Goal: Transaction & Acquisition: Obtain resource

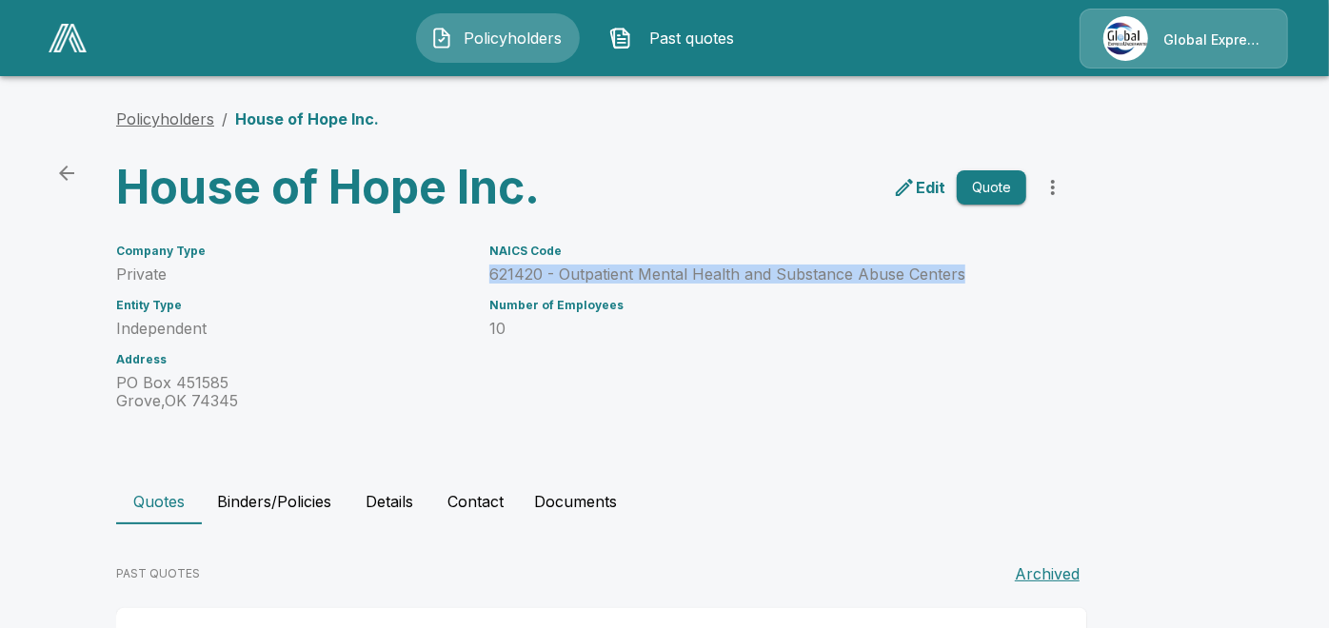
click at [156, 127] on link "Policyholders" at bounding box center [165, 118] width 98 height 19
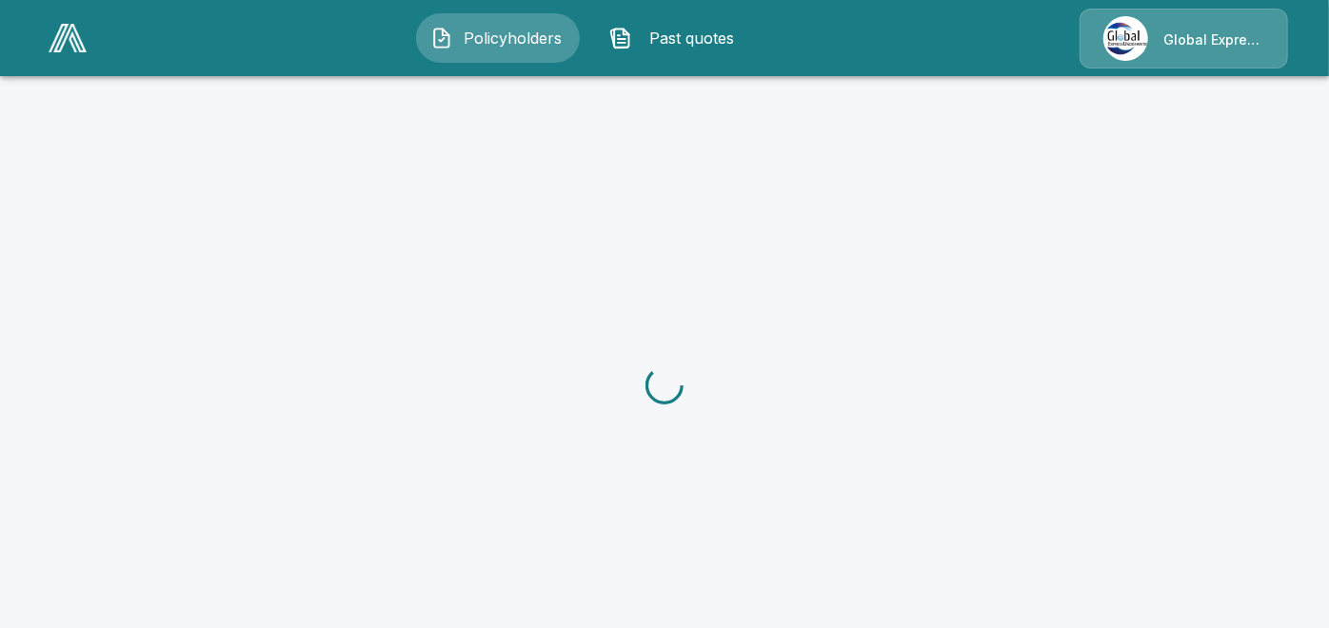
click at [241, 315] on div at bounding box center [664, 385] width 1329 height 628
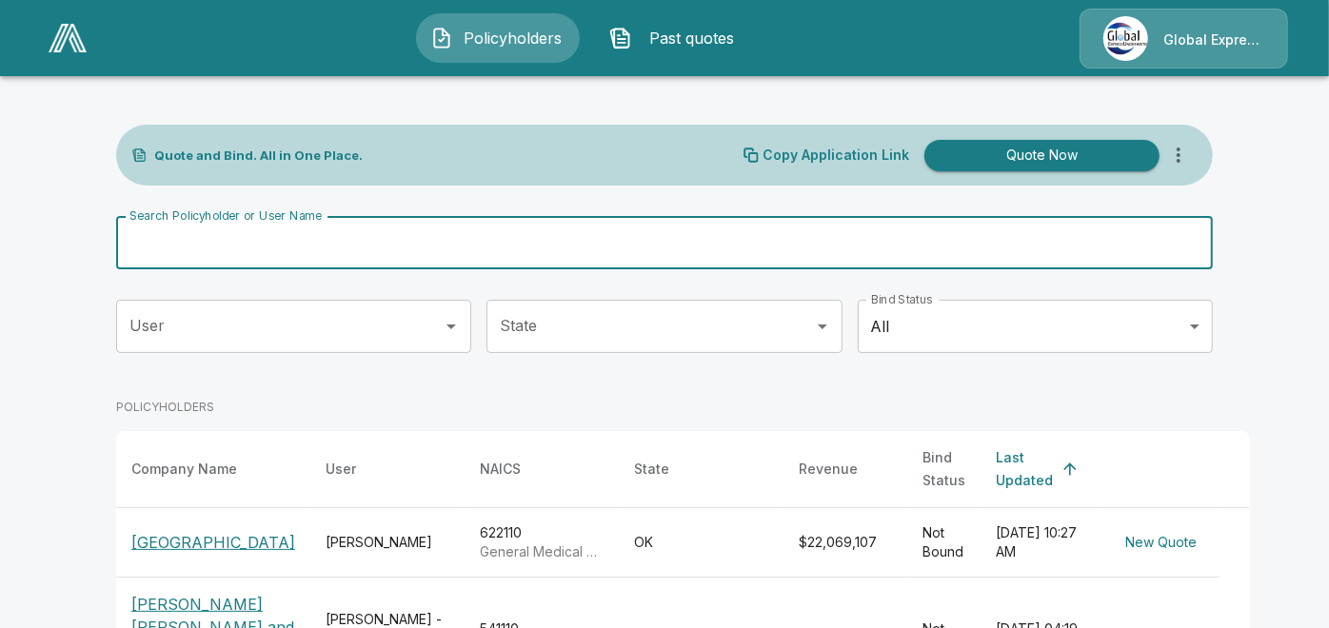
click at [420, 237] on input "Search Policyholder or User Name" at bounding box center [654, 242] width 1076 height 53
paste input "**********"
type input "**********"
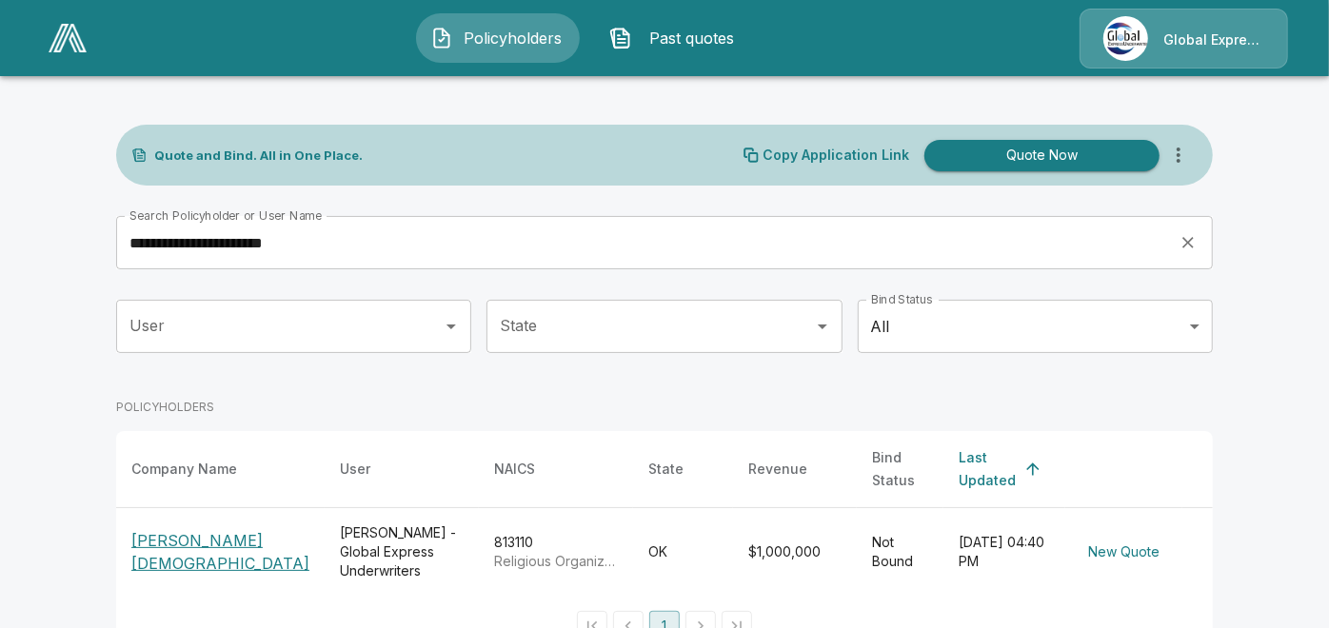
click at [176, 535] on p "[PERSON_NAME][DEMOGRAPHIC_DATA]" at bounding box center [220, 552] width 178 height 46
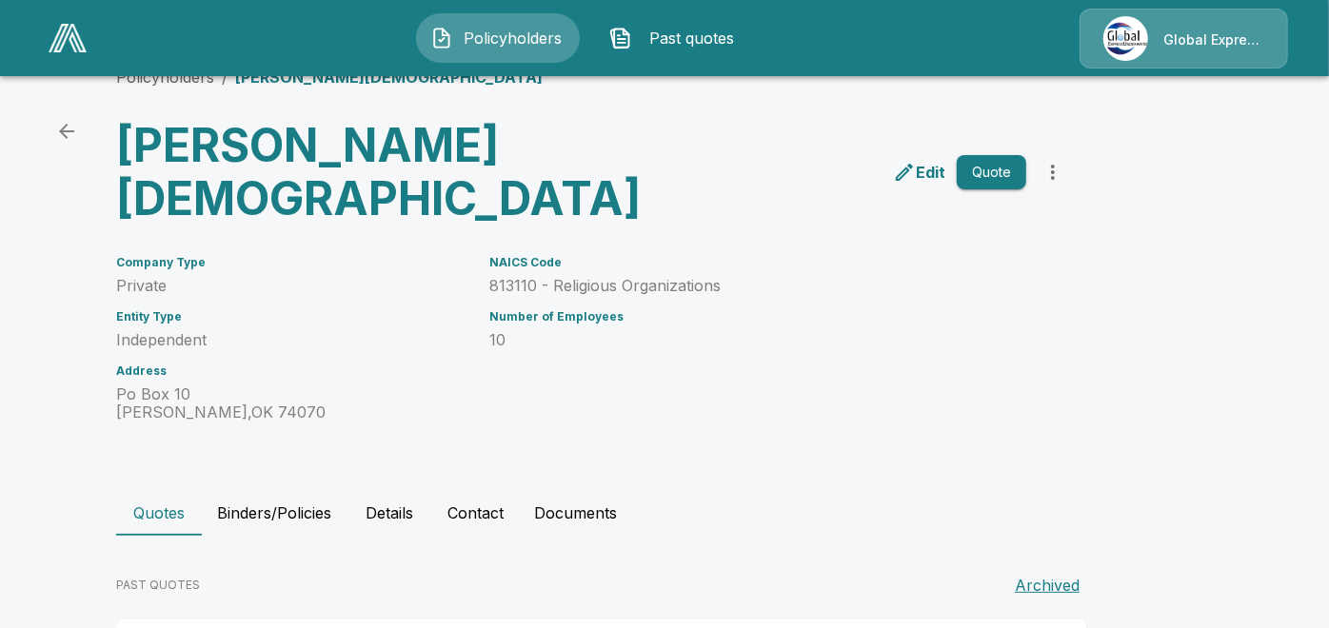
scroll to position [172, 0]
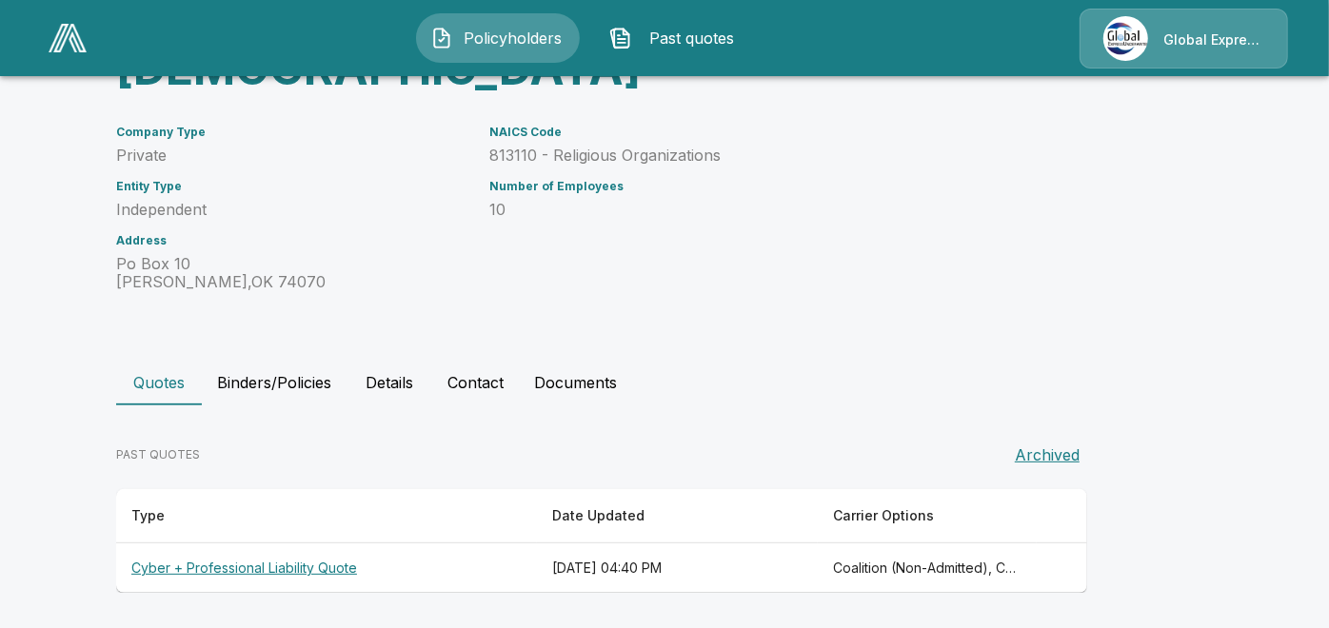
click at [287, 569] on th "Cyber + Professional Liability Quote" at bounding box center [326, 569] width 421 height 50
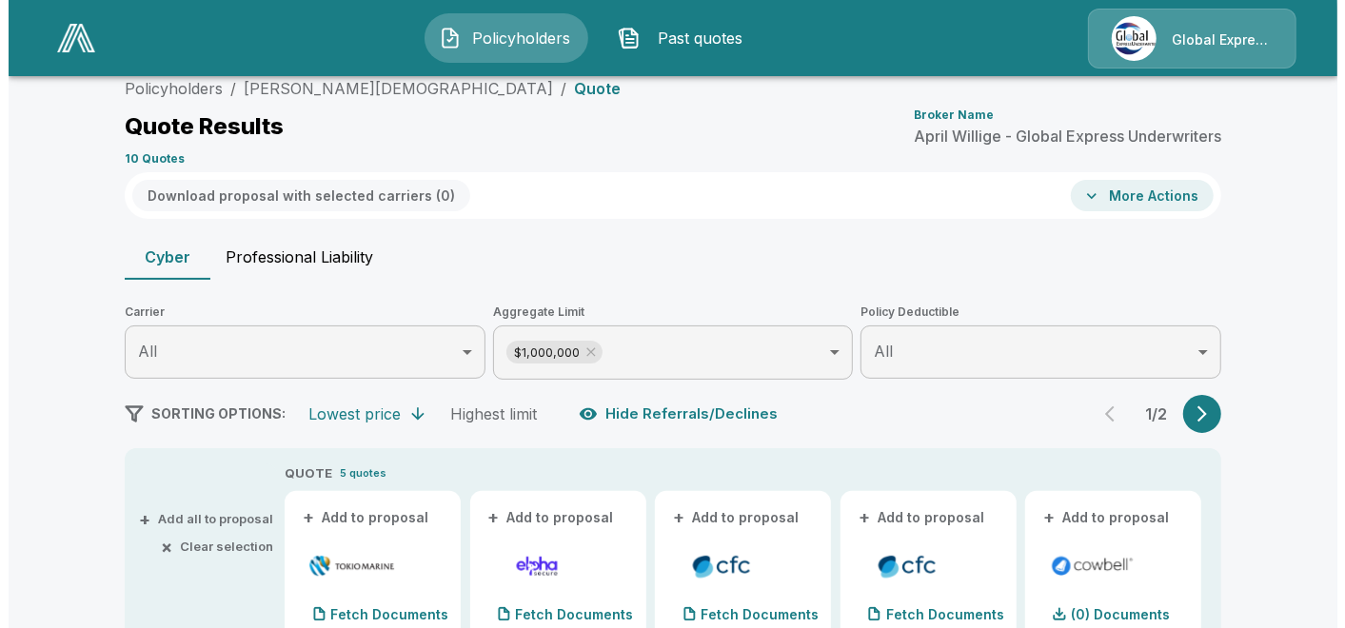
scroll to position [172, 0]
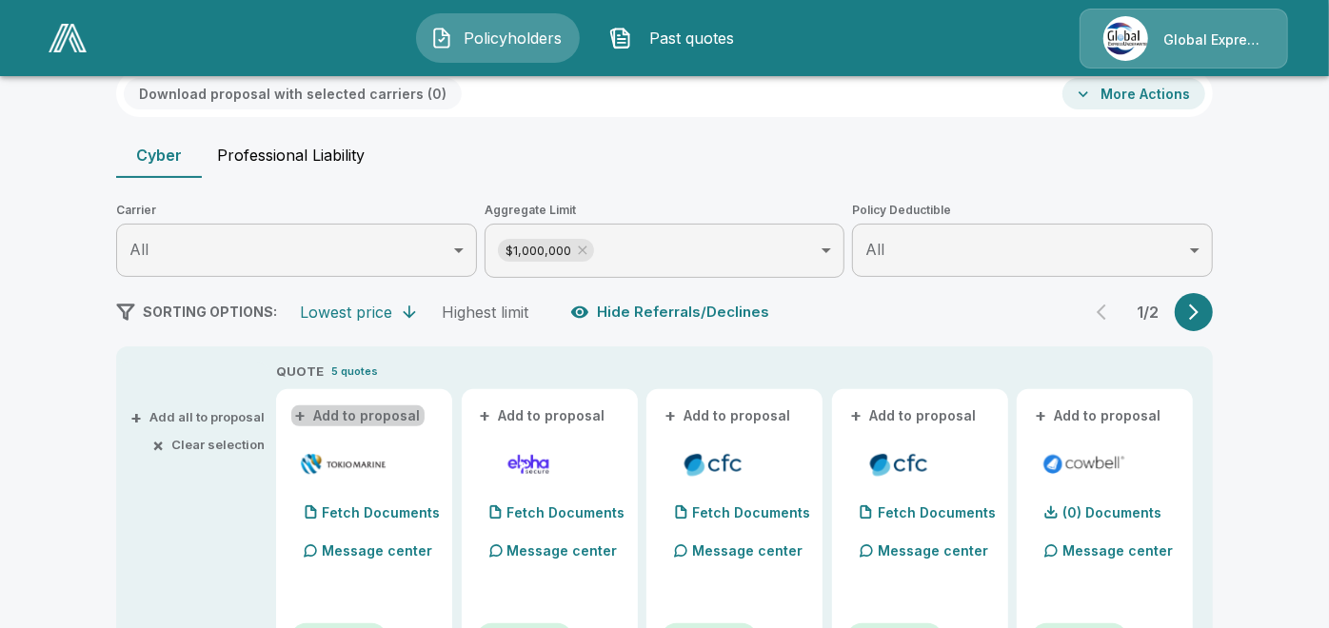
click at [384, 413] on button "+ Add to proposal" at bounding box center [357, 416] width 133 height 21
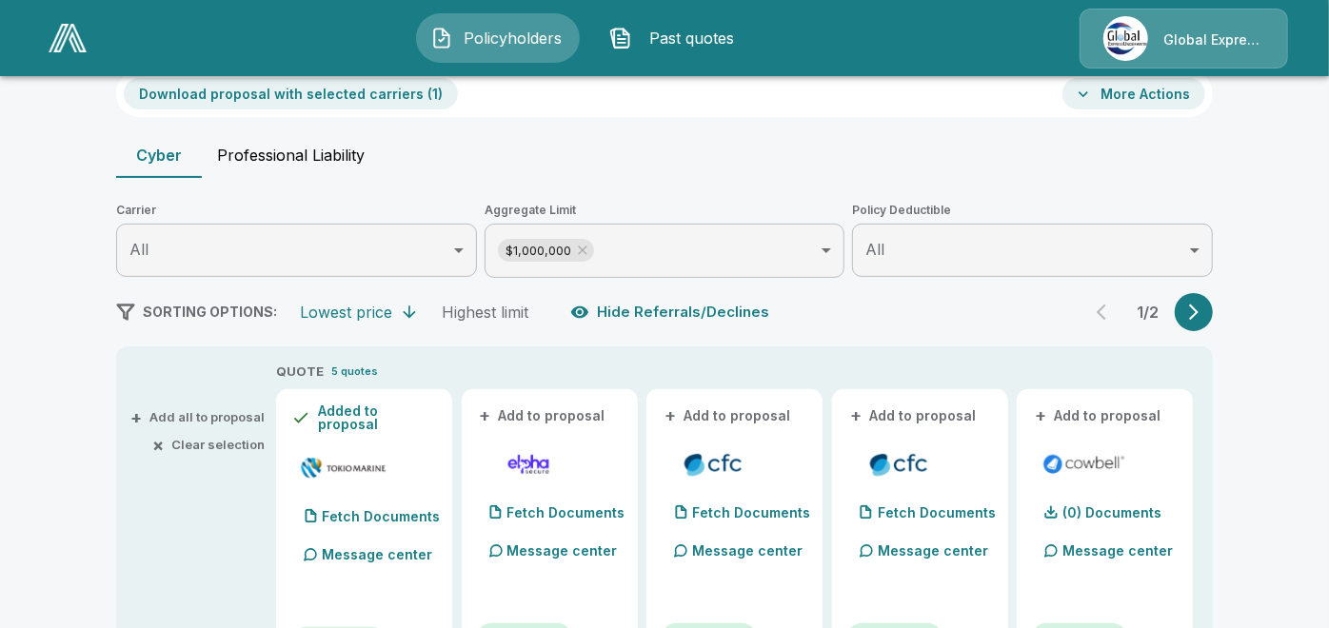
click at [710, 418] on button "+ Add to proposal" at bounding box center [728, 416] width 133 height 21
click at [891, 413] on button "+ Add to proposal" at bounding box center [913, 416] width 133 height 21
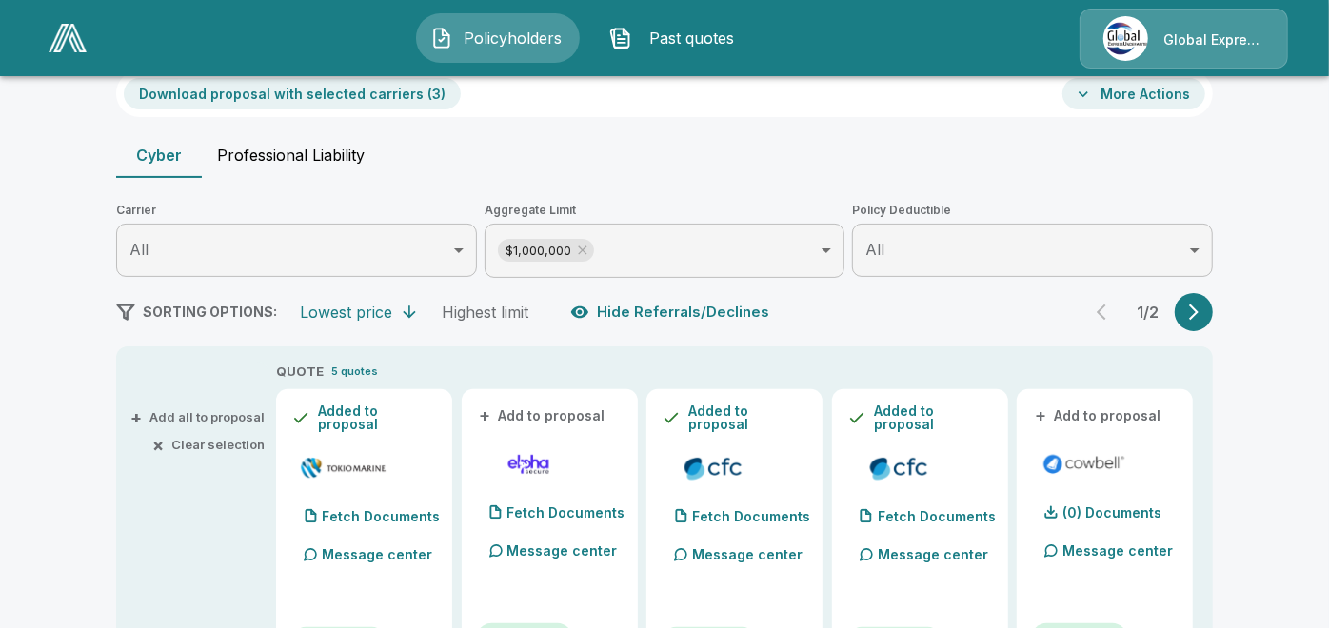
click at [1097, 416] on button "+ Add to proposal" at bounding box center [1098, 416] width 133 height 21
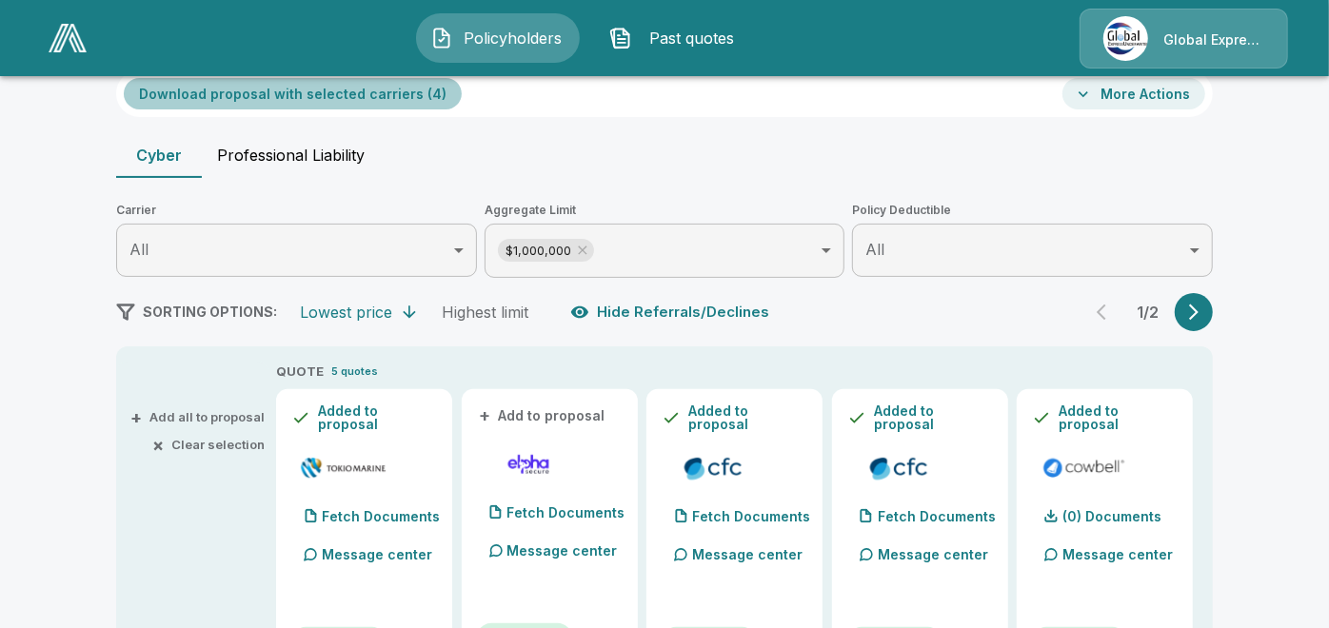
click at [418, 98] on button "Download proposal with selected carriers ( 4 )" at bounding box center [293, 93] width 338 height 31
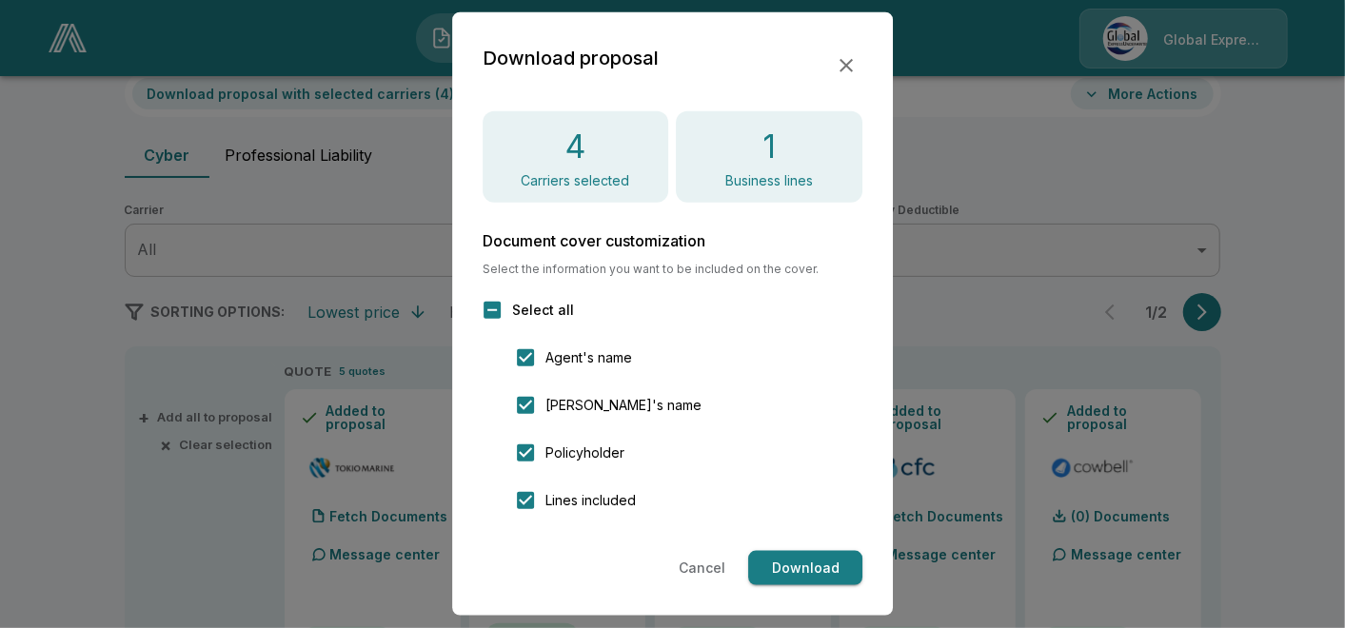
click at [772, 569] on button "Download" at bounding box center [805, 568] width 114 height 35
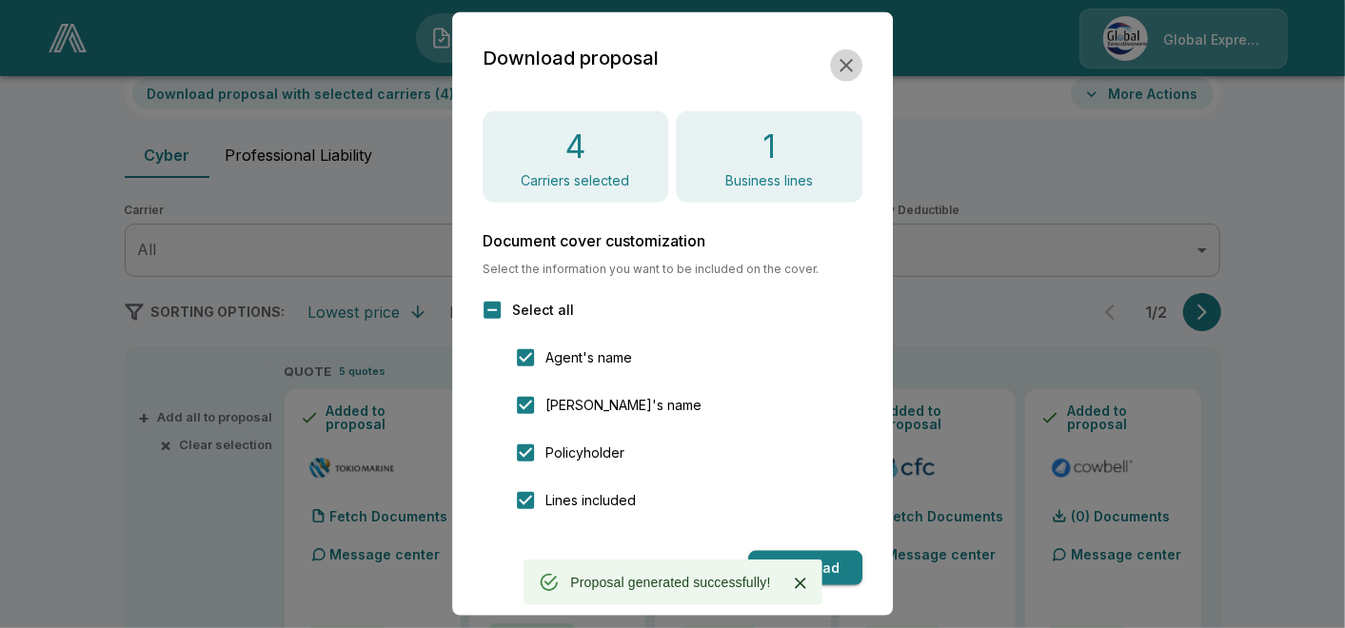
click at [846, 52] on button "button" at bounding box center [846, 66] width 32 height 32
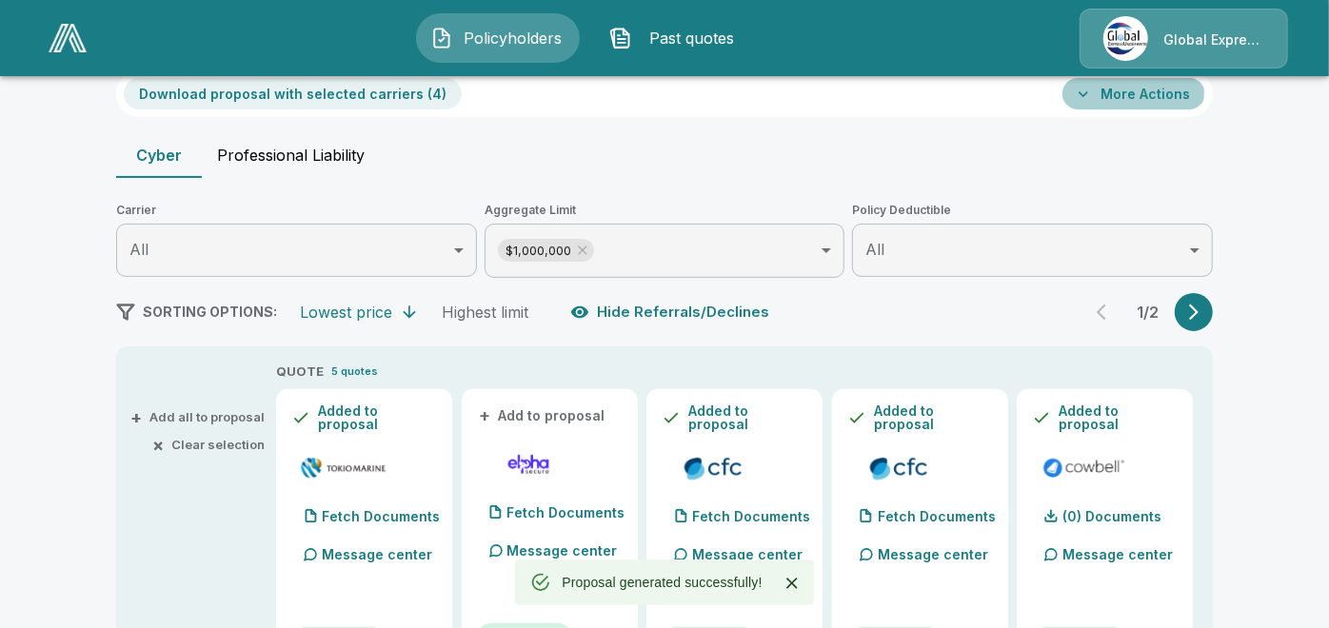
click at [1120, 90] on button "More Actions" at bounding box center [1133, 93] width 143 height 31
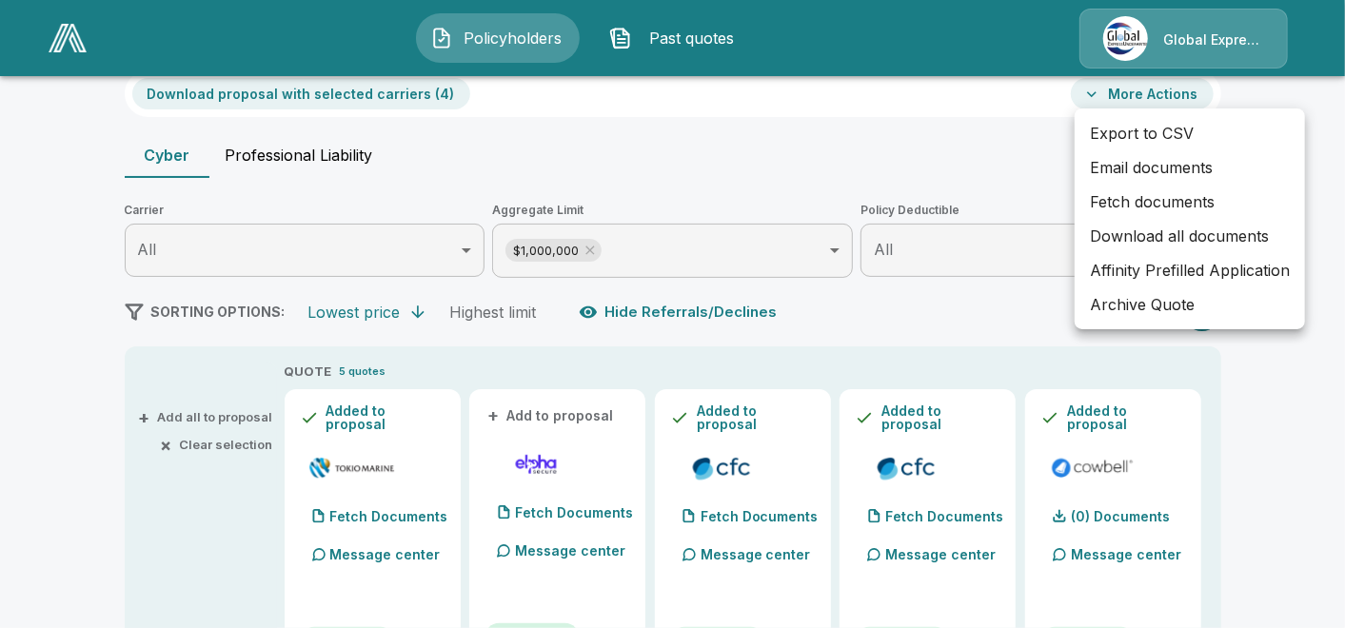
click at [1114, 161] on li "Email documents" at bounding box center [1190, 167] width 230 height 34
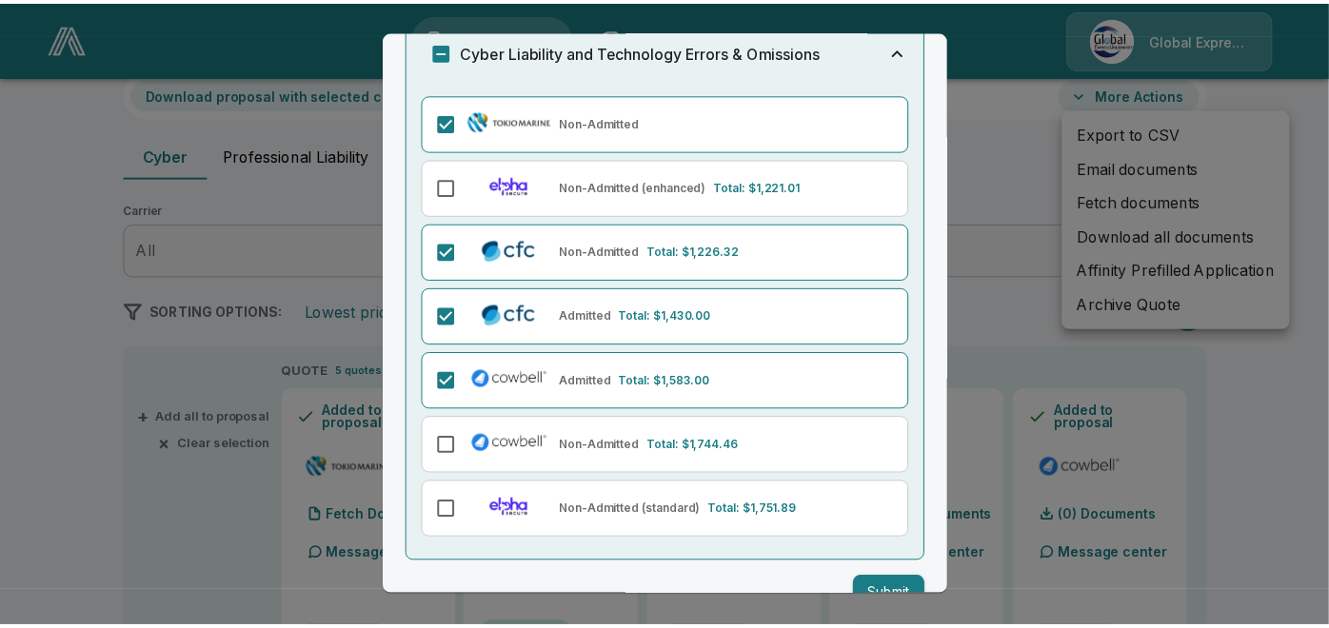
scroll to position [176, 0]
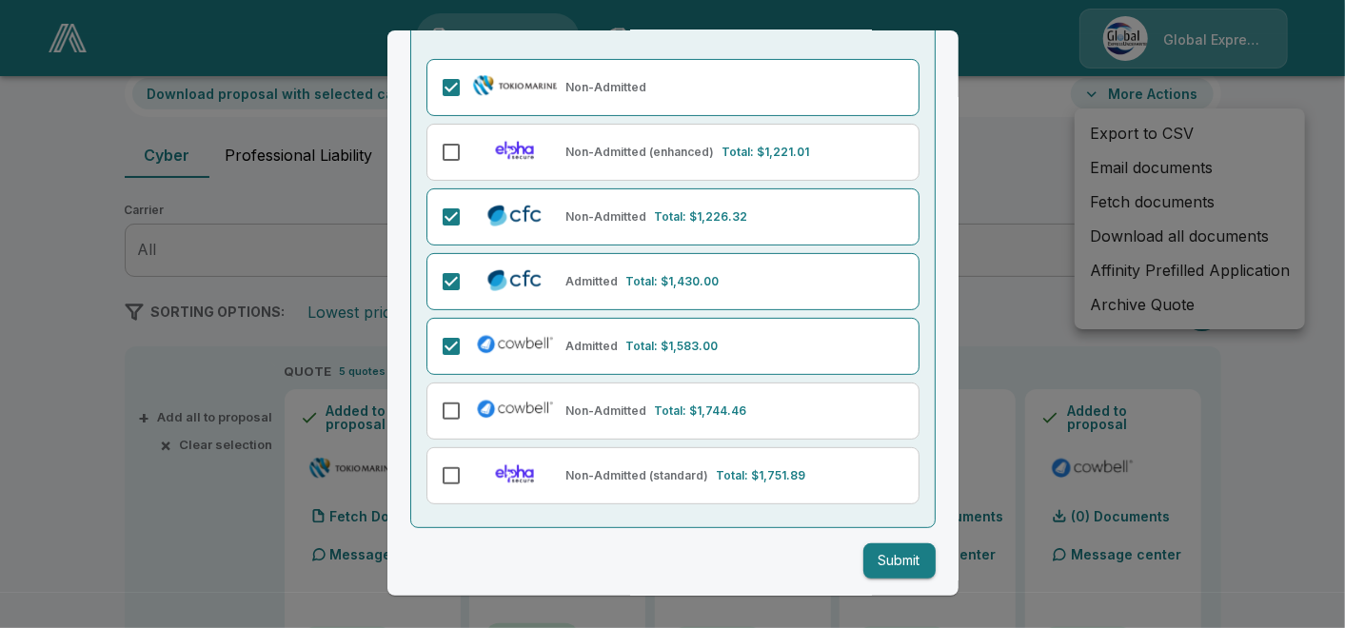
click at [894, 559] on button "Submit" at bounding box center [899, 561] width 72 height 35
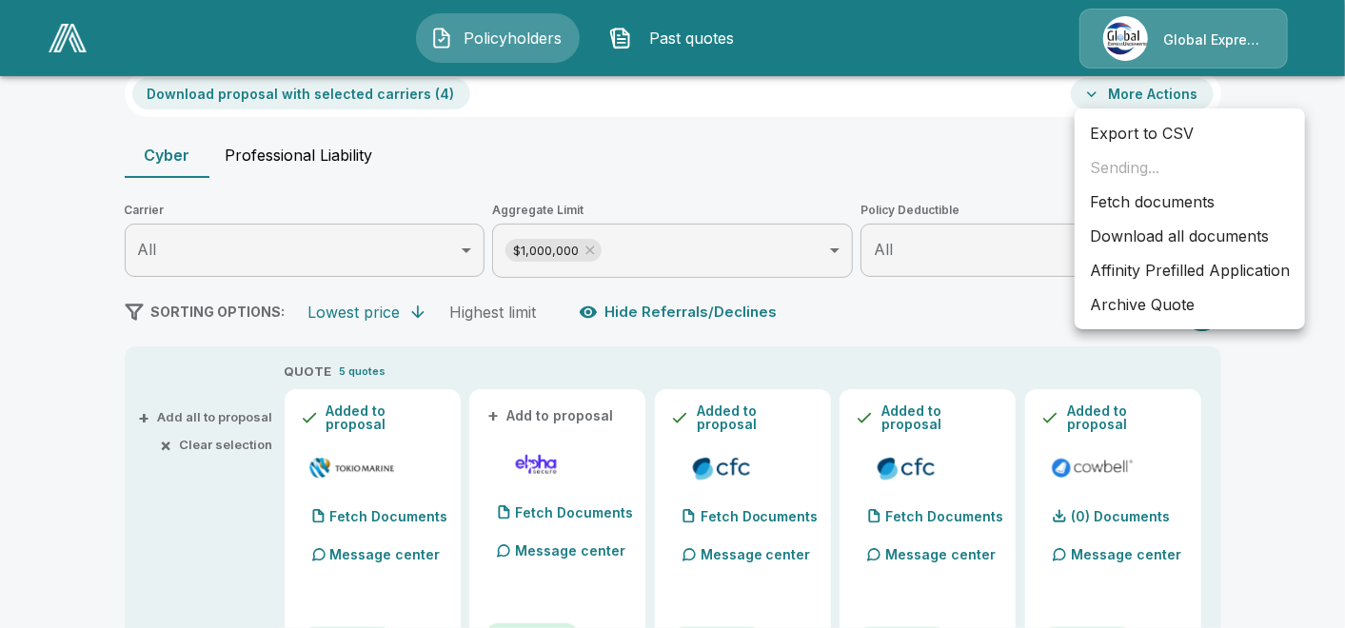
click at [1163, 266] on li "Affinity Prefilled Application" at bounding box center [1190, 270] width 230 height 34
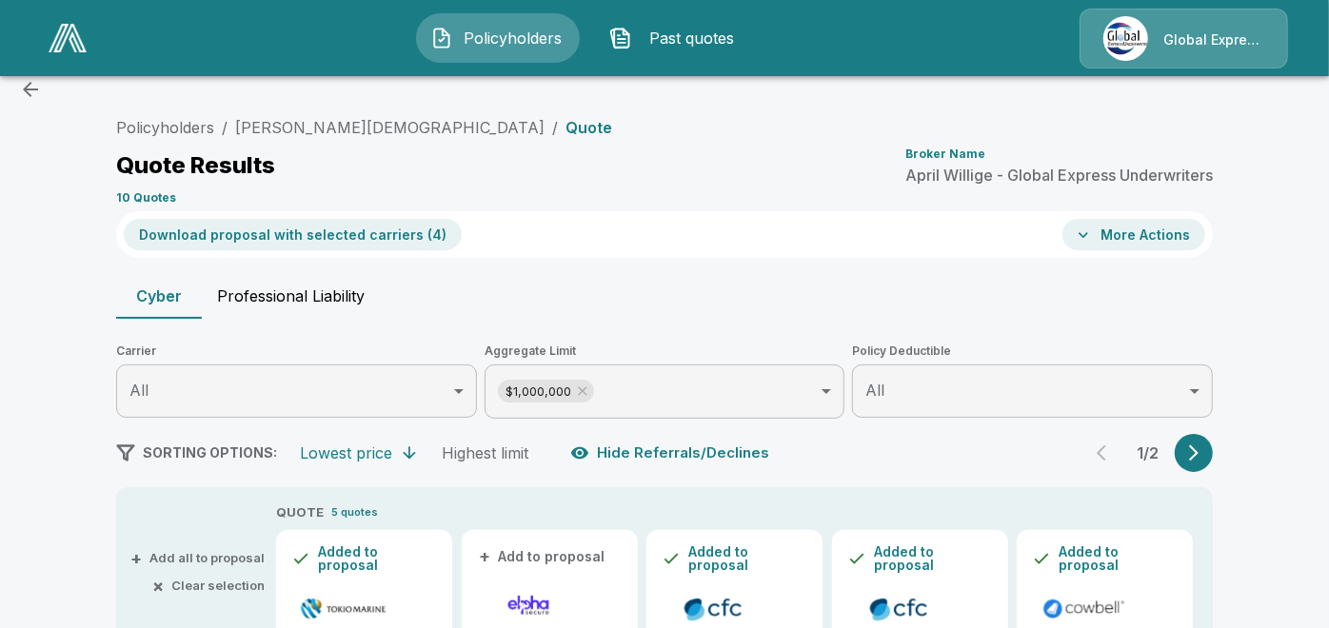
scroll to position [0, 0]
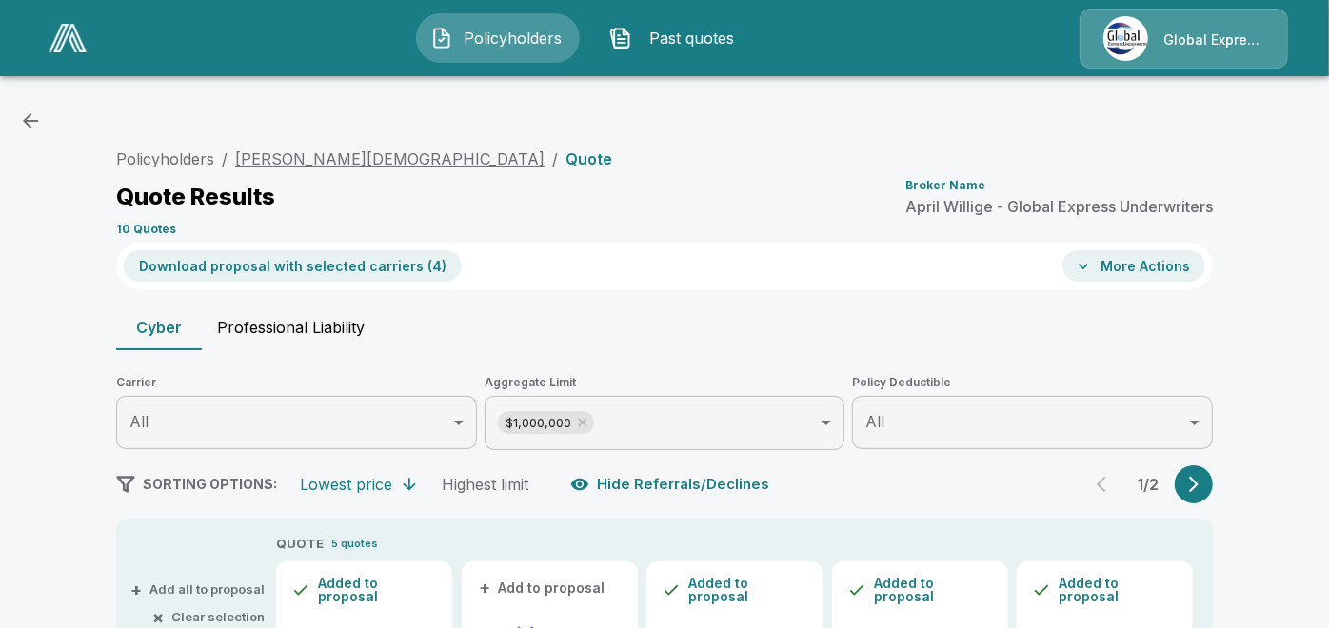
click at [341, 163] on link "Immanuel Baptist Church" at bounding box center [389, 158] width 309 height 19
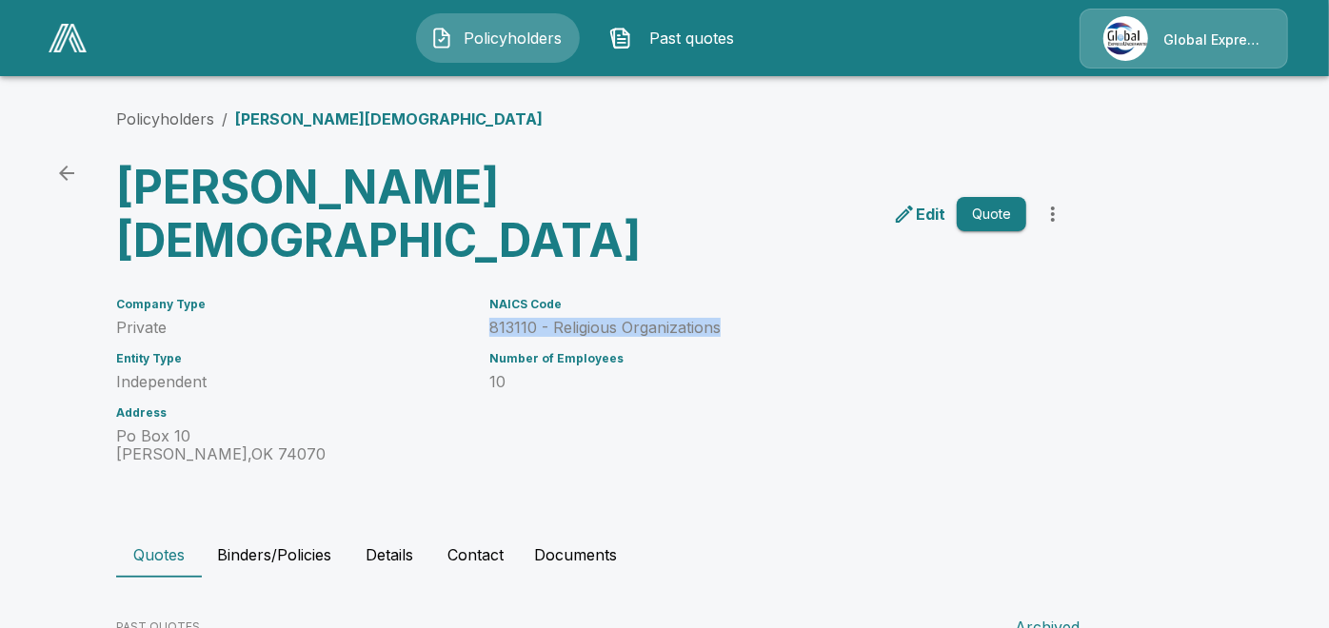
drag, startPoint x: 484, startPoint y: 328, endPoint x: 734, endPoint y: 324, distance: 250.4
click at [734, 324] on div "NAICS Code 813110 - Religious Organizations Number of Employees 10" at bounding box center [746, 369] width 560 height 188
copy p "813110 - Religious Organizations"
click at [201, 119] on link "Policyholders" at bounding box center [165, 118] width 98 height 19
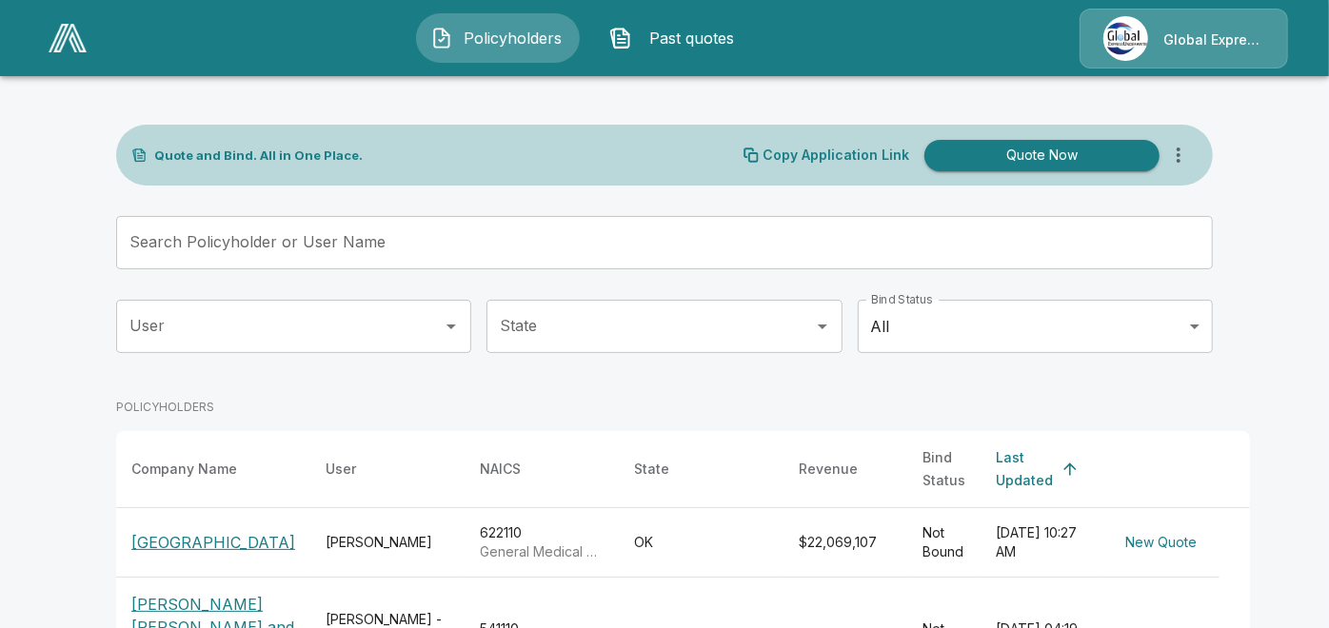
click at [519, 227] on input "Search Policyholder or User Name" at bounding box center [654, 242] width 1076 height 53
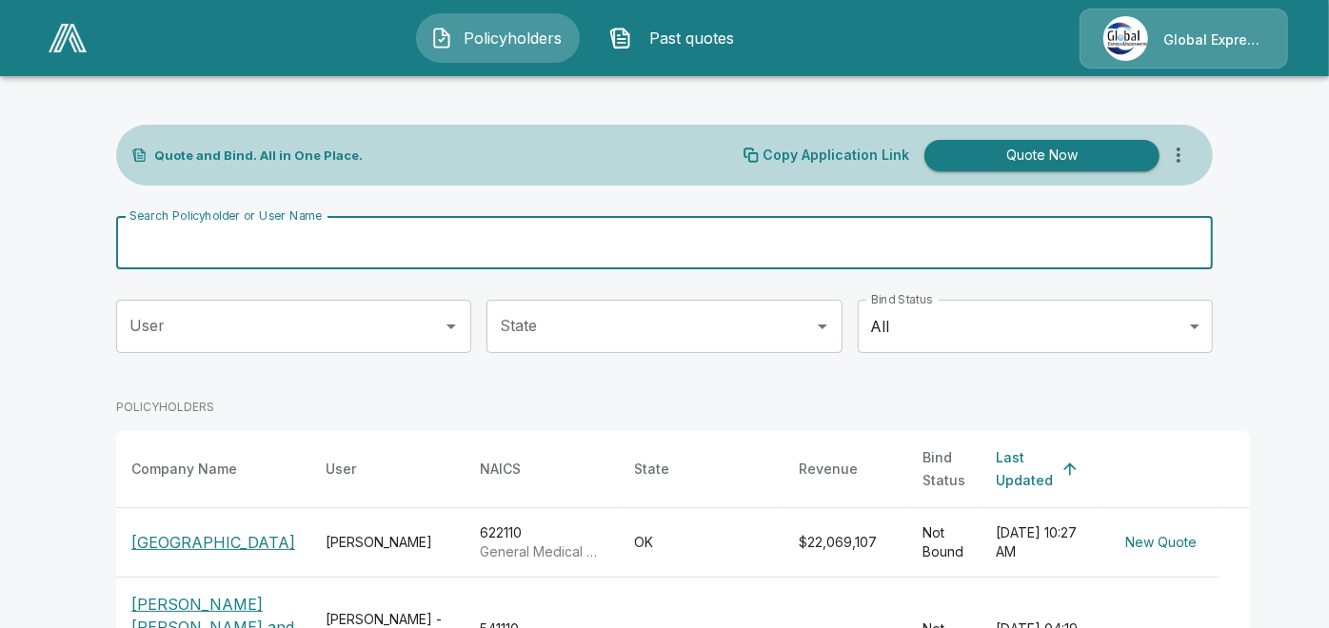
paste input "**********"
type input "**********"
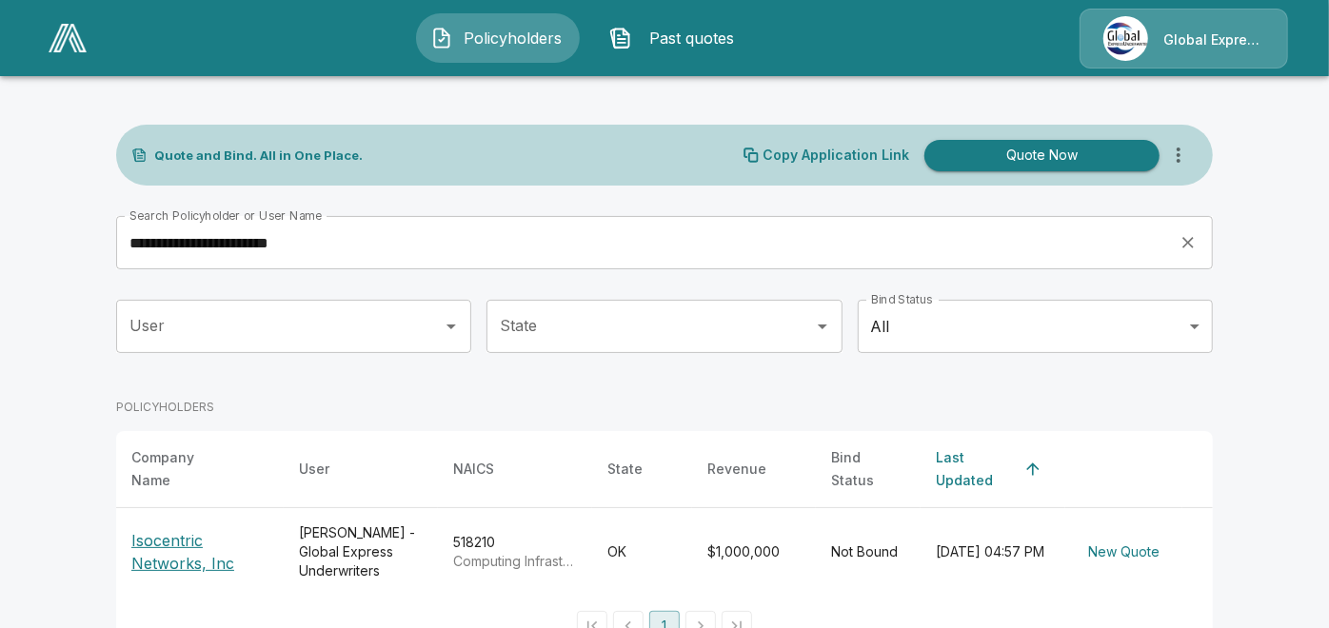
click at [943, 380] on div "User User State State Bind Status All *** Bind Status" at bounding box center [664, 342] width 1097 height 84
click at [174, 541] on p "Isocentric Networks, Inc" at bounding box center [199, 552] width 137 height 46
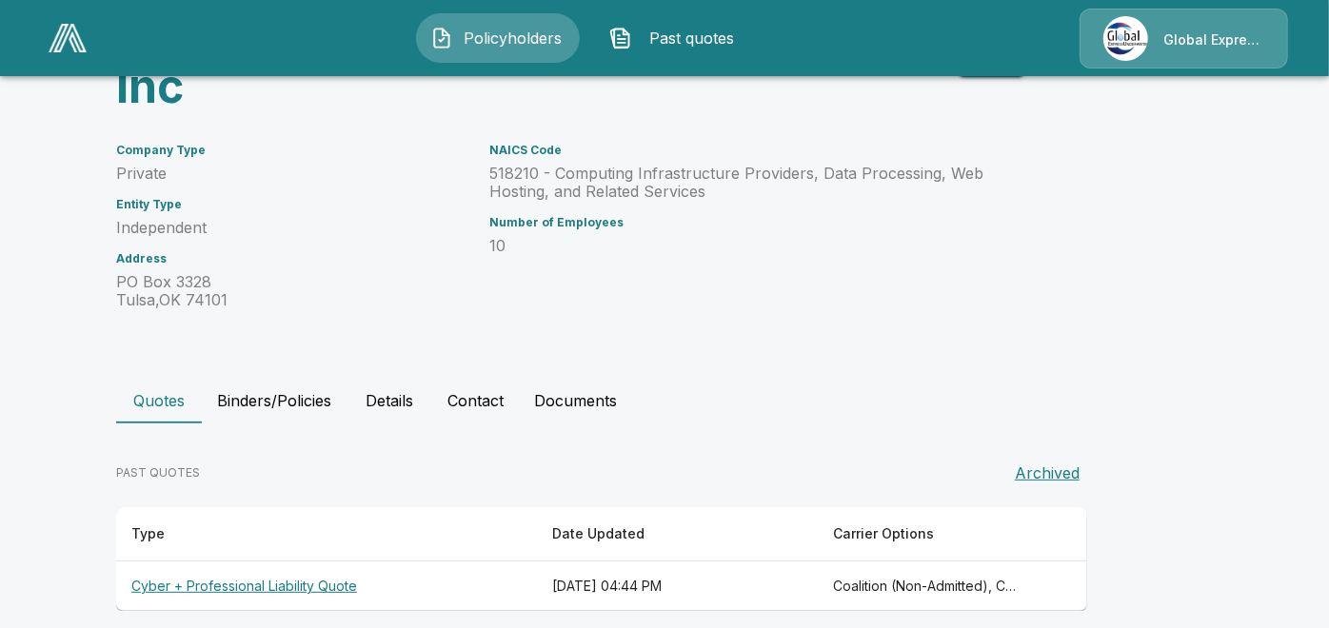
scroll to position [172, 0]
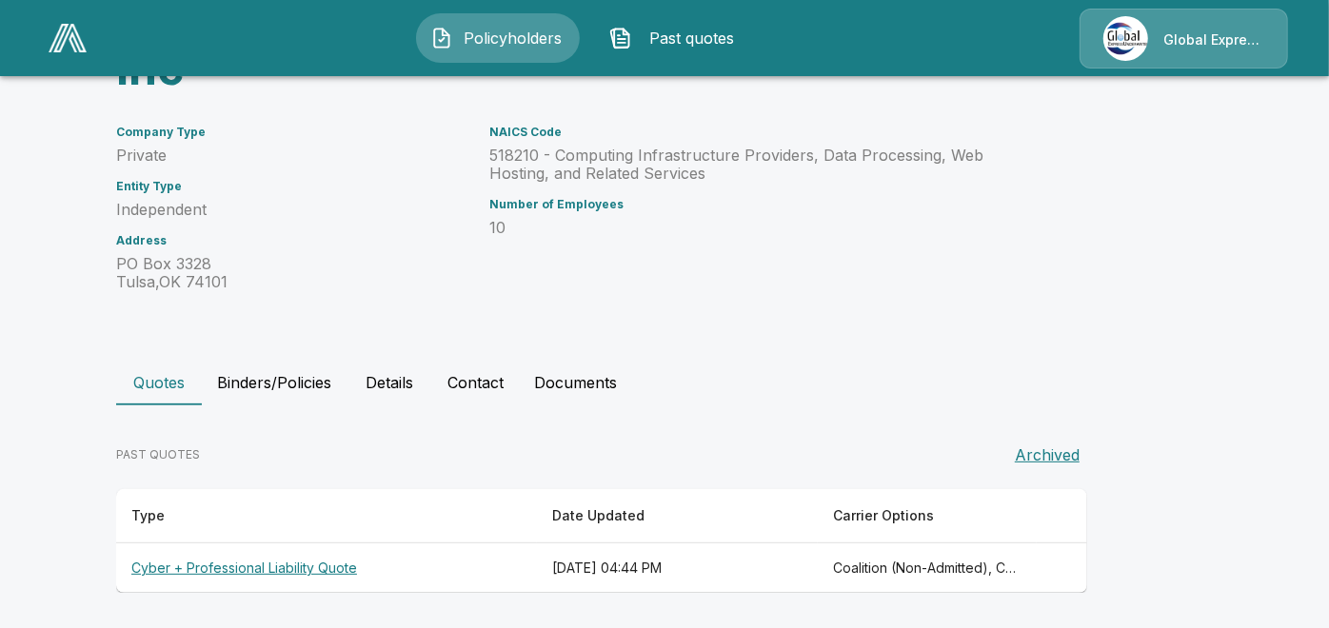
click at [321, 565] on th "Cyber + Professional Liability Quote" at bounding box center [326, 569] width 421 height 50
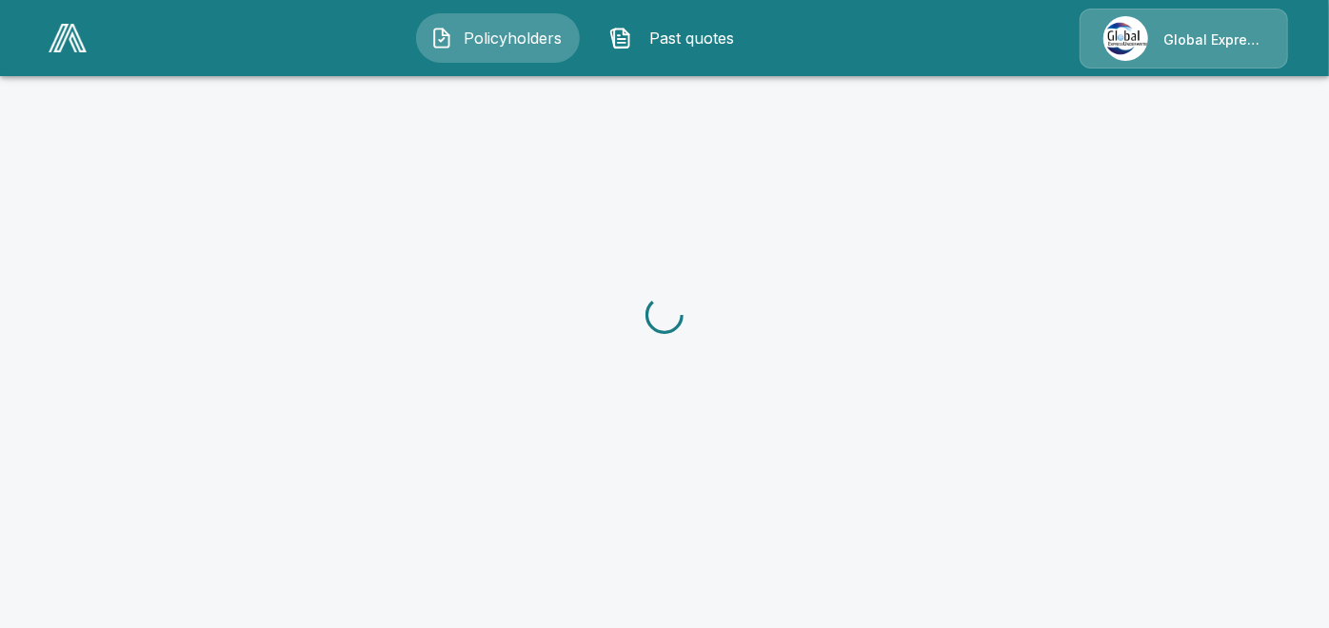
scroll to position [172, 0]
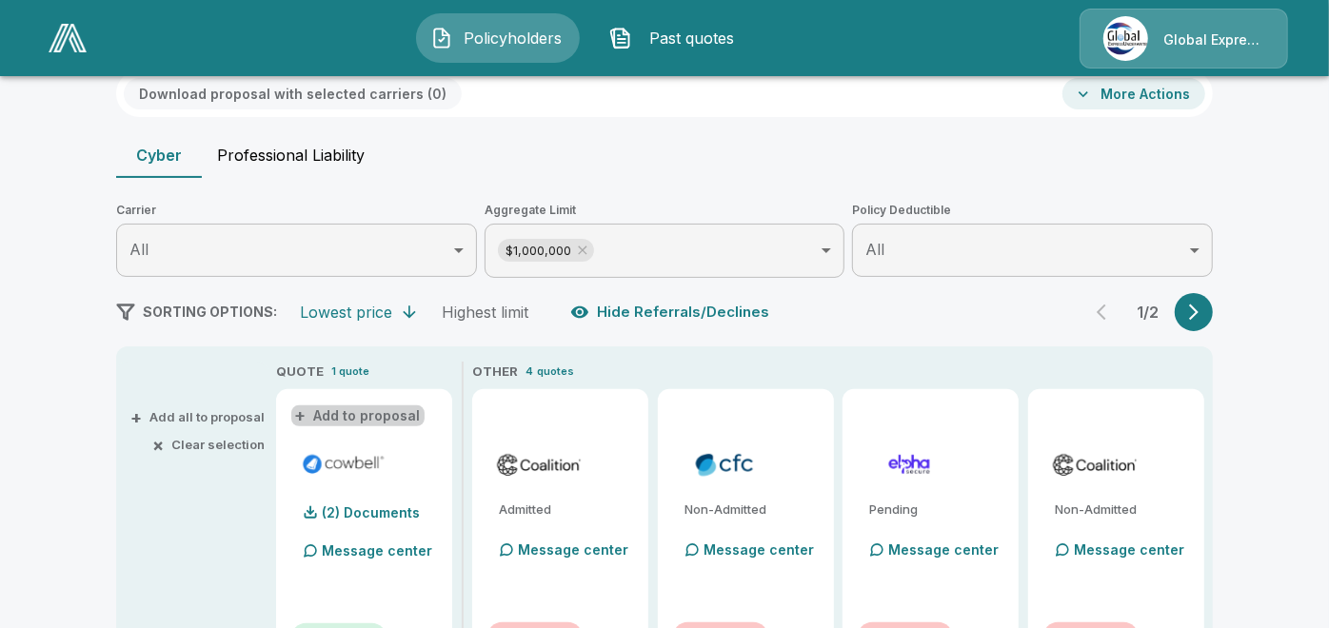
click at [393, 410] on button "+ Add to proposal" at bounding box center [357, 416] width 133 height 21
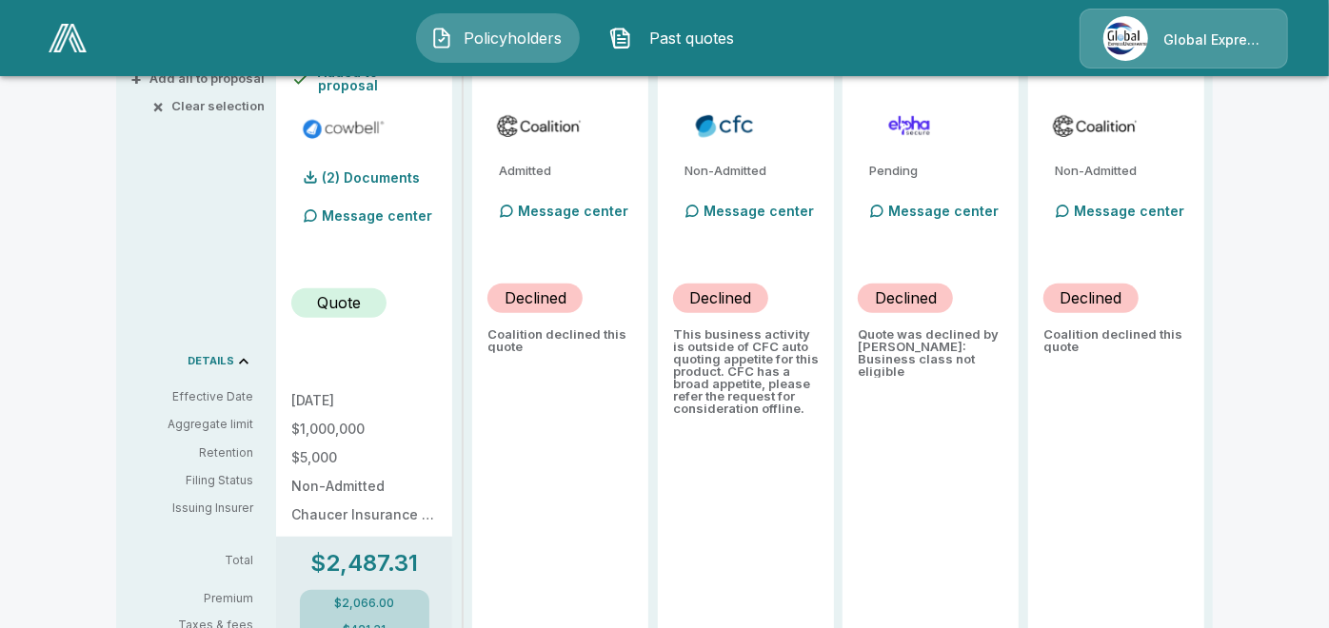
scroll to position [0, 0]
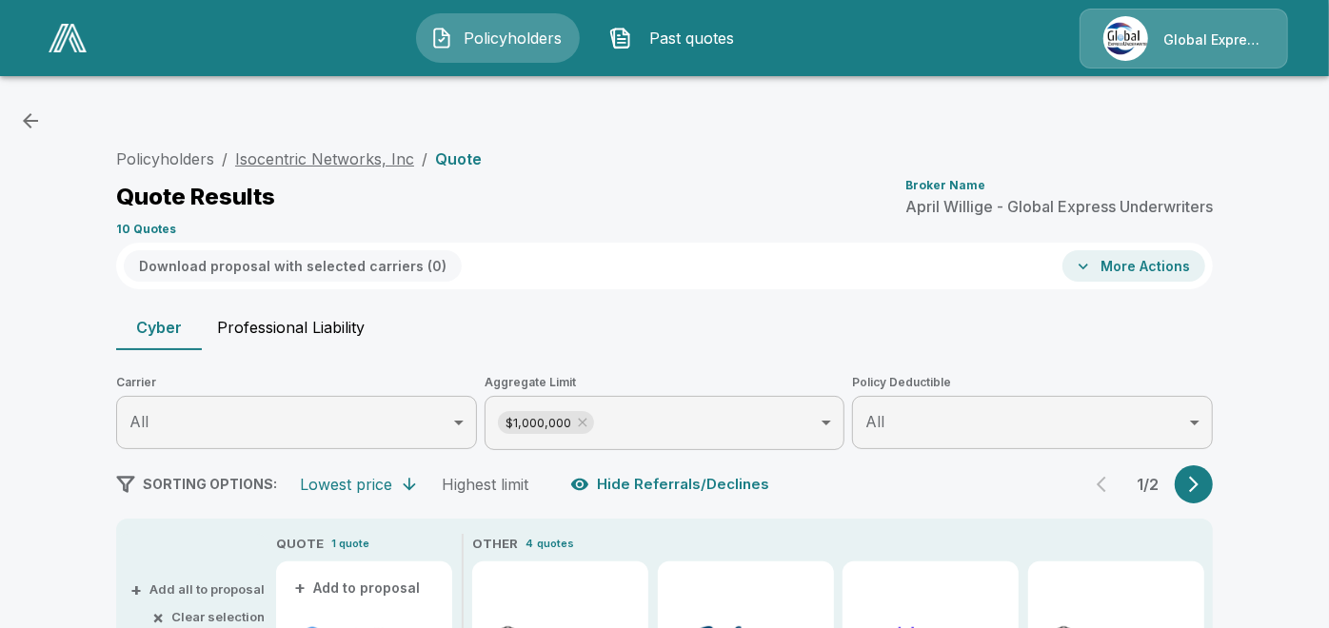
click at [379, 157] on link "Isocentric Networks, Inc" at bounding box center [324, 158] width 179 height 19
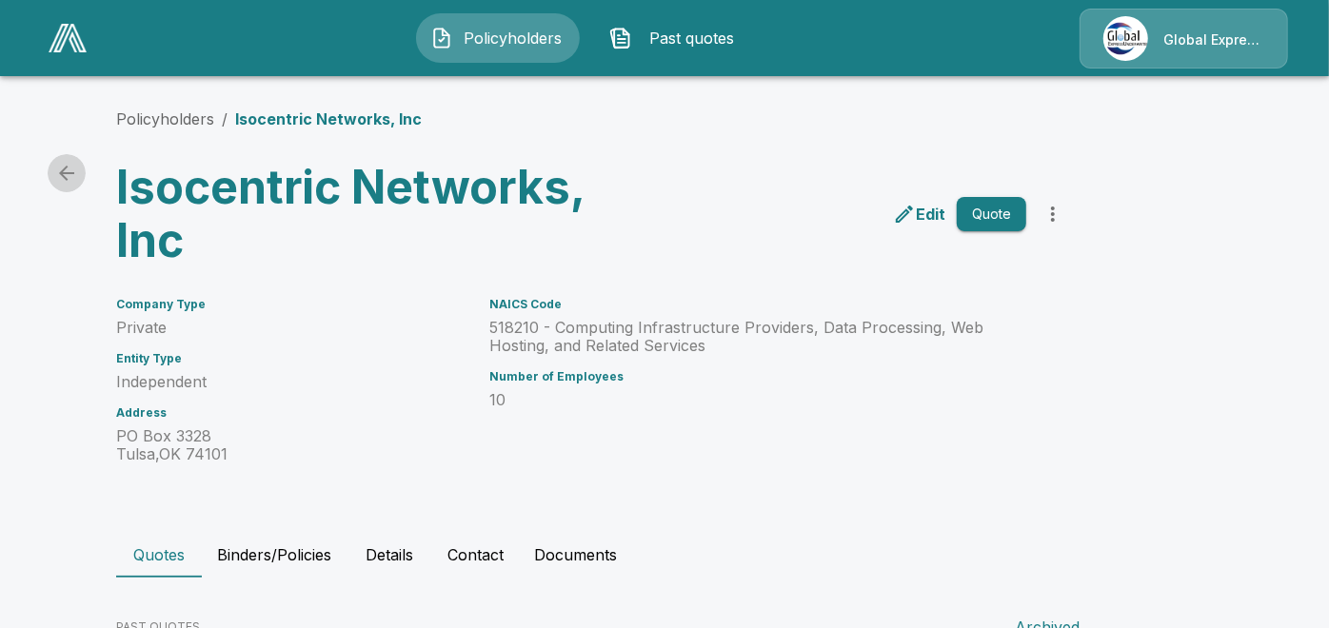
click at [74, 173] on icon "back" at bounding box center [66, 173] width 15 height 15
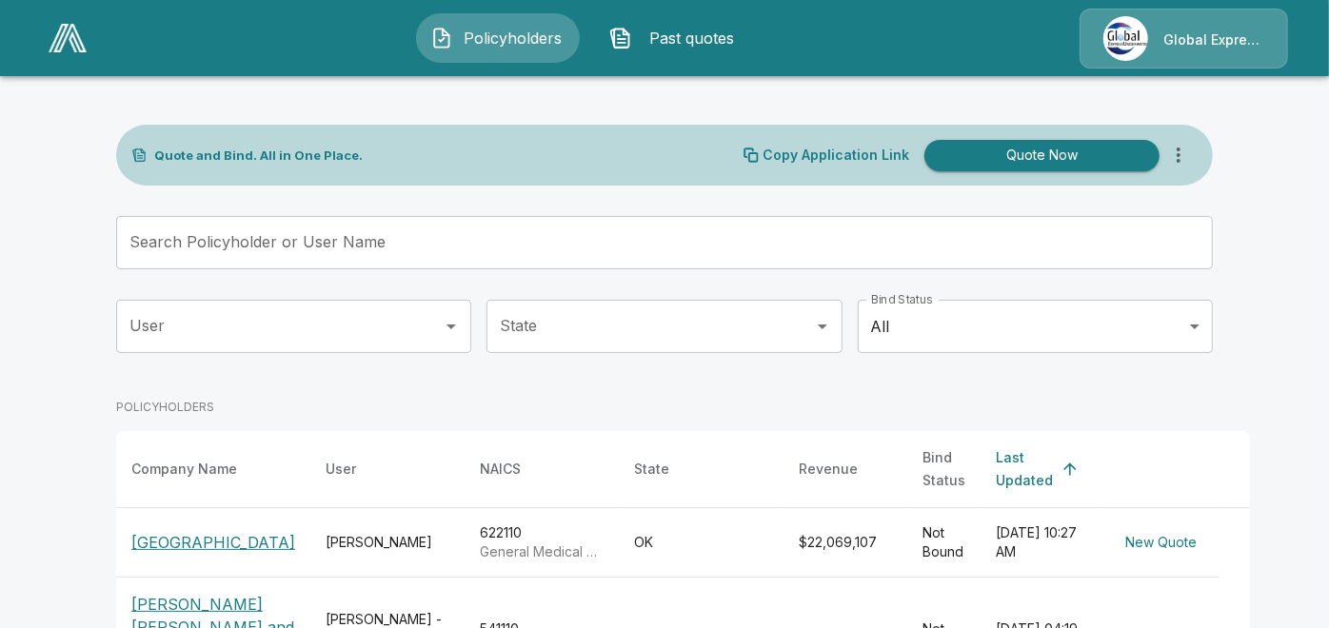
click at [227, 248] on input "Search Policyholder or User Name" at bounding box center [654, 242] width 1076 height 53
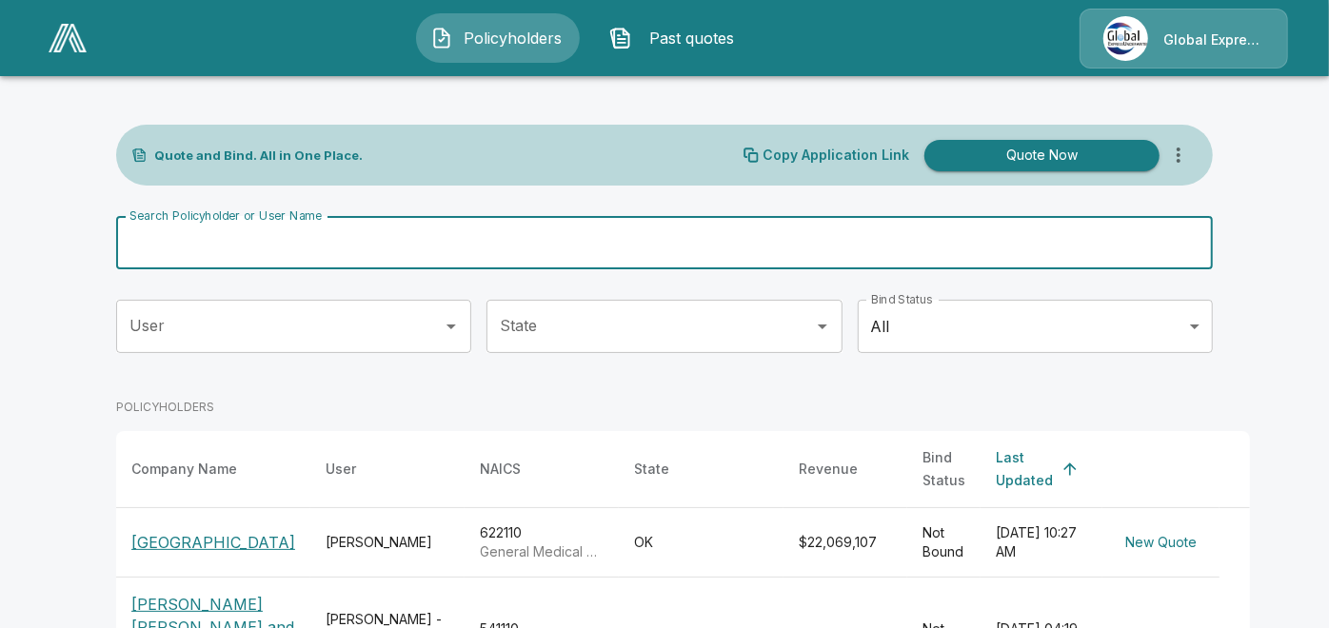
paste input "**********"
type input "**********"
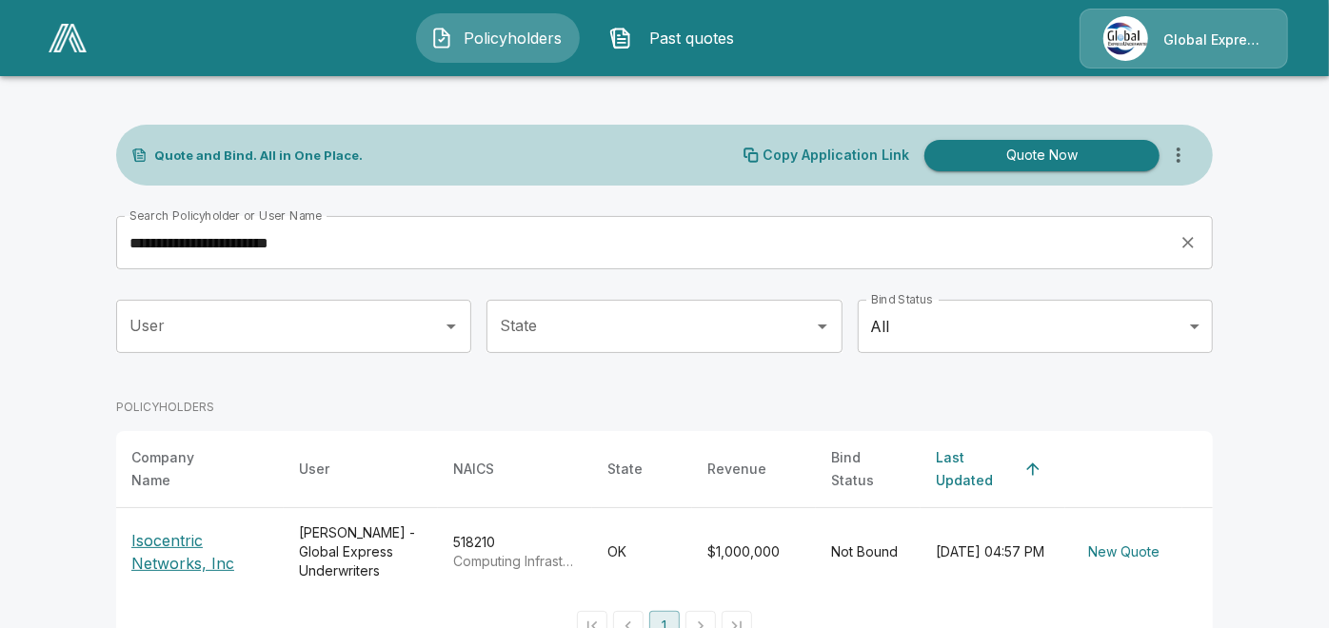
click at [168, 533] on p "Isocentric Networks, Inc" at bounding box center [199, 552] width 137 height 46
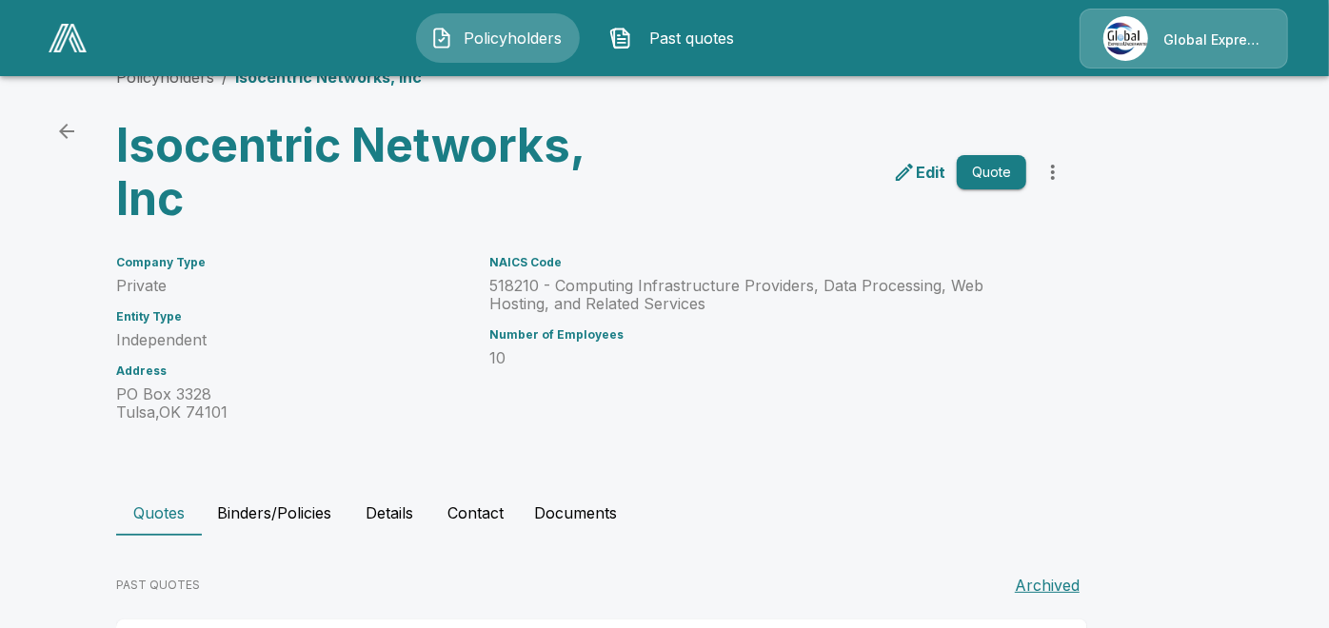
scroll to position [172, 0]
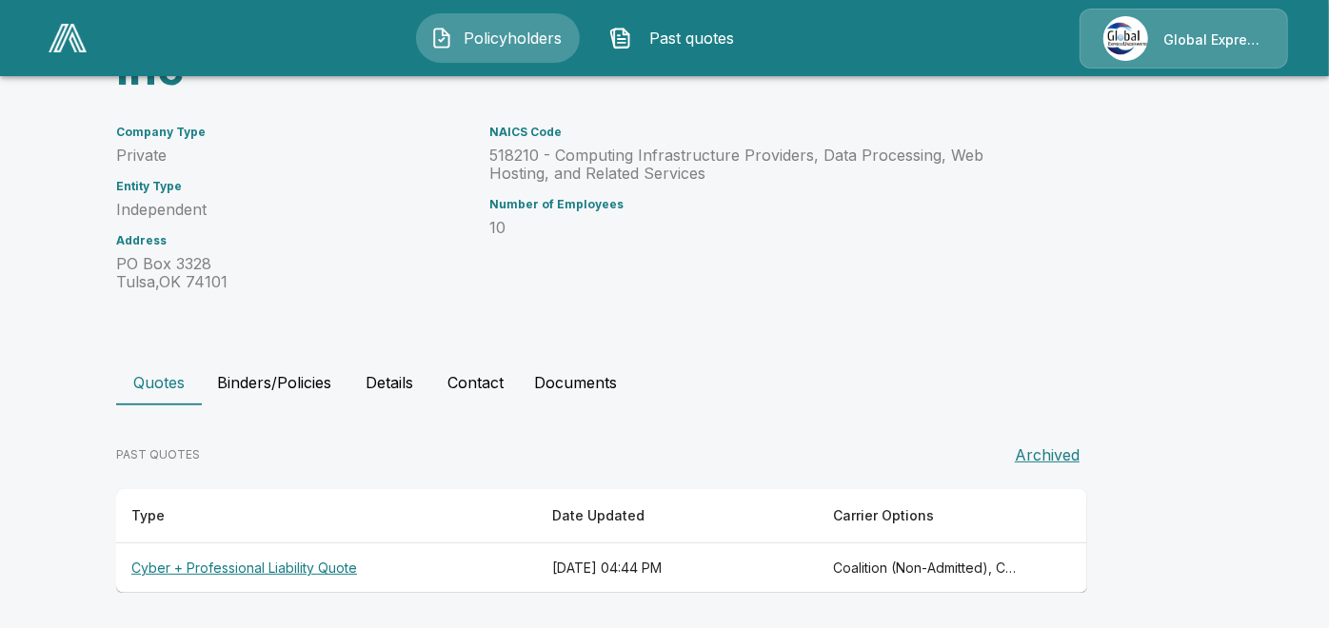
click at [257, 560] on th "Cyber + Professional Liability Quote" at bounding box center [326, 569] width 421 height 50
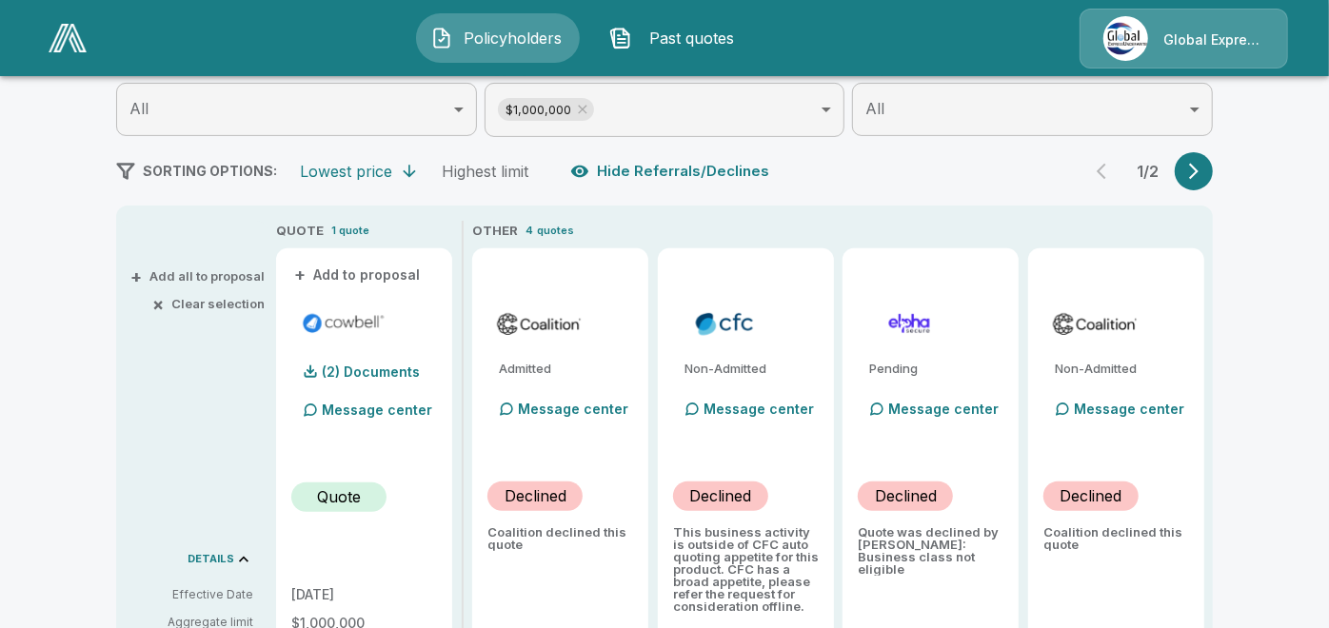
scroll to position [440, 0]
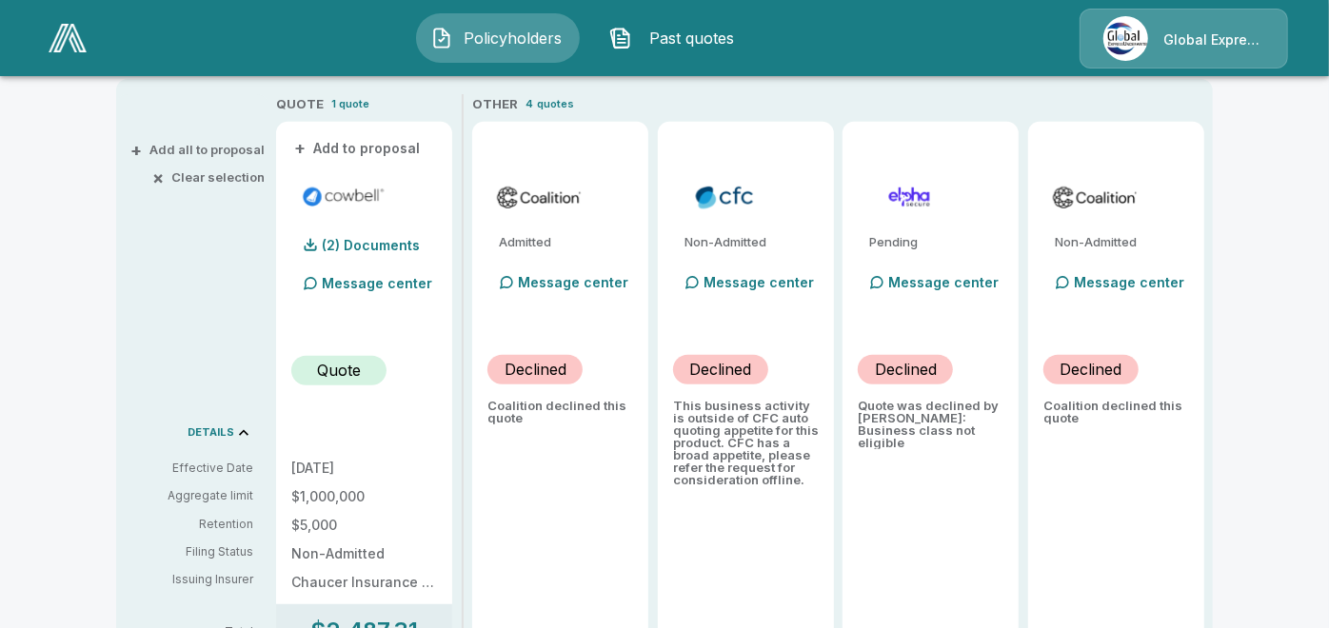
click at [368, 148] on button "+ Add to proposal" at bounding box center [357, 148] width 133 height 21
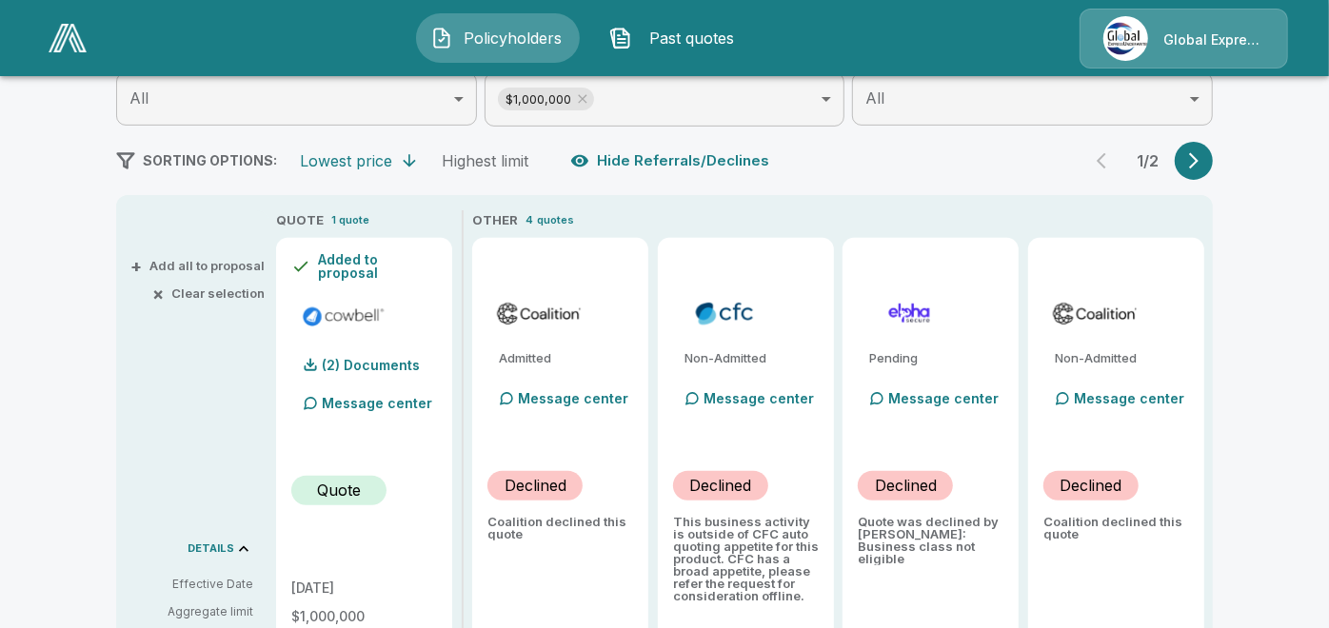
scroll to position [253, 0]
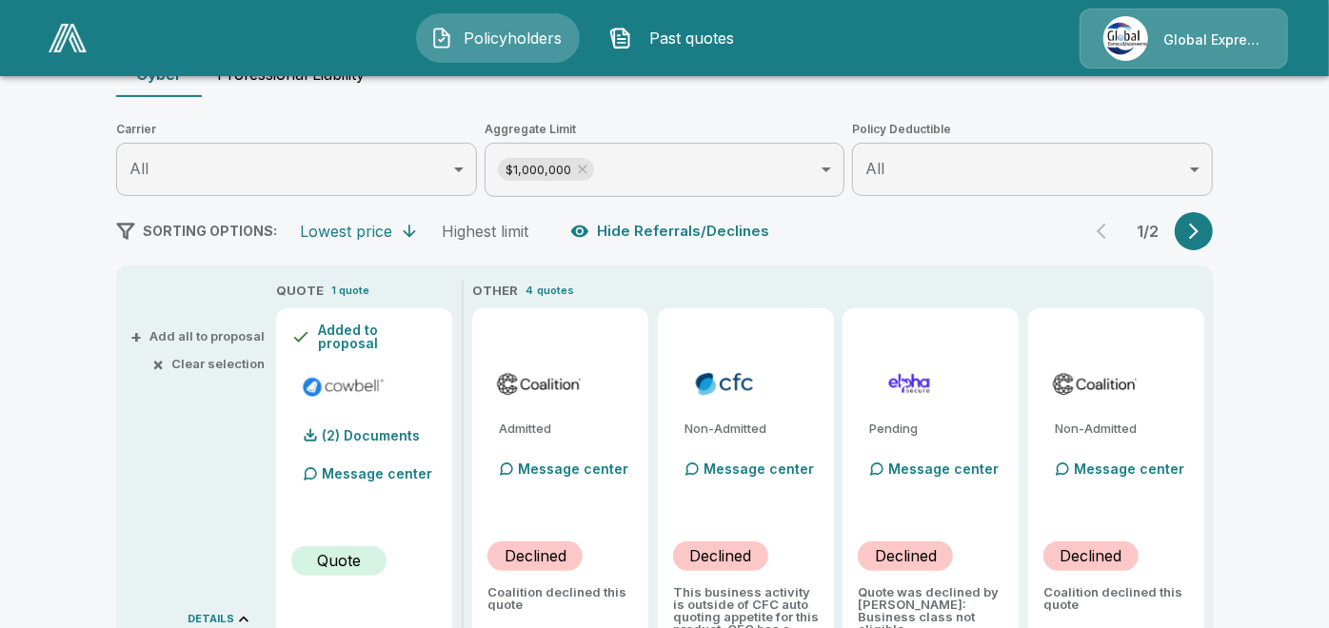
click at [1203, 225] on icon "button" at bounding box center [1193, 231] width 19 height 19
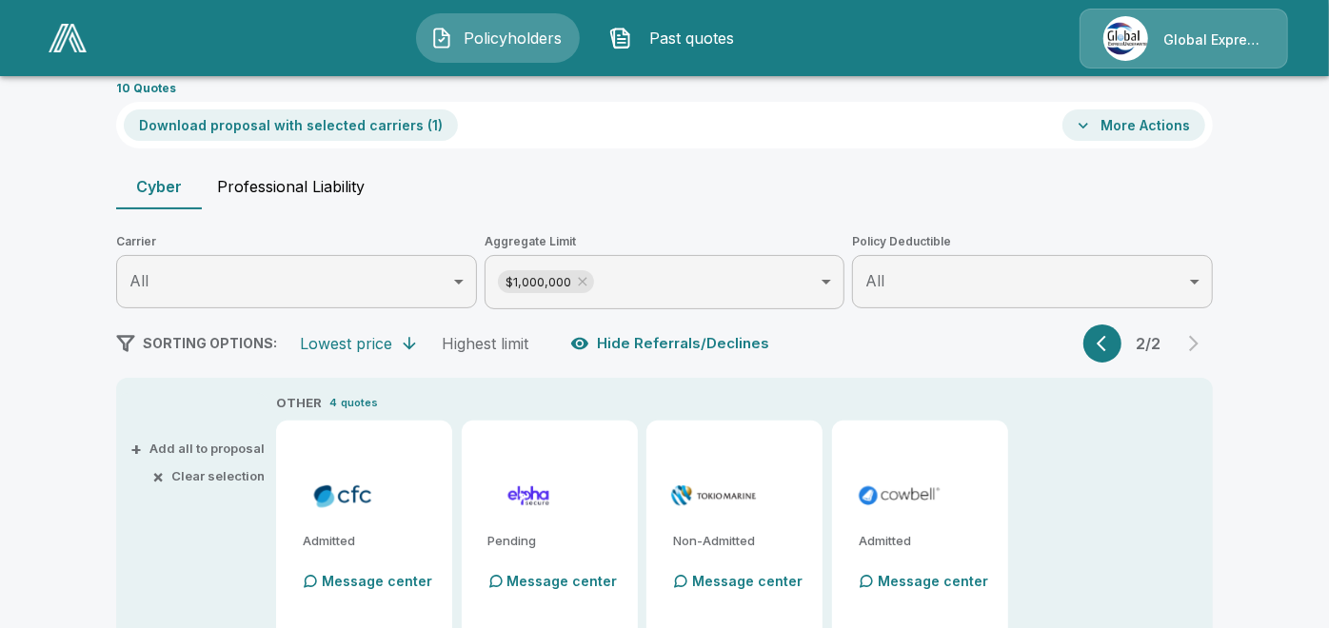
scroll to position [0, 0]
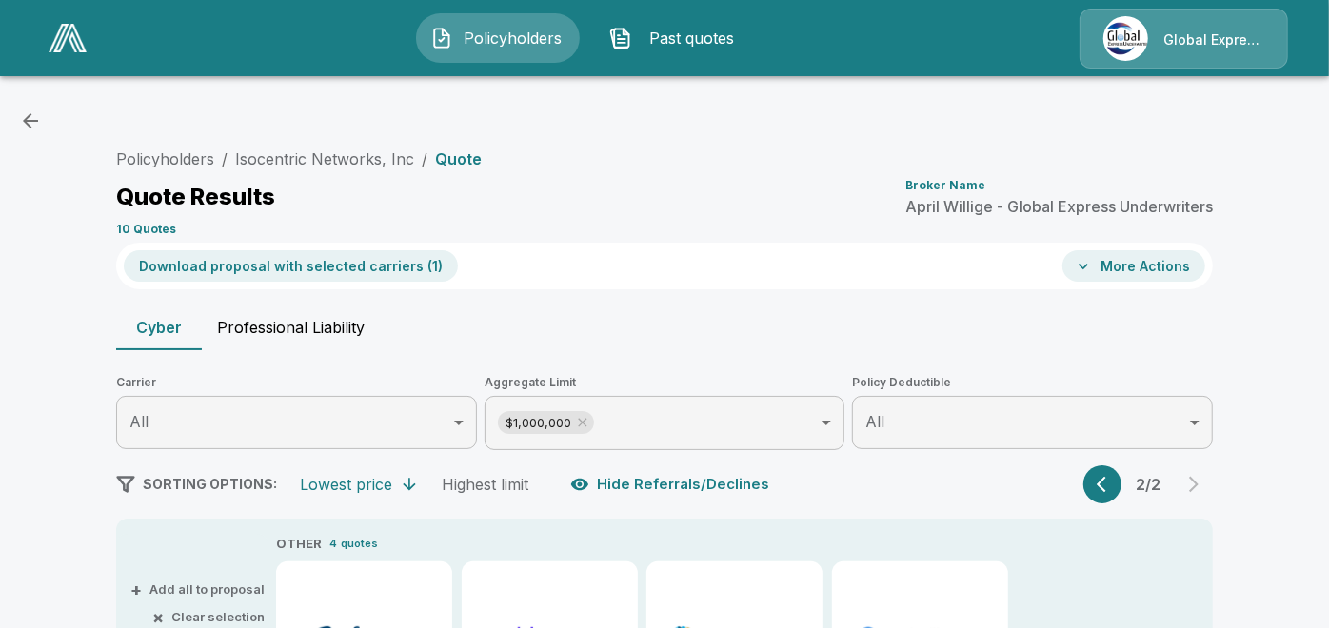
click at [377, 265] on button "Download proposal with selected carriers ( 1 )" at bounding box center [291, 265] width 334 height 31
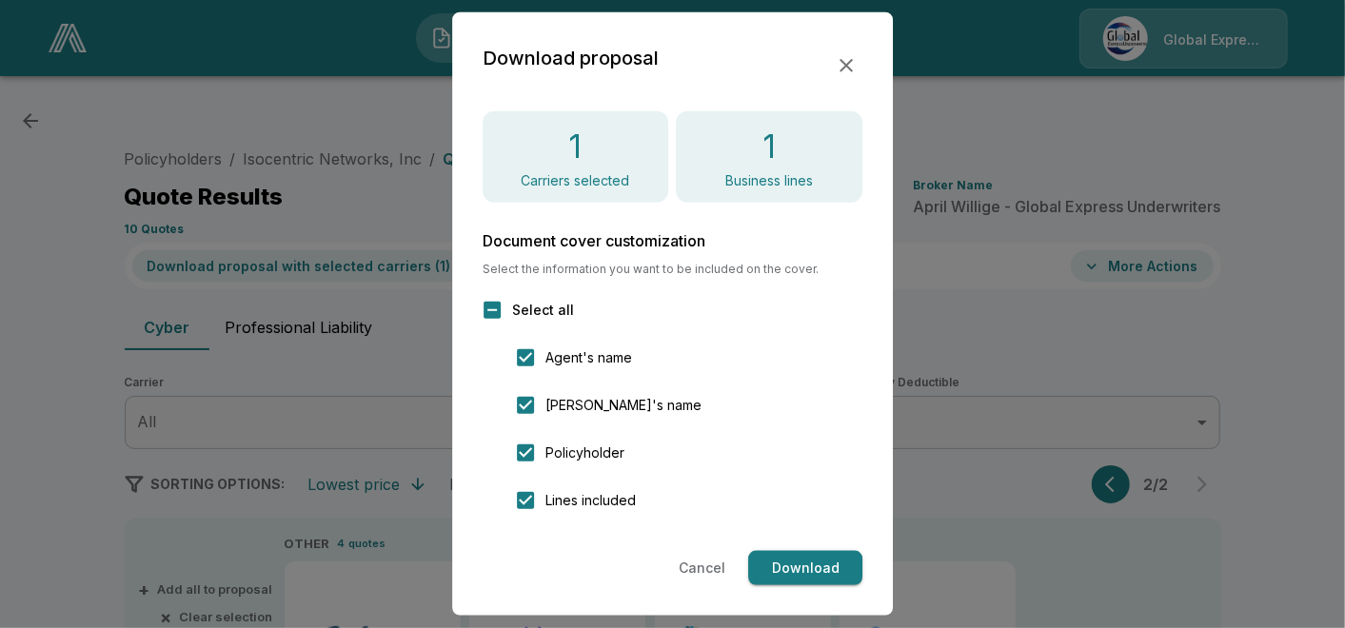
click at [778, 564] on button "Download" at bounding box center [805, 568] width 114 height 35
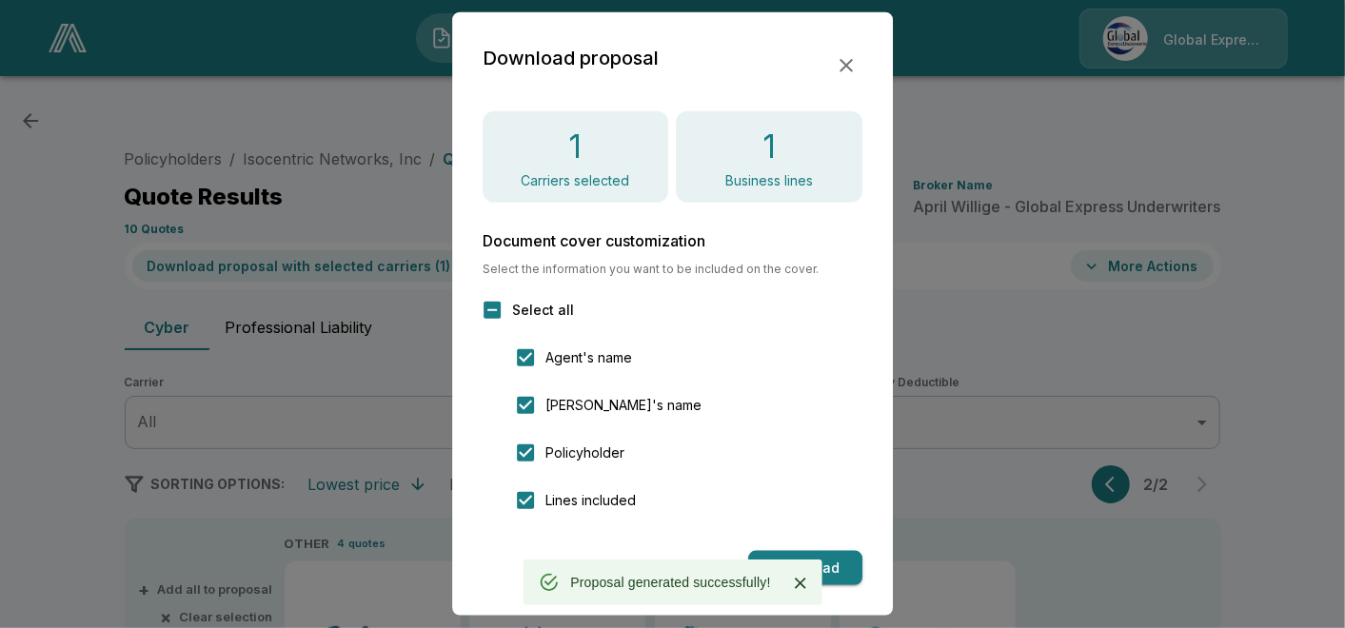
click at [851, 69] on icon "button" at bounding box center [846, 65] width 23 height 23
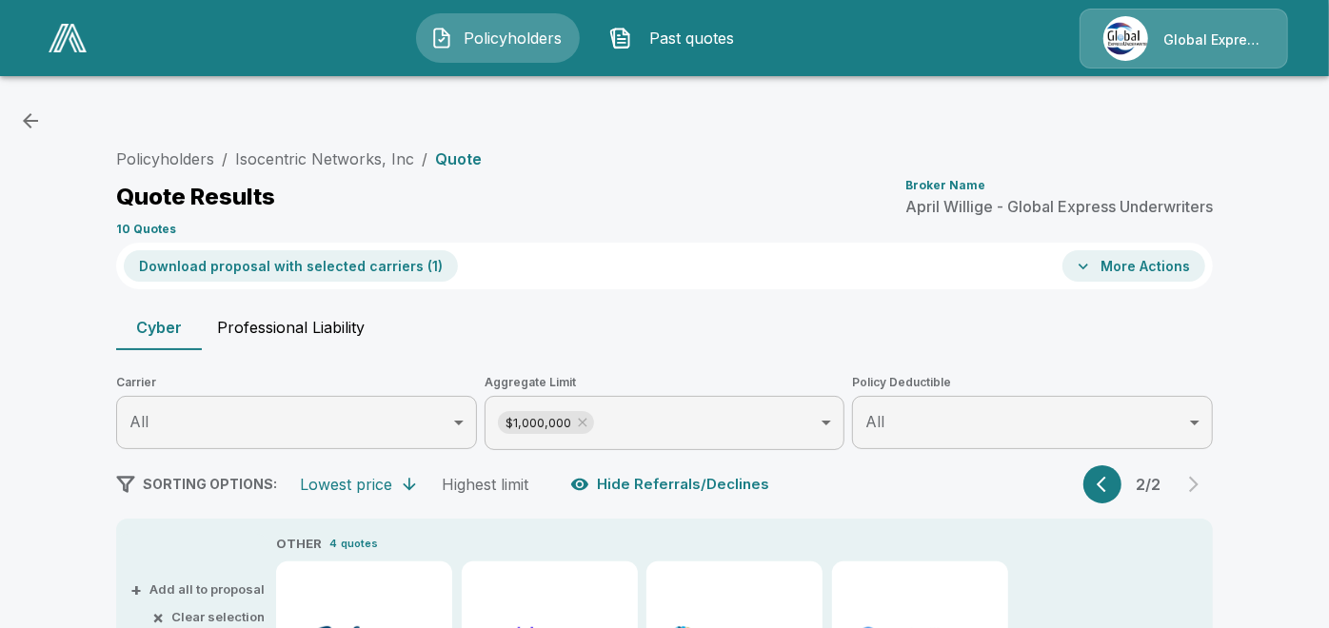
click at [1121, 271] on button "More Actions" at bounding box center [1133, 265] width 143 height 31
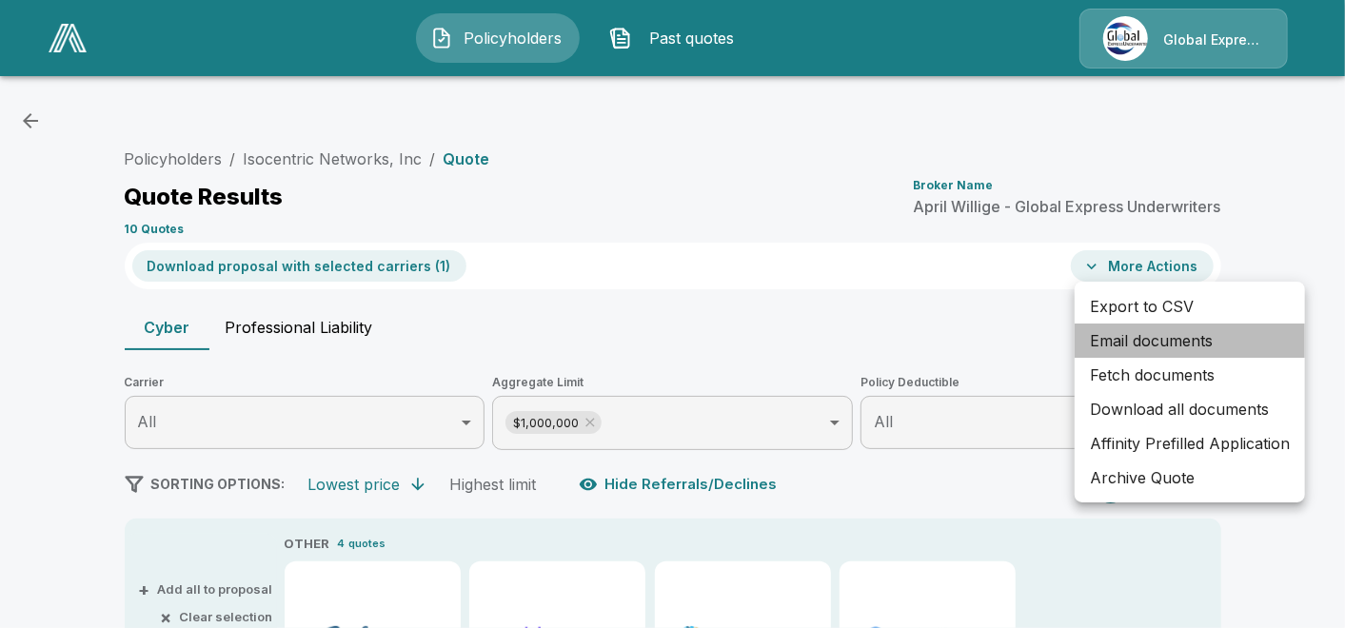
click at [1146, 333] on li "Email documents" at bounding box center [1190, 341] width 230 height 34
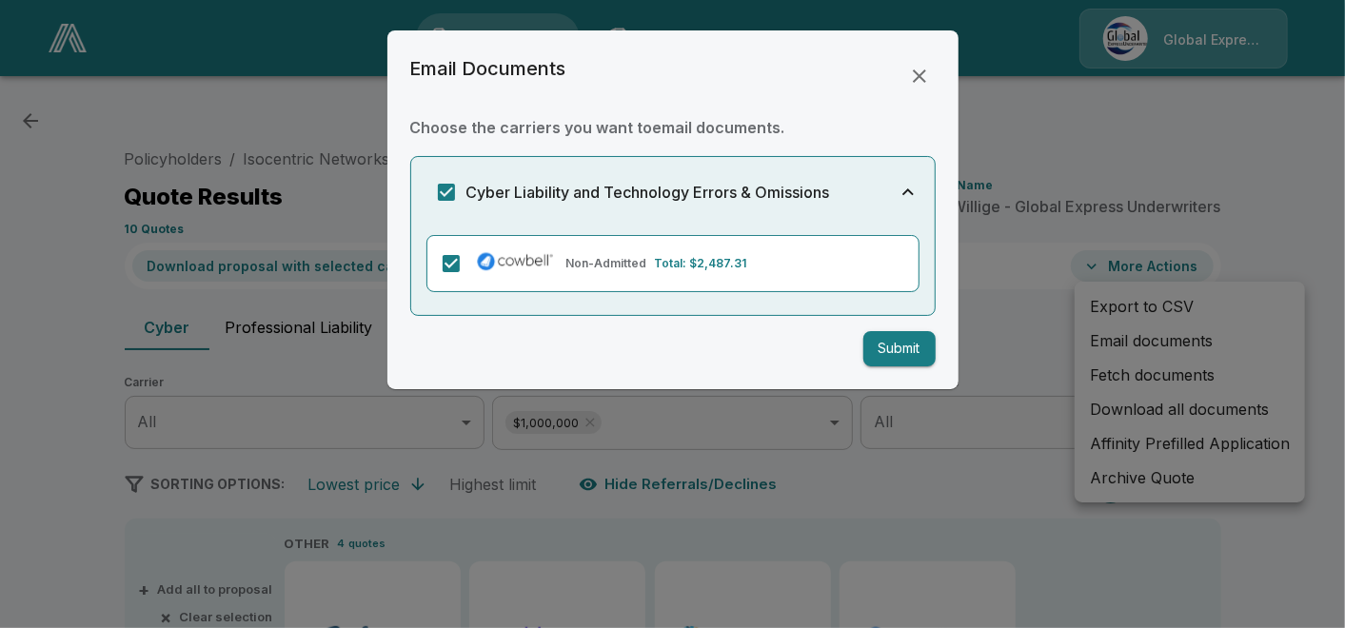
click at [897, 345] on button "Submit" at bounding box center [899, 348] width 72 height 35
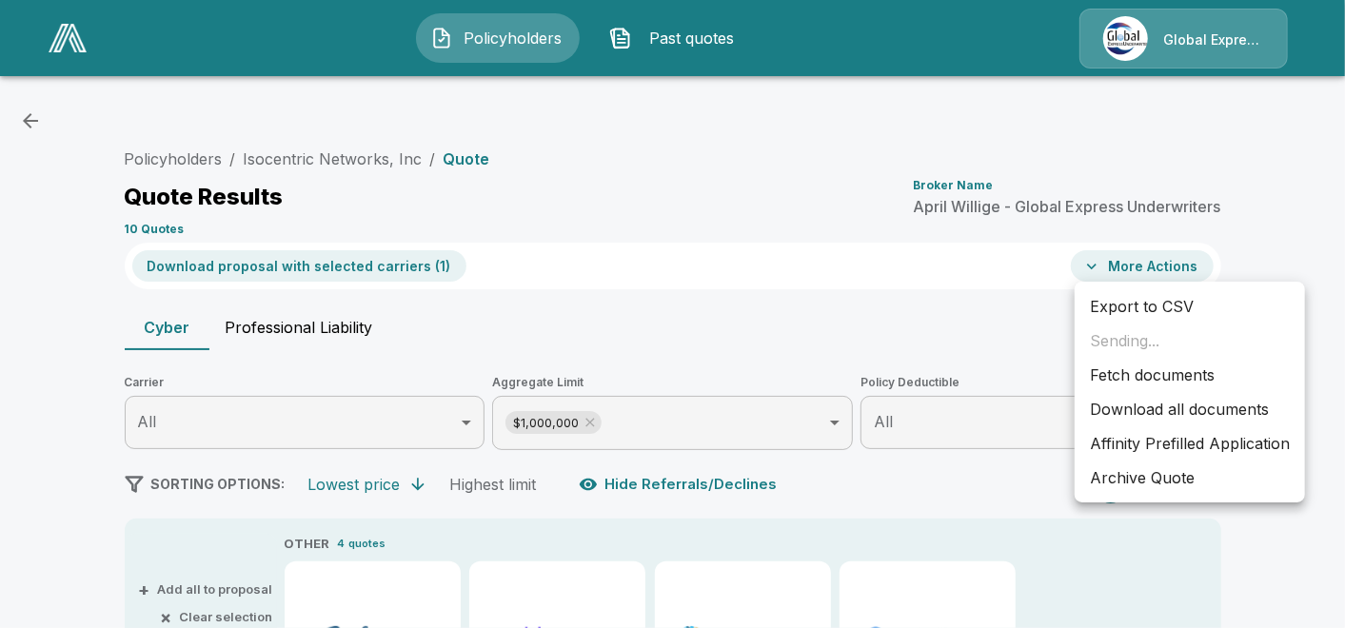
click at [1132, 445] on li "Affinity Prefilled Application" at bounding box center [1190, 443] width 230 height 34
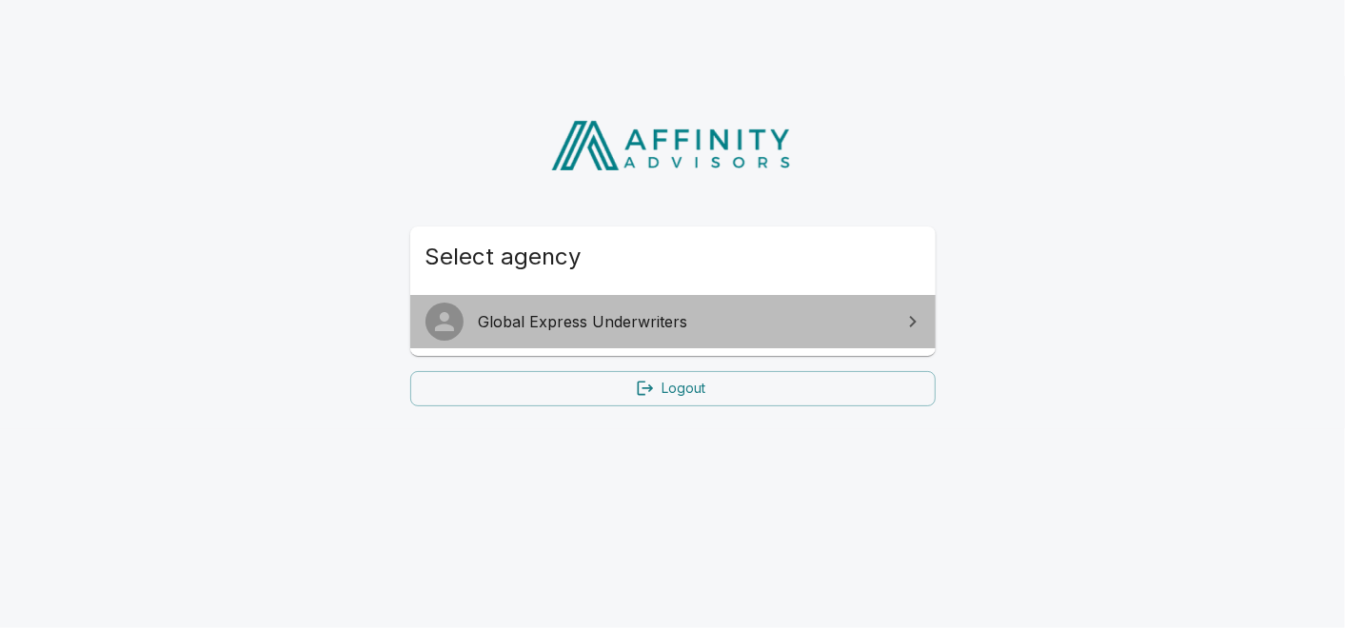
click at [725, 323] on span "Global Express Underwriters" at bounding box center [684, 321] width 411 height 23
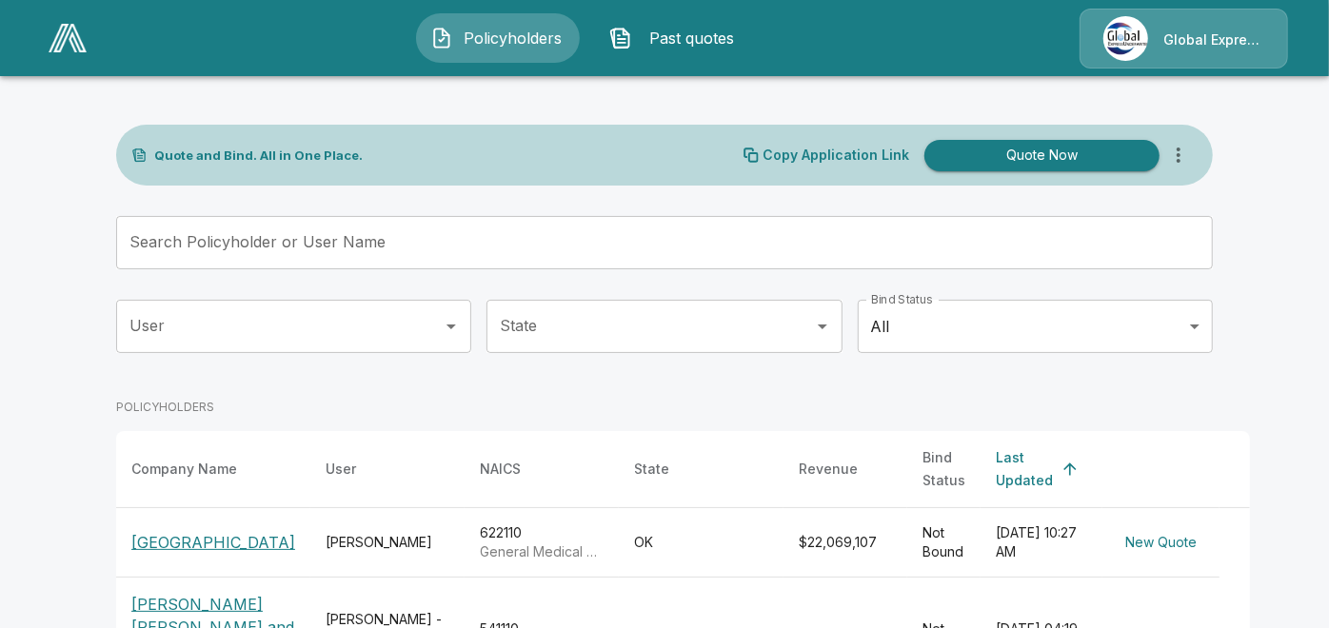
click at [618, 245] on input "Search Policyholder or User Name" at bounding box center [654, 242] width 1076 height 53
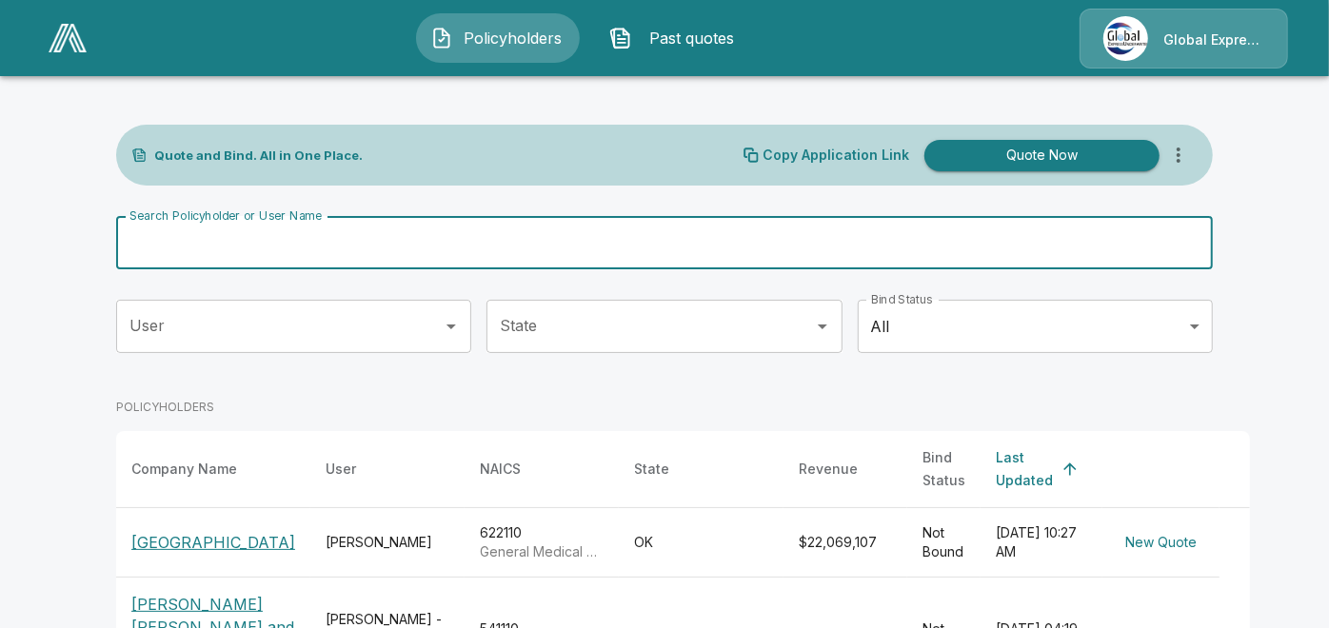
paste input "**********"
type input "**********"
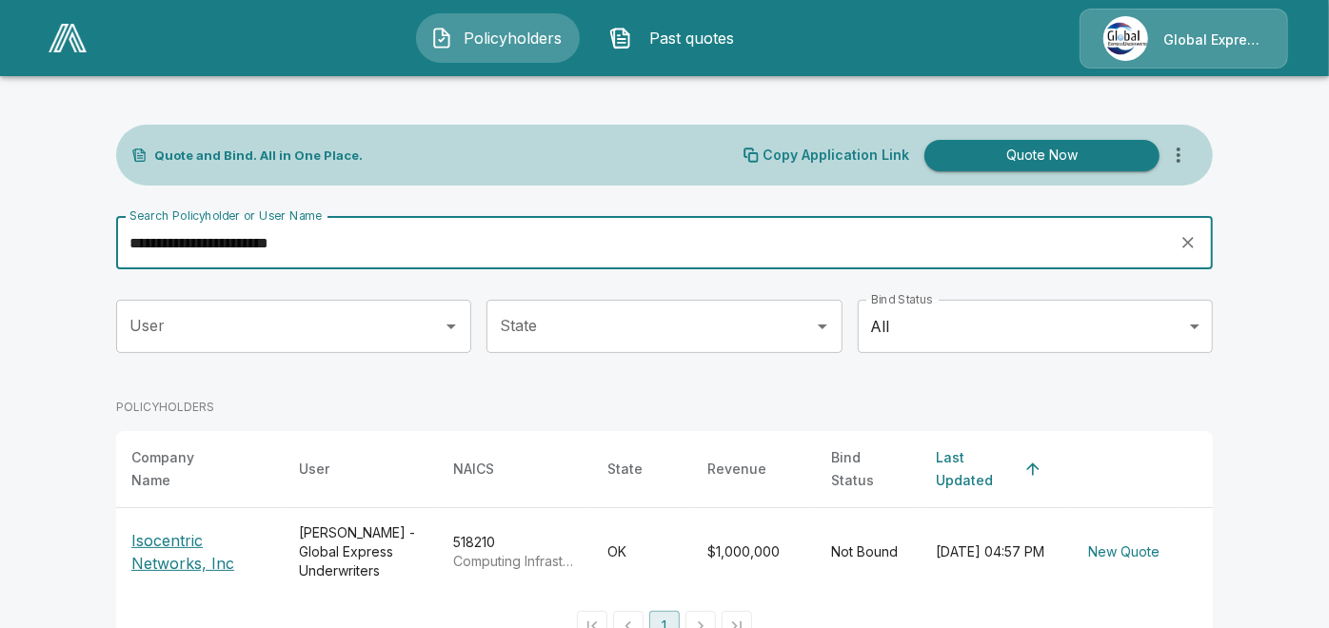
click at [159, 529] on p "Isocentric Networks, Inc" at bounding box center [199, 552] width 137 height 46
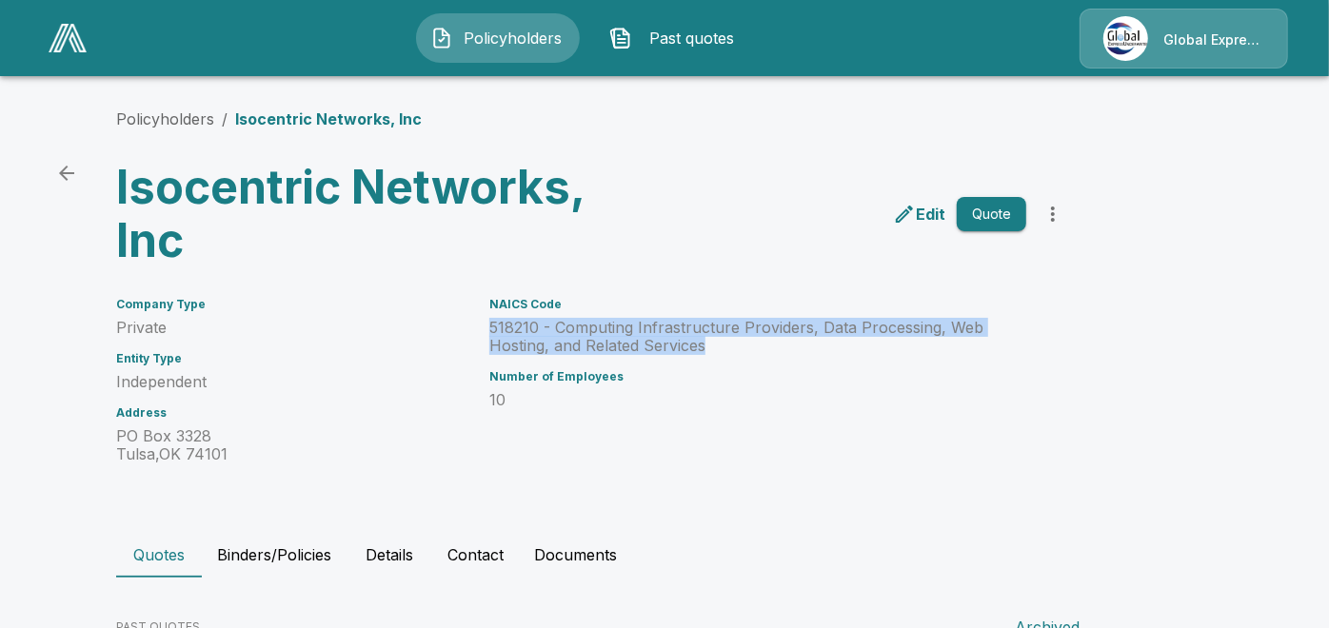
drag, startPoint x: 489, startPoint y: 321, endPoint x: 725, endPoint y: 340, distance: 236.8
click at [725, 340] on div "NAICS Code 518210 - Computing Infrastructure Providers, Data Processing, Web Ho…" at bounding box center [746, 369] width 560 height 188
copy p "518210 - Computing Infrastructure Providers, Data Processing, Web Hosting, and …"
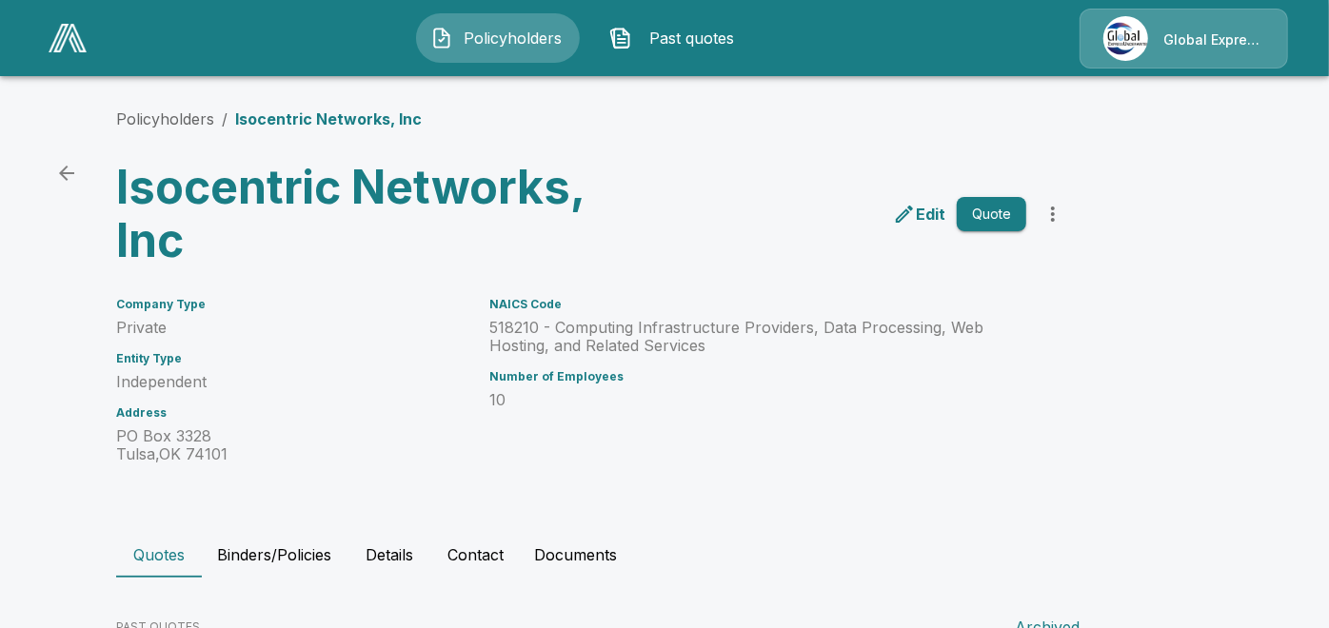
click at [182, 106] on div "Policyholders / Isocentric Networks, Inc Isocentric Networks, Inc Edit Quote Co…" at bounding box center [664, 436] width 1142 height 730
drag, startPoint x: 182, startPoint y: 106, endPoint x: 184, endPoint y: 118, distance: 12.5
click at [184, 118] on link "Policyholders" at bounding box center [165, 118] width 98 height 19
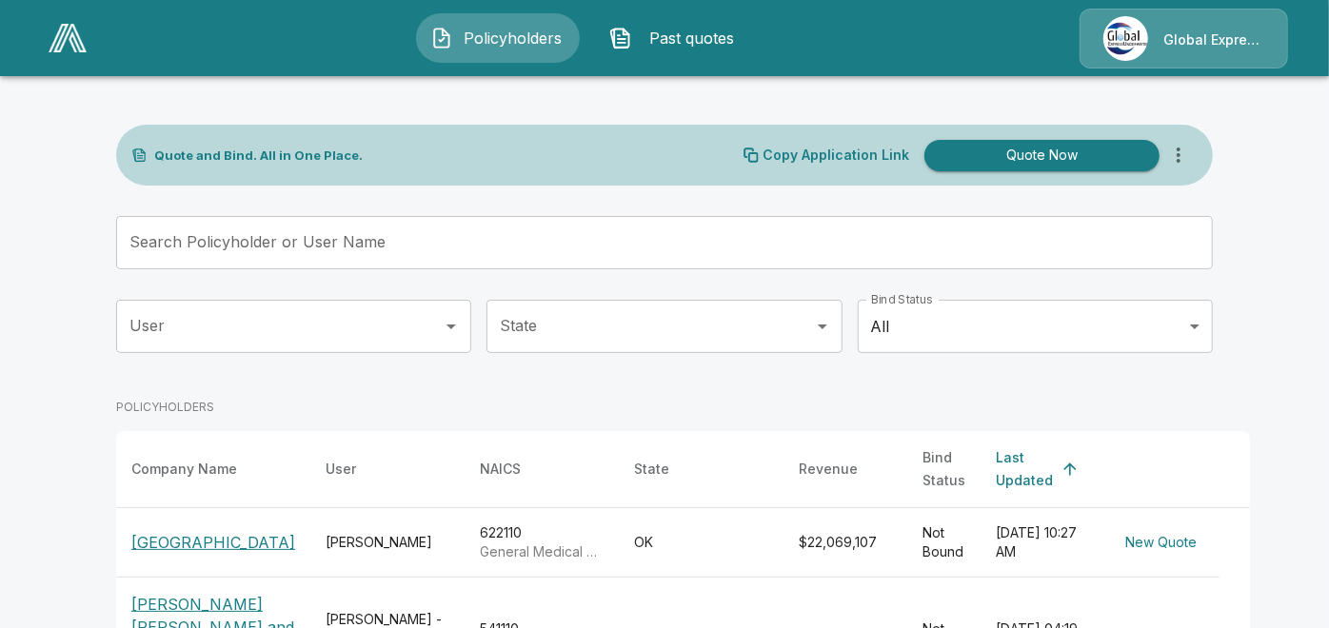
click at [508, 243] on input "Search Policyholder or User Name" at bounding box center [654, 242] width 1076 height 53
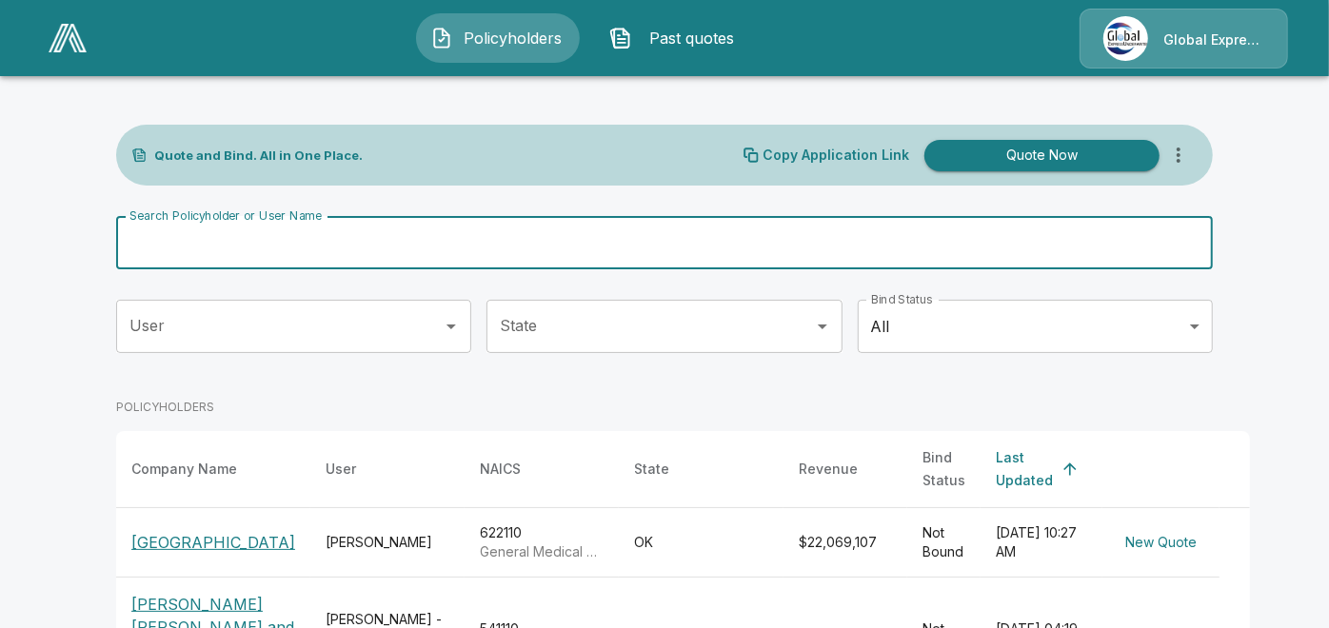
paste input "**********"
type input "**********"
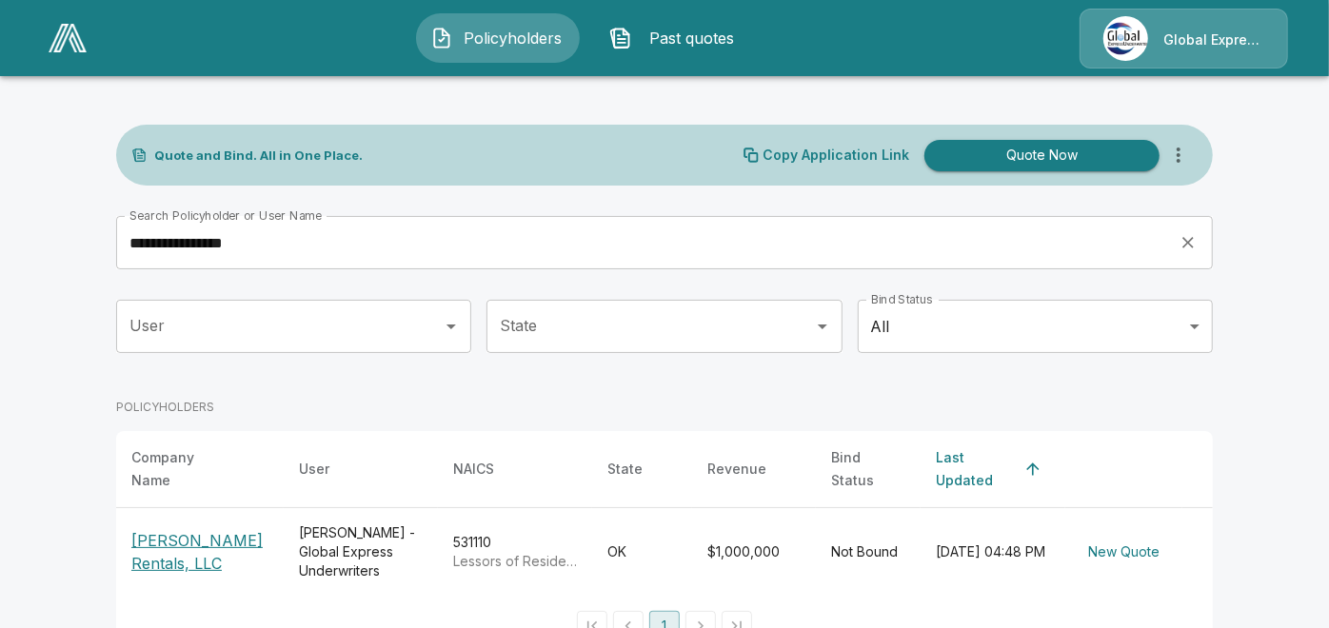
click at [165, 540] on p "[PERSON_NAME] Rentals, LLC" at bounding box center [199, 552] width 137 height 46
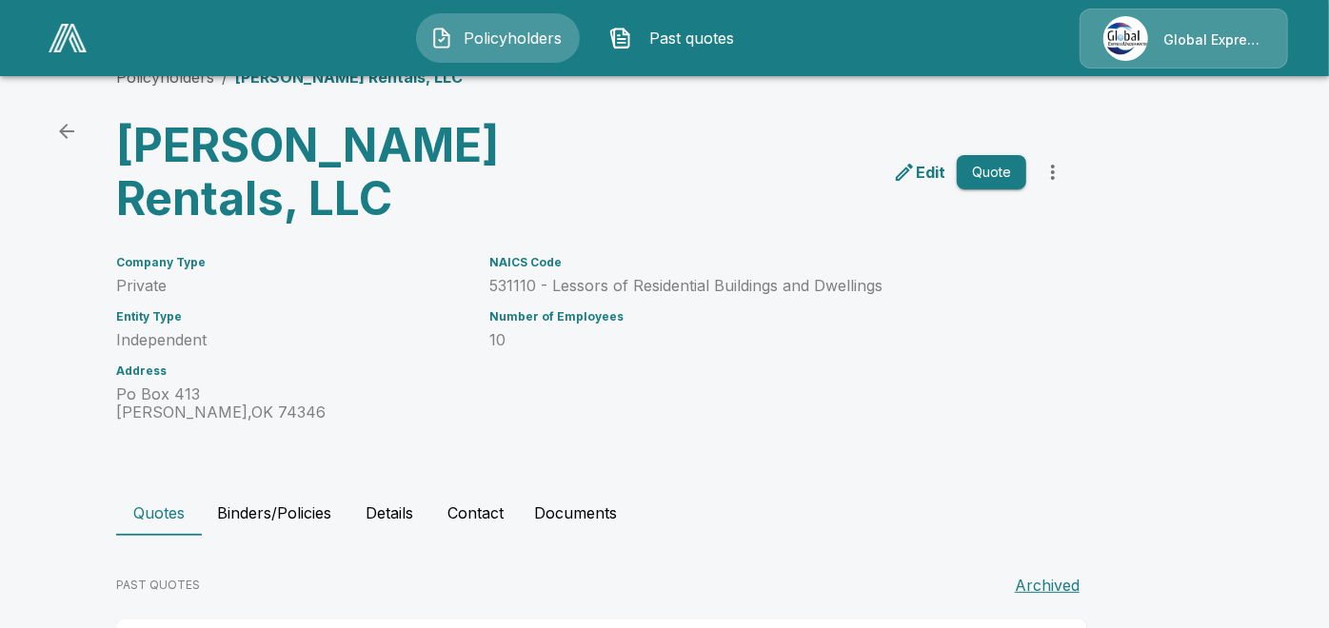
scroll to position [119, 0]
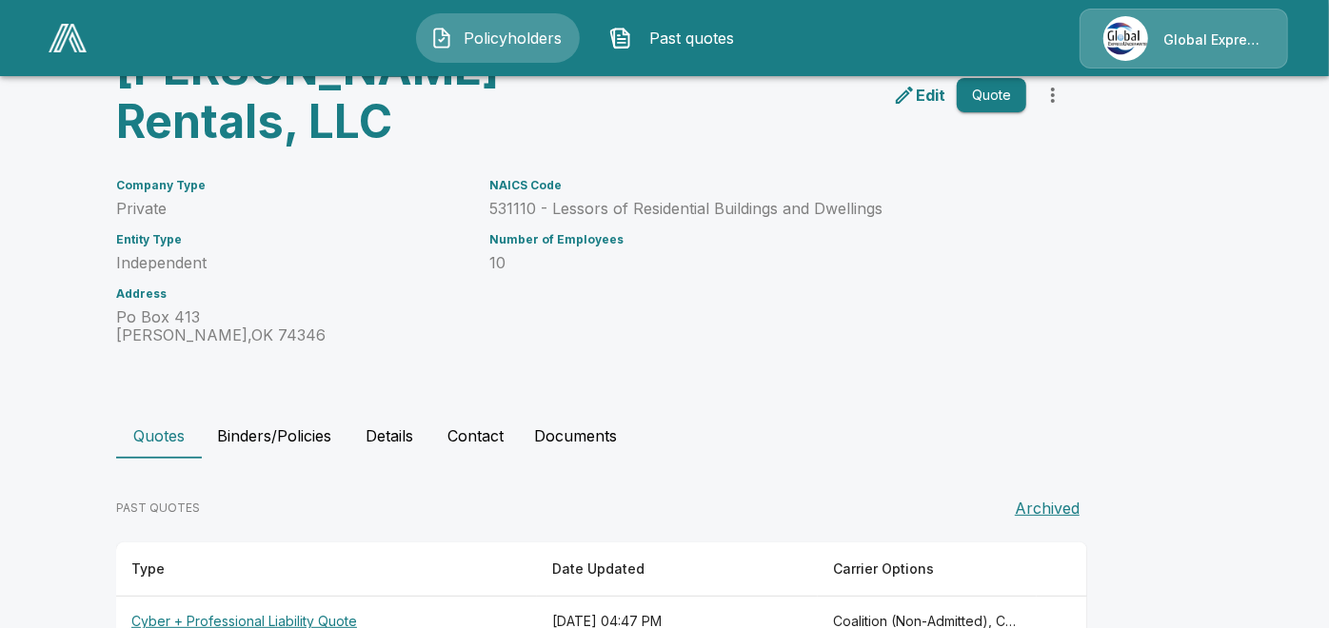
click at [269, 597] on th "Cyber + Professional Liability Quote" at bounding box center [326, 622] width 421 height 50
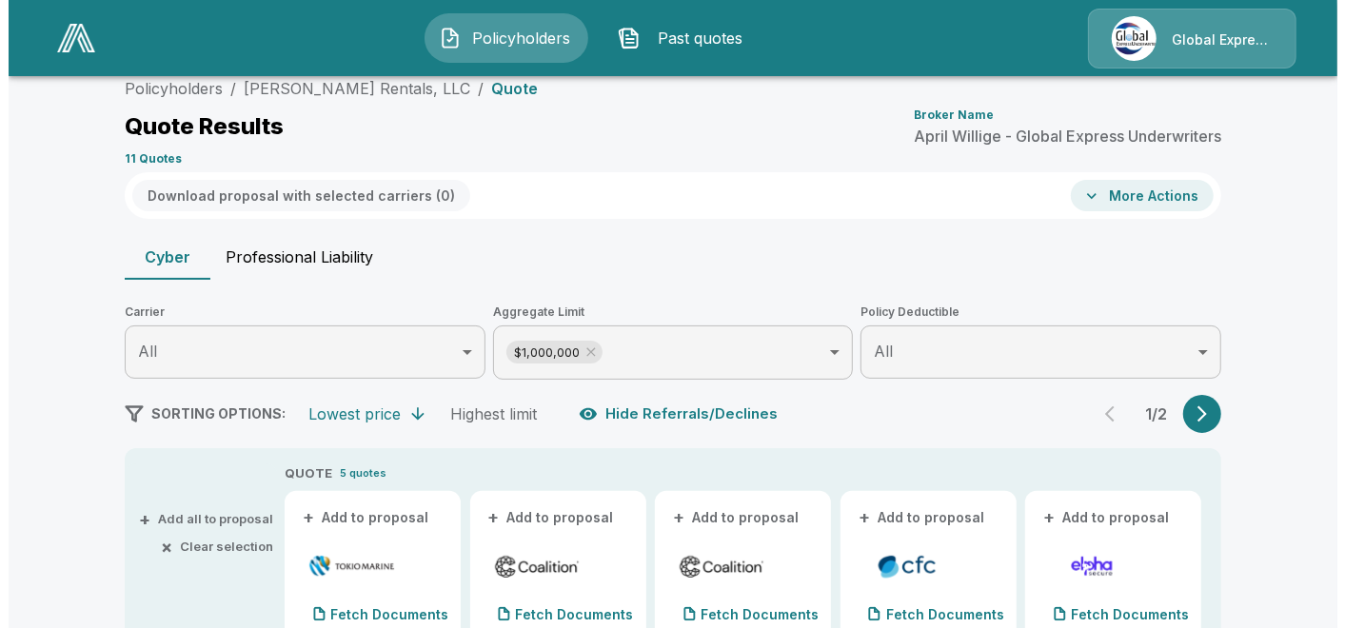
scroll to position [119, 0]
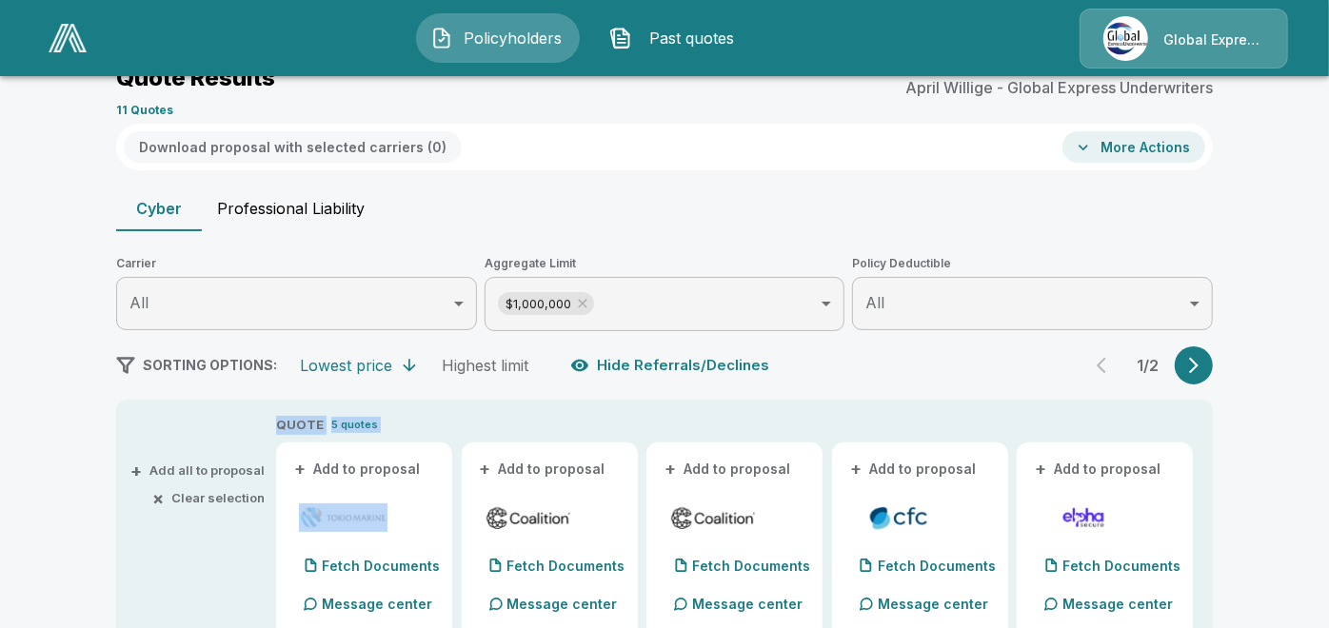
drag, startPoint x: 284, startPoint y: 424, endPoint x: 385, endPoint y: 462, distance: 107.9
drag, startPoint x: 385, startPoint y: 462, endPoint x: 393, endPoint y: 470, distance: 12.1
click at [393, 470] on button "+ Add to proposal" at bounding box center [357, 469] width 133 height 21
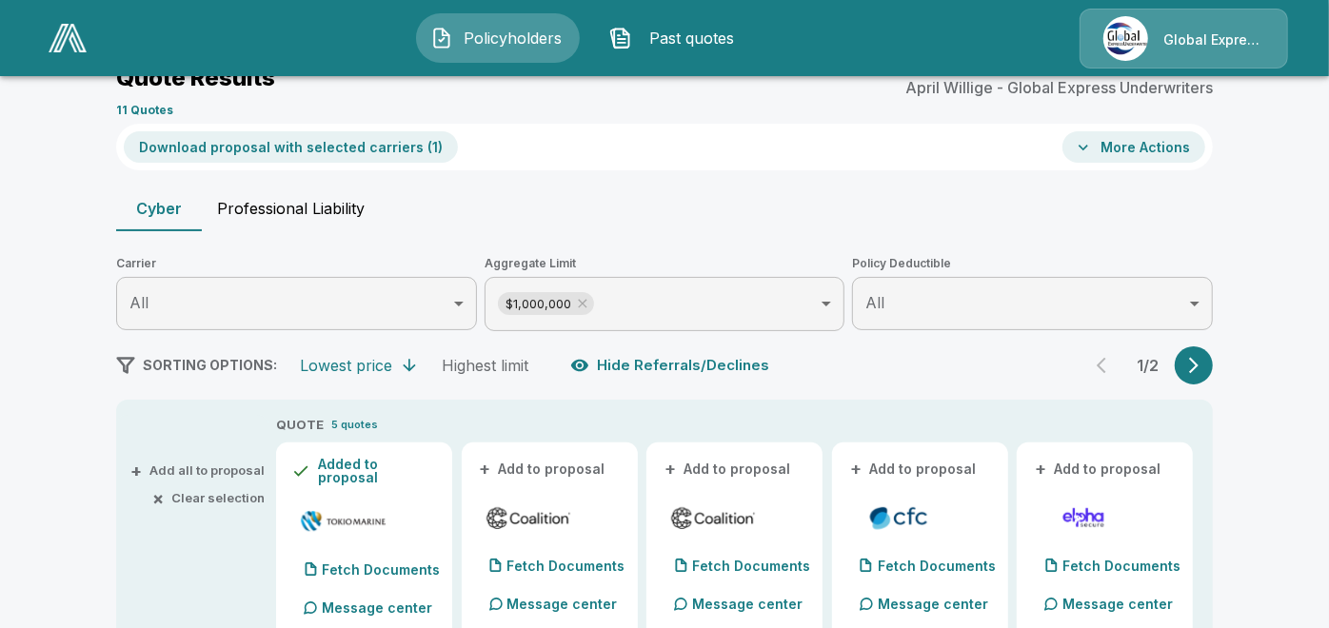
click at [542, 470] on button "+ Add to proposal" at bounding box center [543, 469] width 133 height 21
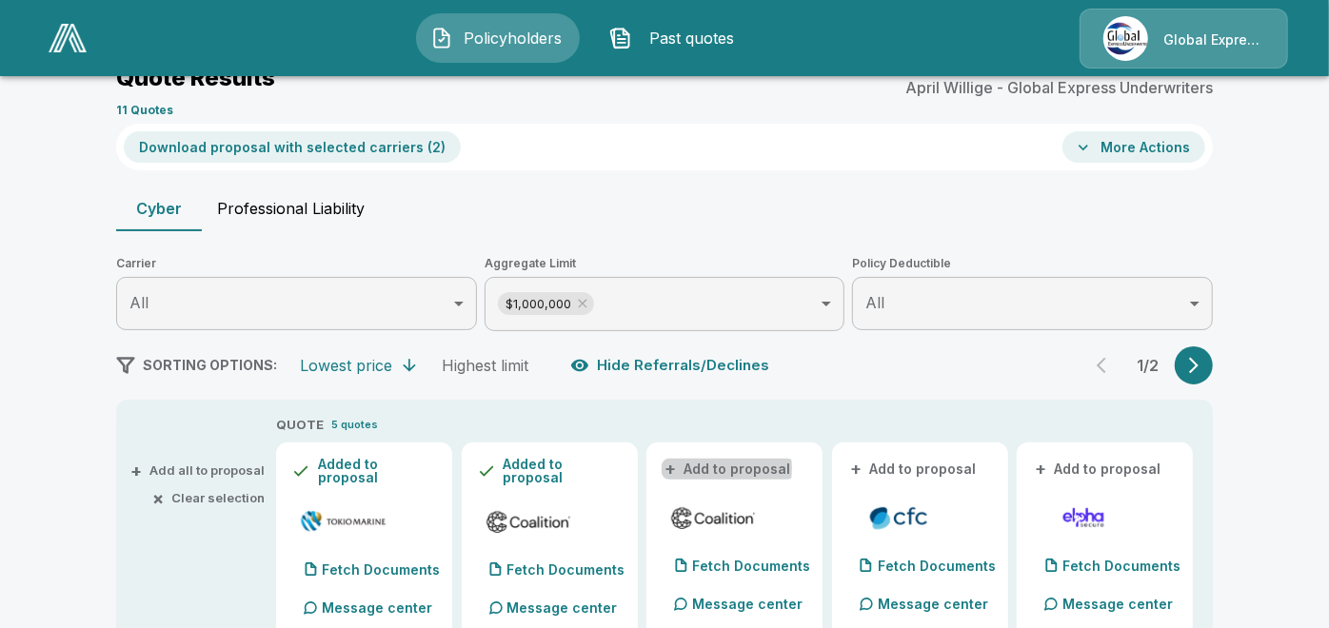
click at [716, 467] on button "+ Add to proposal" at bounding box center [728, 469] width 133 height 21
click at [949, 463] on button "+ Add to proposal" at bounding box center [913, 469] width 133 height 21
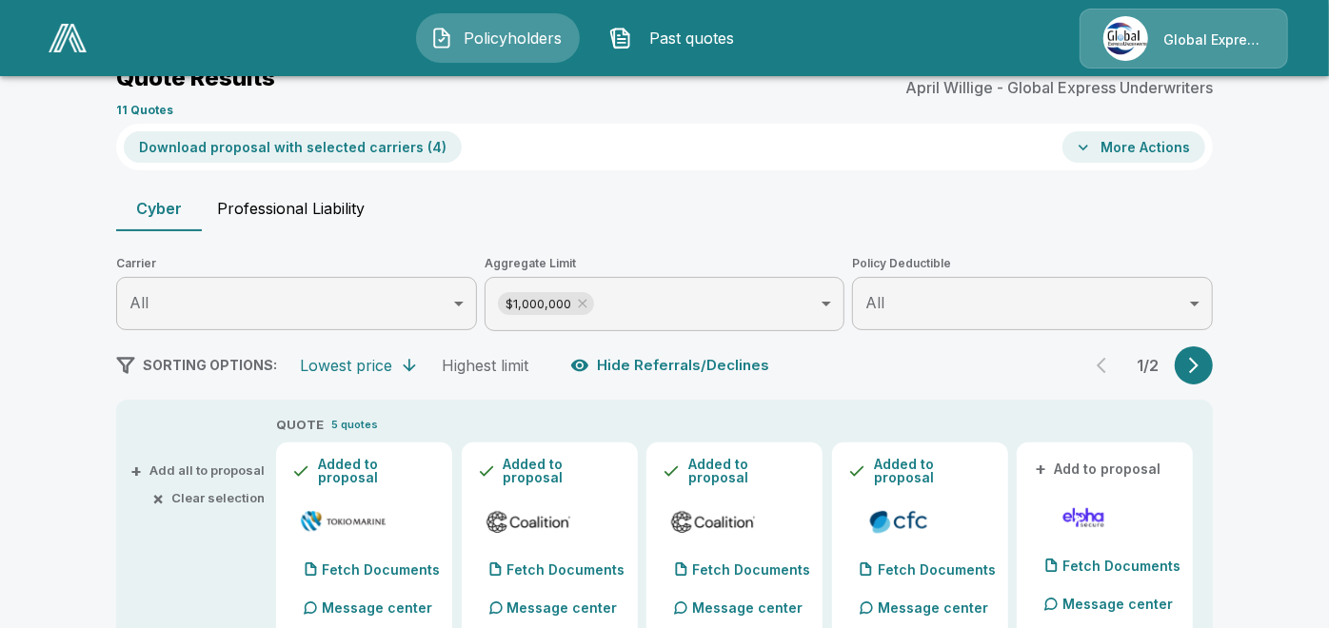
click at [365, 135] on button "Download proposal with selected carriers ( 4 )" at bounding box center [293, 146] width 338 height 31
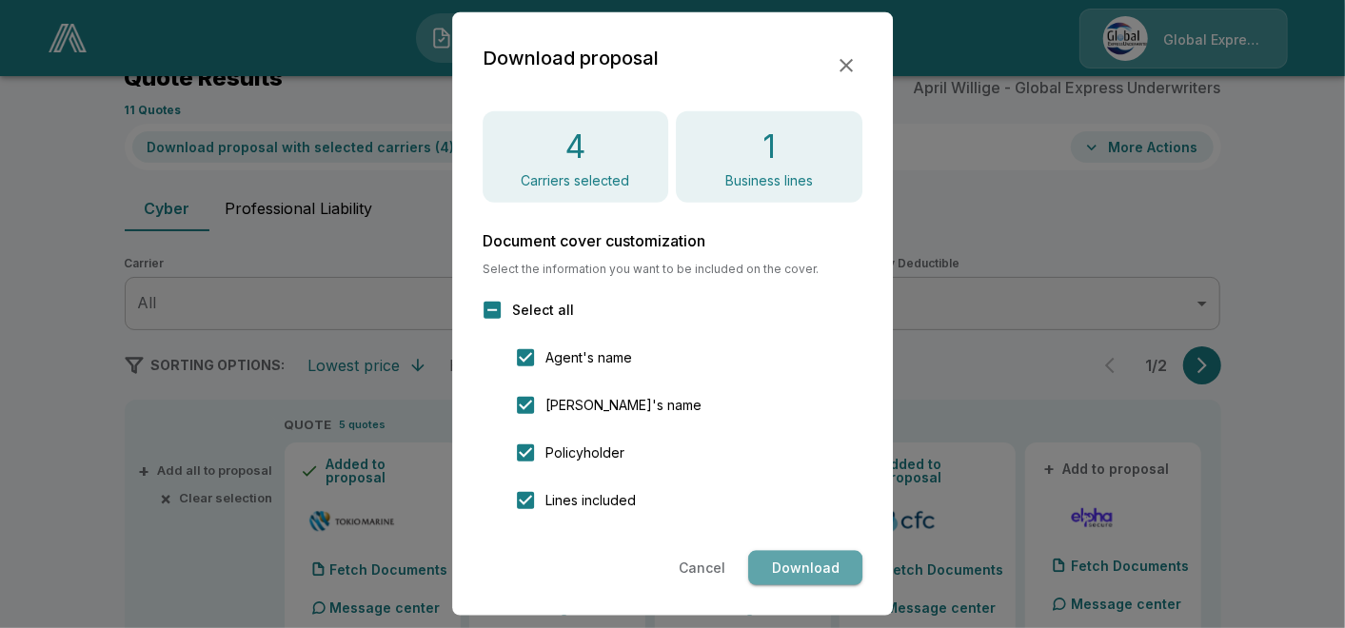
click at [817, 561] on button "Download" at bounding box center [805, 568] width 114 height 35
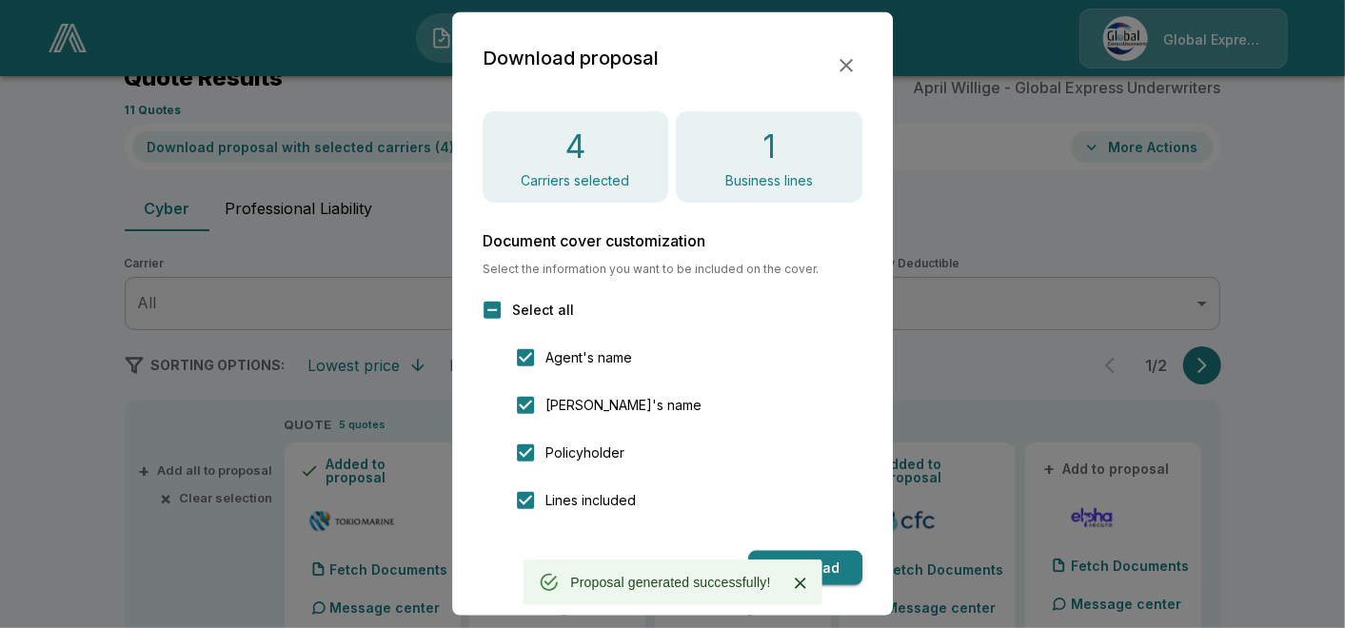
click at [848, 59] on icon "button" at bounding box center [846, 65] width 23 height 23
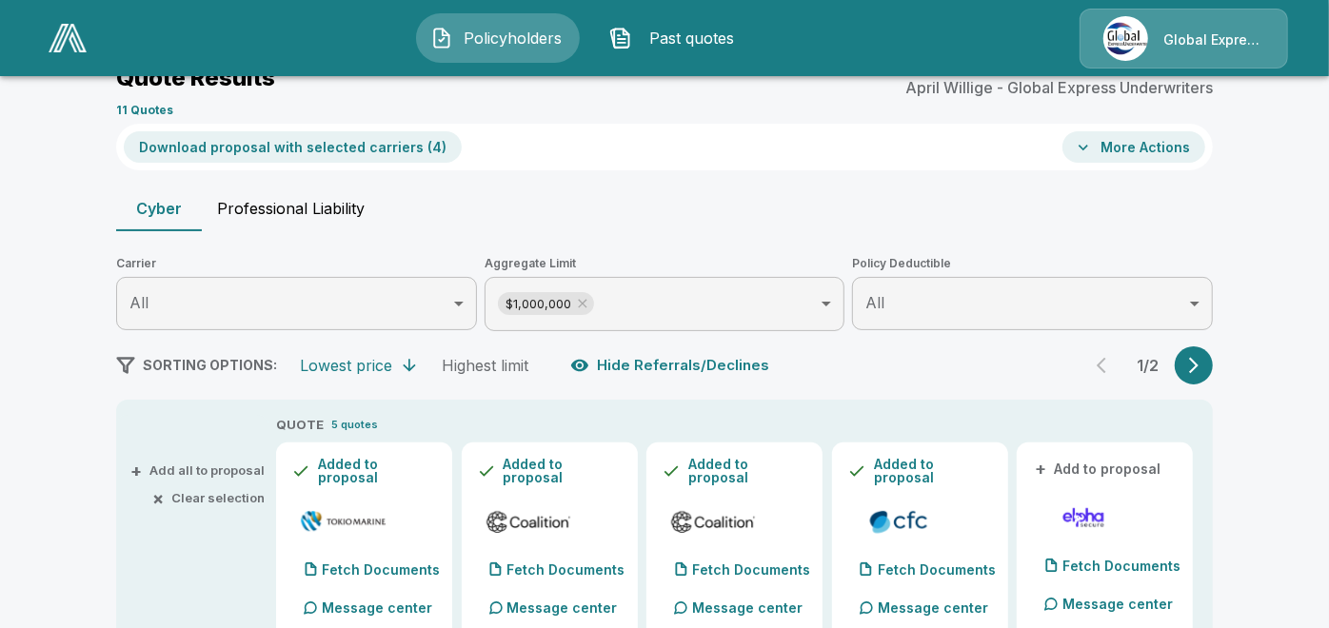
click at [1093, 147] on icon "button" at bounding box center [1083, 147] width 19 height 19
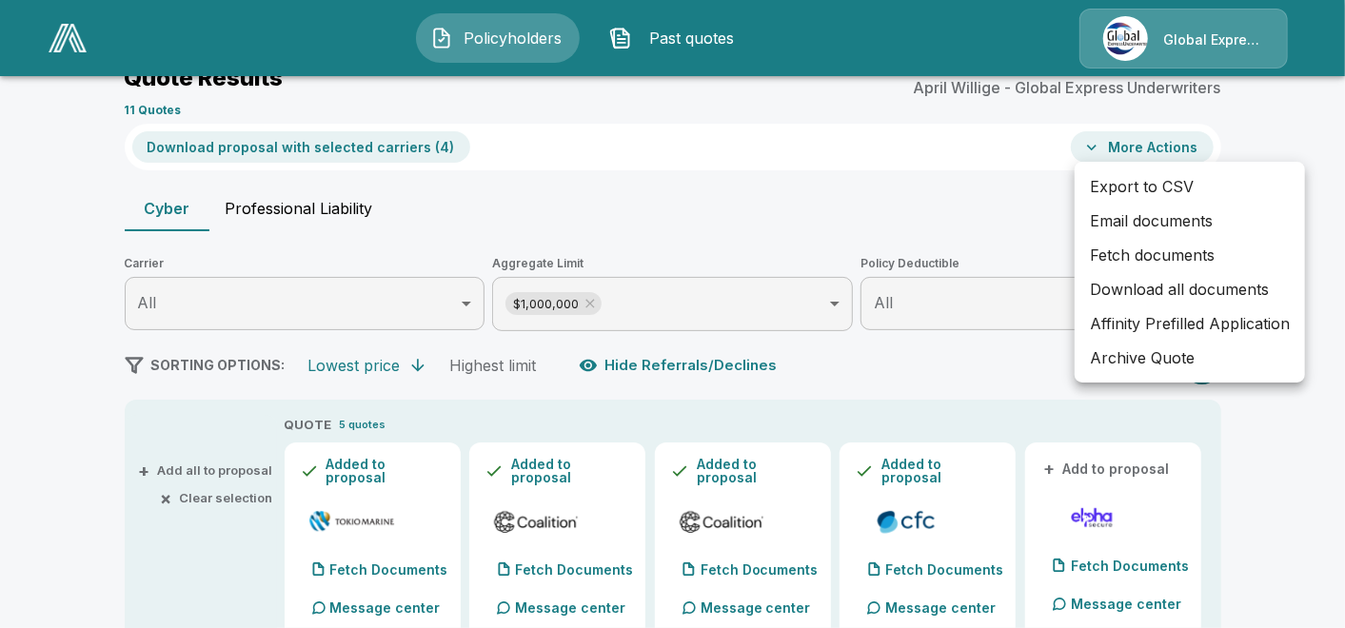
click at [1117, 212] on li "Email documents" at bounding box center [1190, 221] width 230 height 34
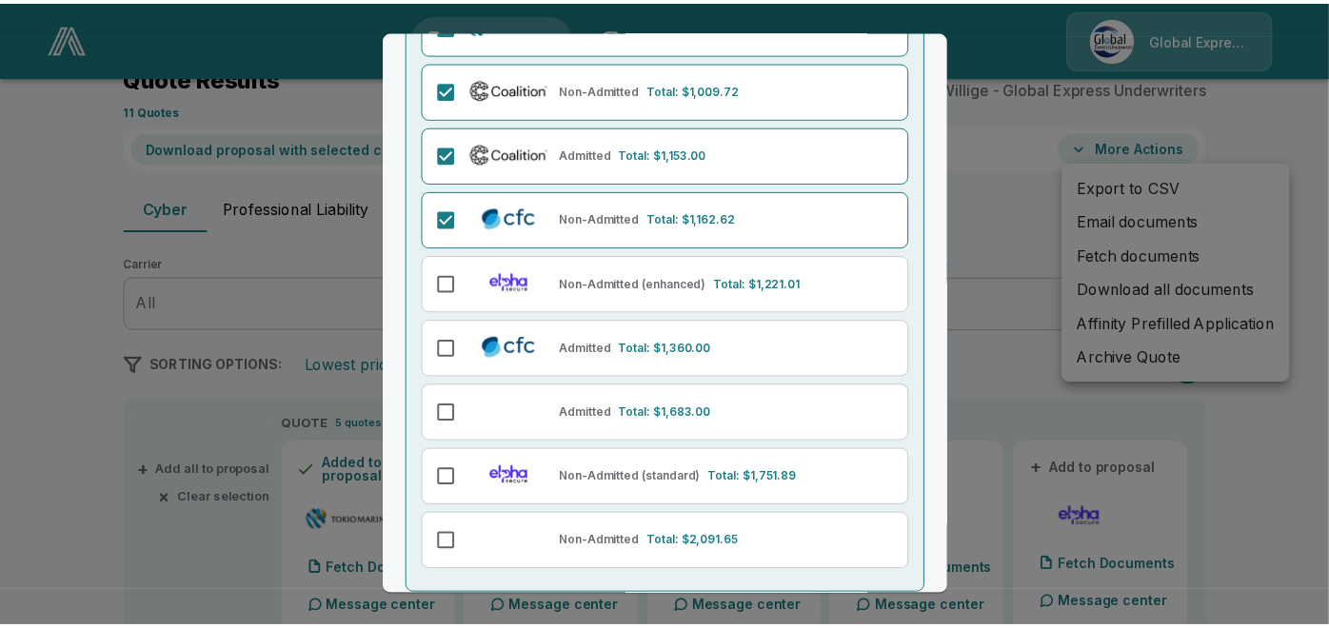
scroll to position [305, 0]
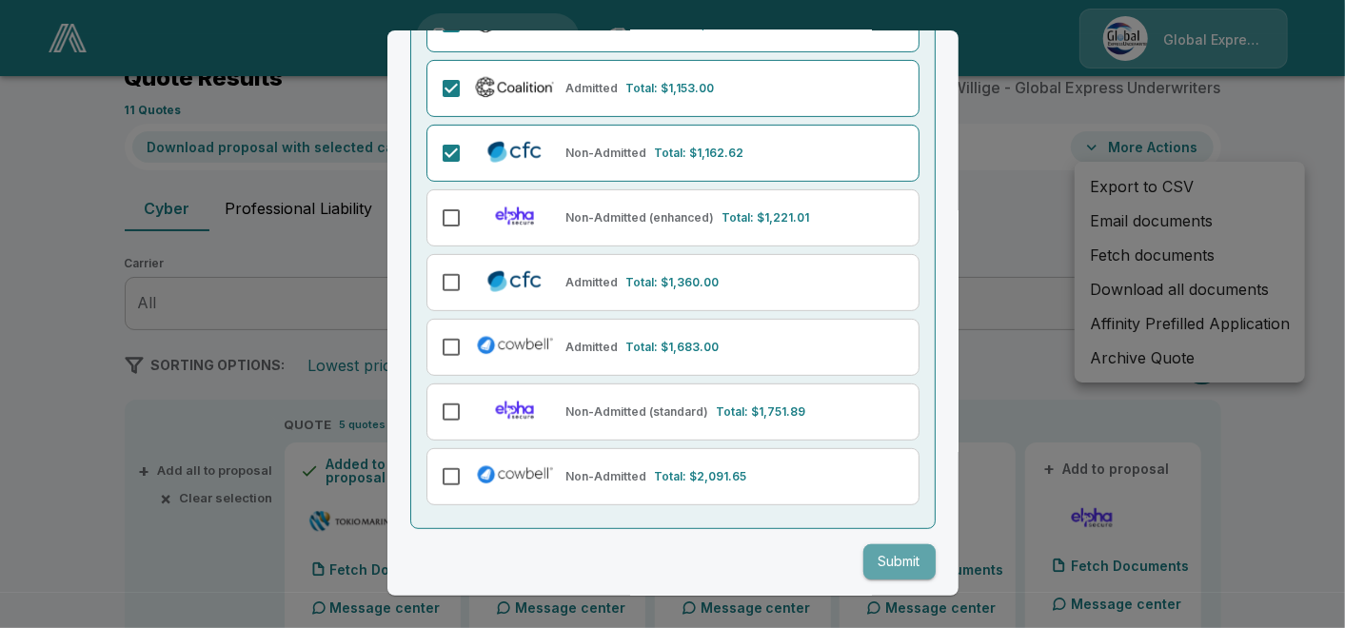
click at [870, 545] on button "Submit" at bounding box center [899, 562] width 72 height 35
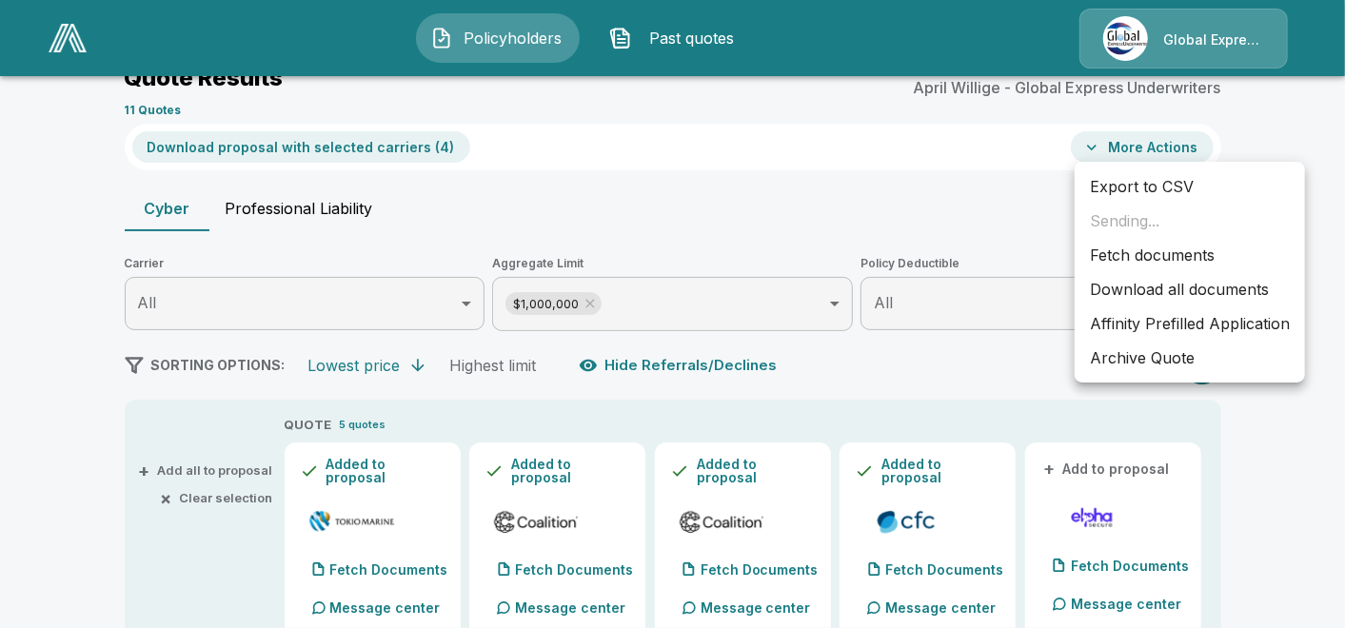
click at [1144, 335] on li "Affinity Prefilled Application" at bounding box center [1190, 324] width 230 height 34
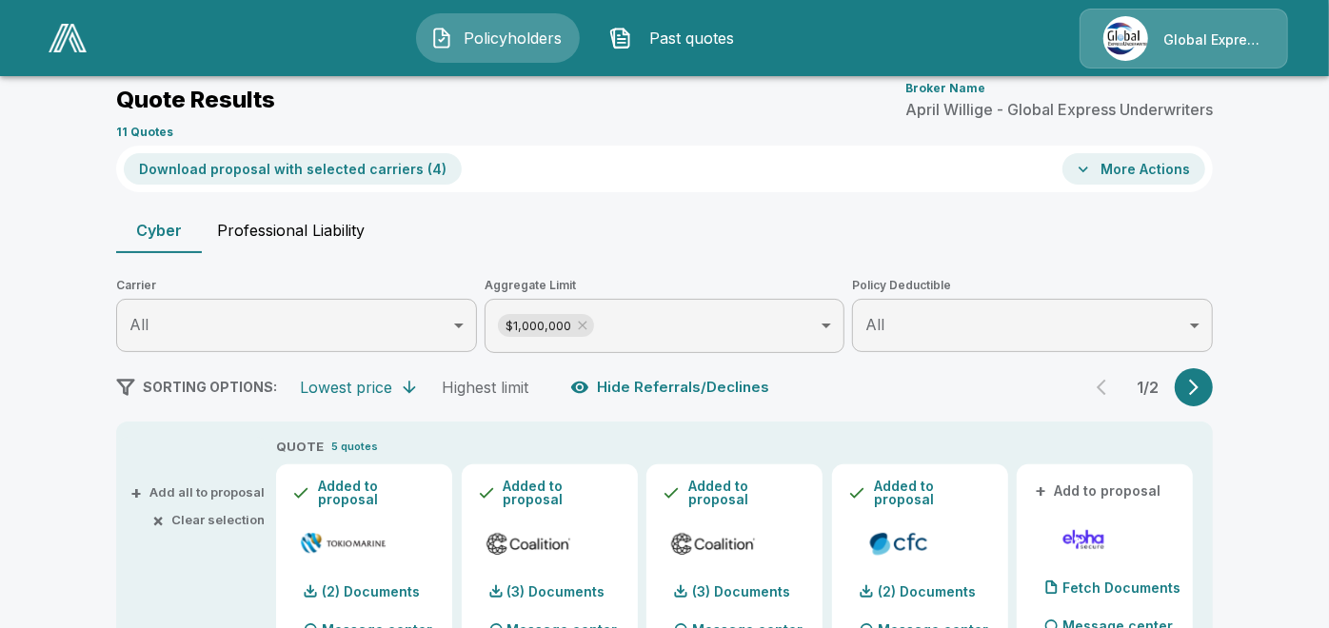
scroll to position [0, 0]
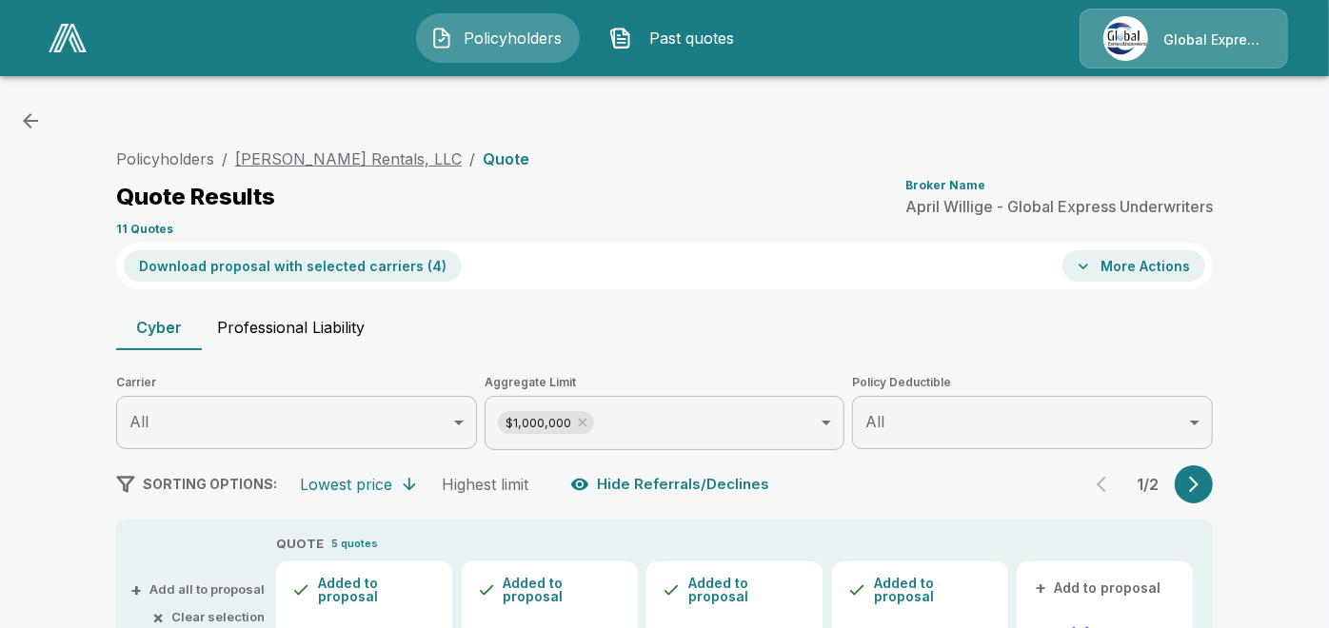
click at [328, 153] on link "Jay Rentals, LLC" at bounding box center [348, 158] width 227 height 19
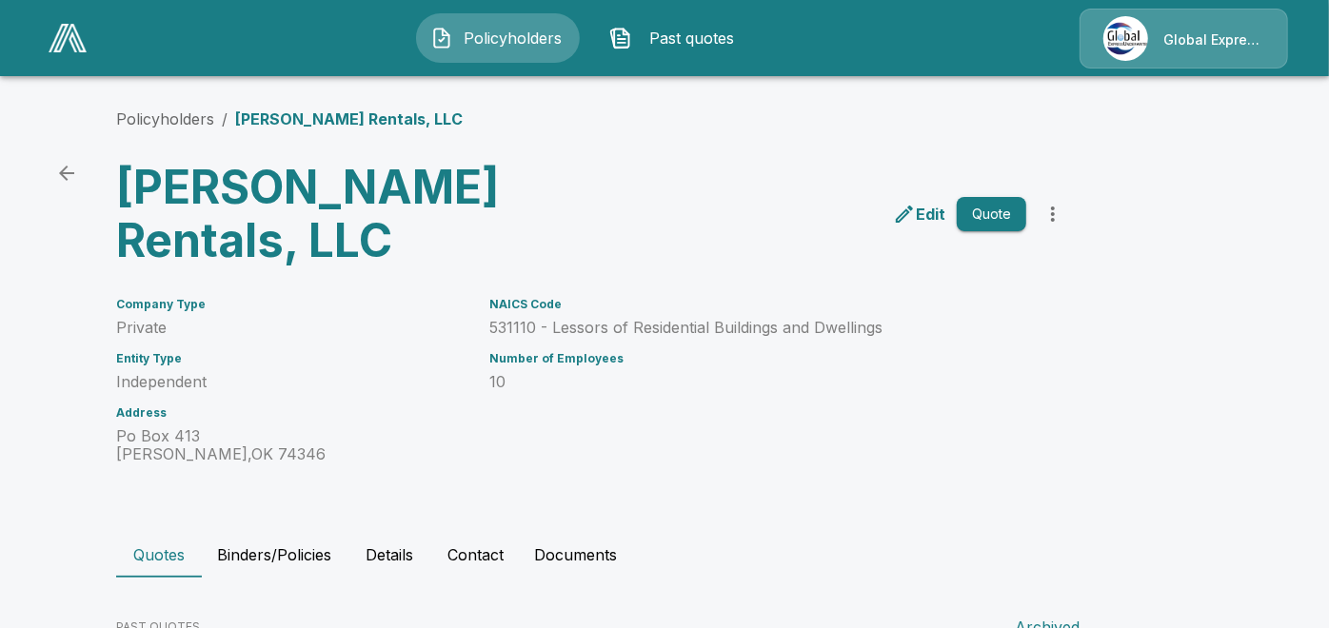
click at [412, 293] on div "Company Type Private Entity Type Independent Address [STREET_ADDRESS][PERSON_NA…" at bounding box center [279, 369] width 373 height 188
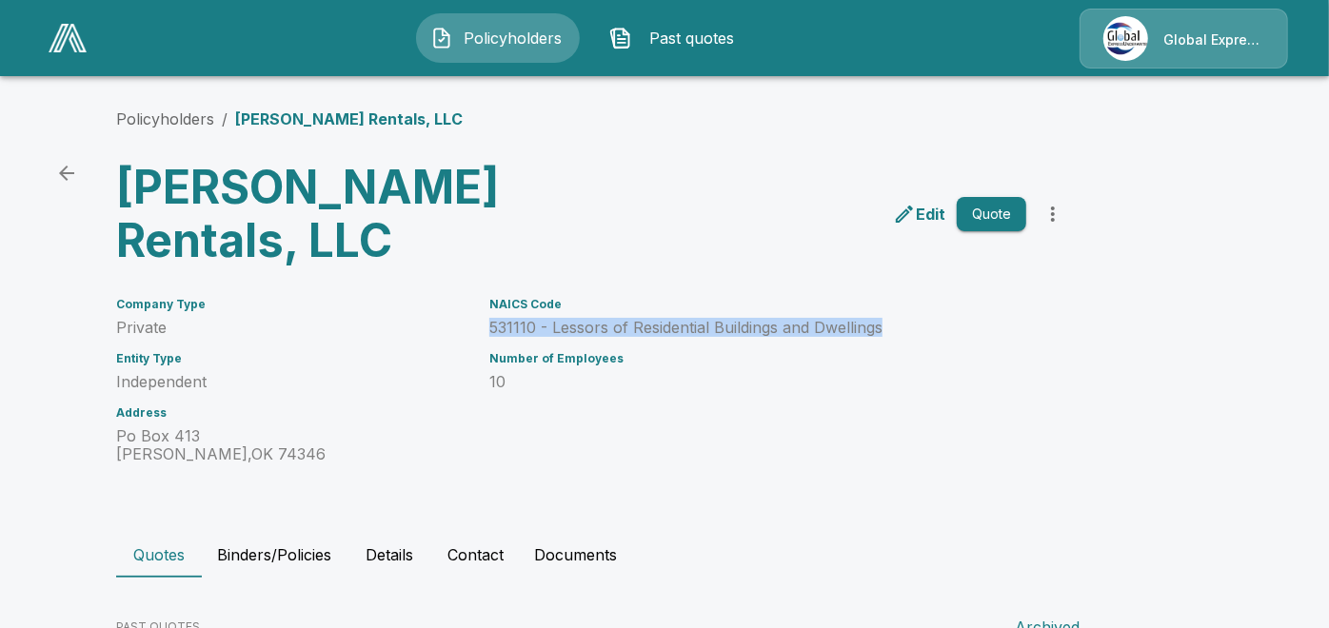
drag, startPoint x: 495, startPoint y: 274, endPoint x: 897, endPoint y: 274, distance: 401.7
click at [897, 275] on div "NAICS Code 531110 - Lessors of Residential Buildings and Dwellings Number of Em…" at bounding box center [746, 369] width 560 height 188
copy p "531110 - Lessors of Residential Buildings and Dwellings"
click at [166, 115] on link "Policyholders" at bounding box center [165, 118] width 98 height 19
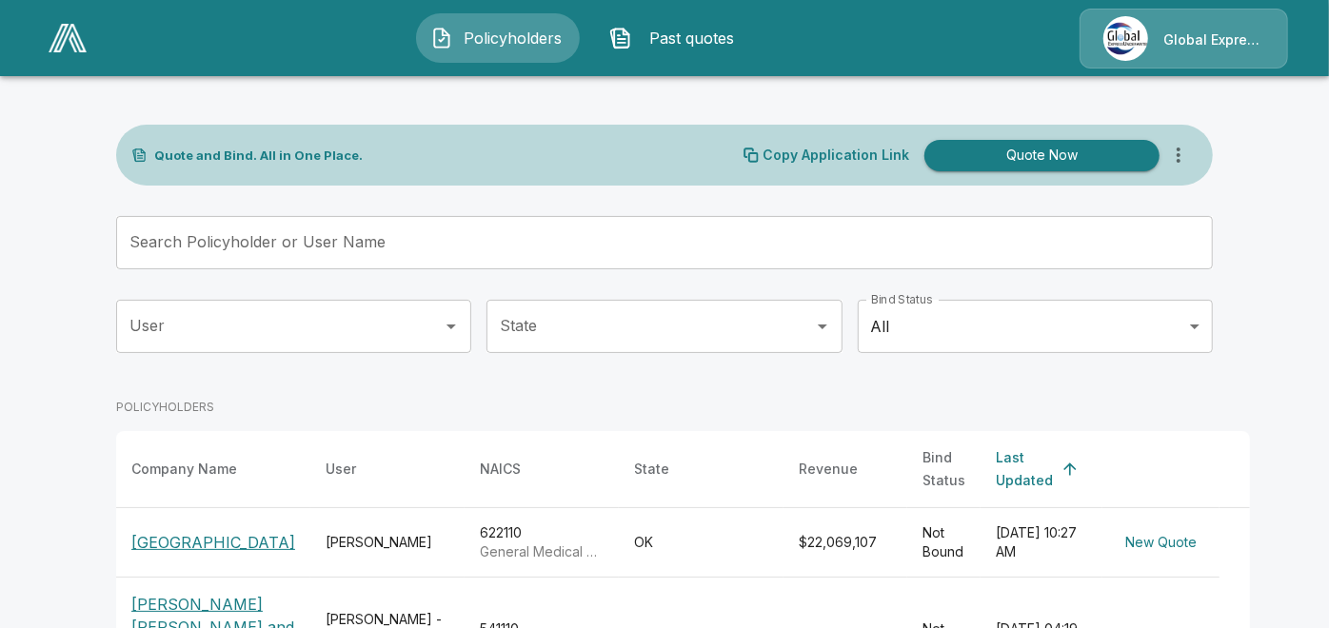
click at [453, 237] on input "Search Policyholder or User Name" at bounding box center [654, 242] width 1076 height 53
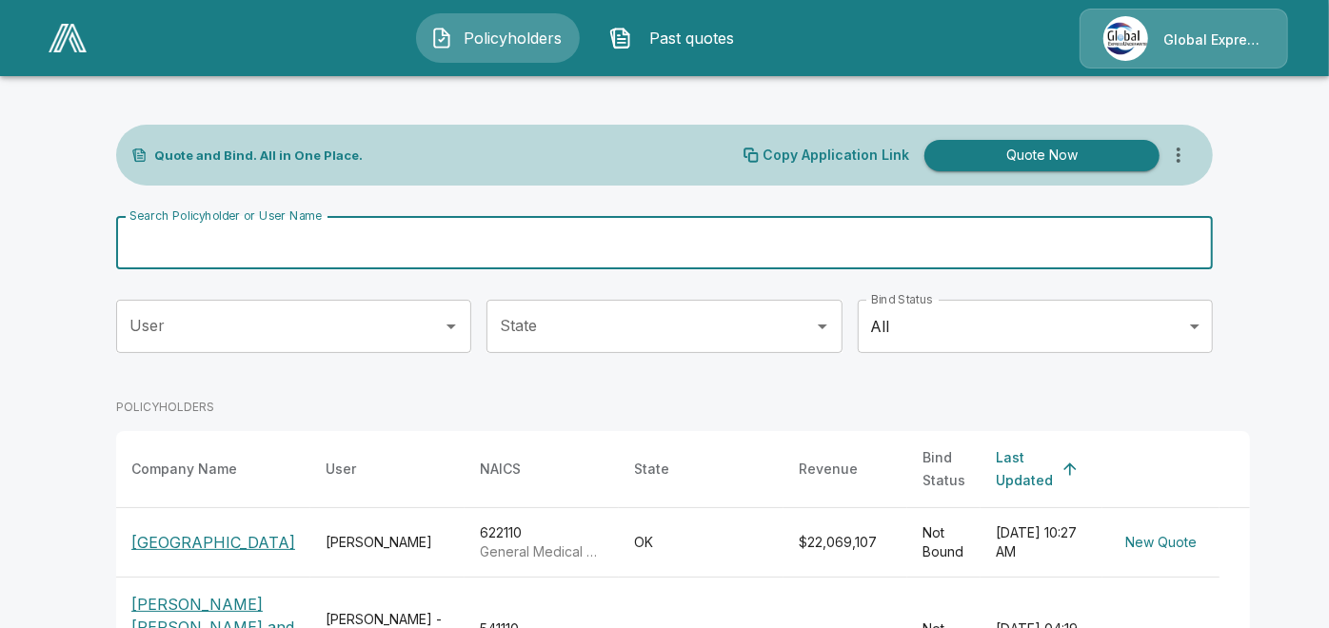
paste input "**********"
type input "**********"
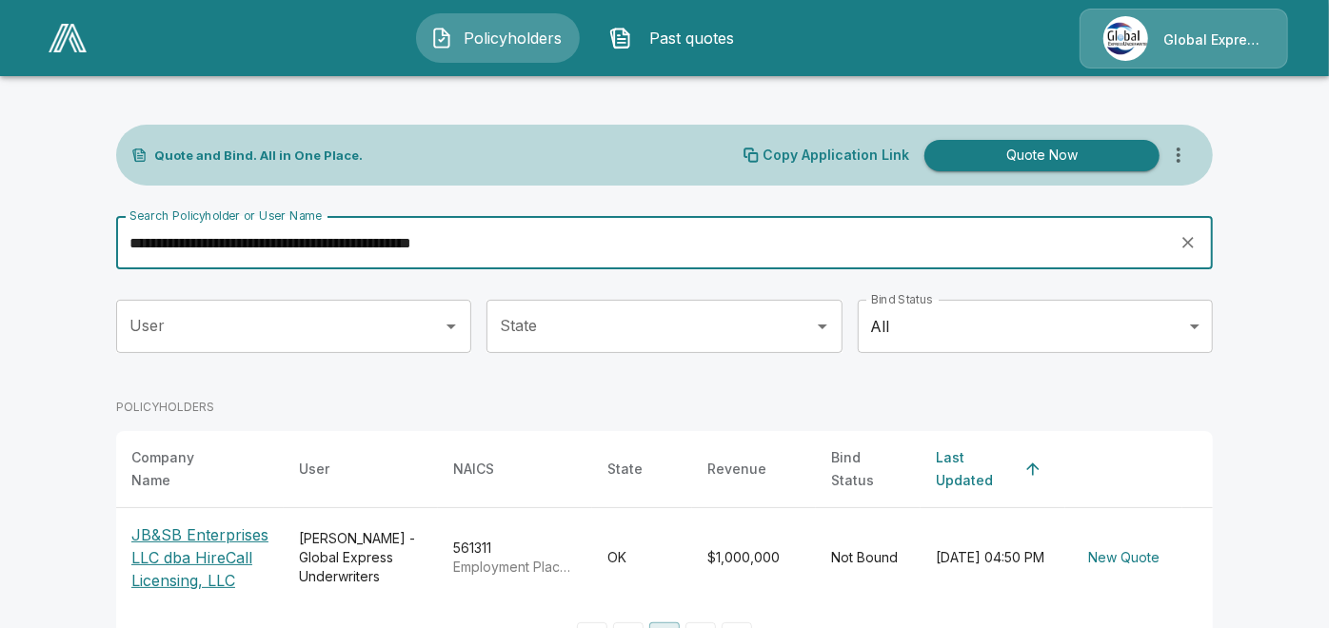
click at [188, 532] on p "JB&SB Enterprises LLC dba HireCall Licensing, LLC" at bounding box center [199, 558] width 137 height 69
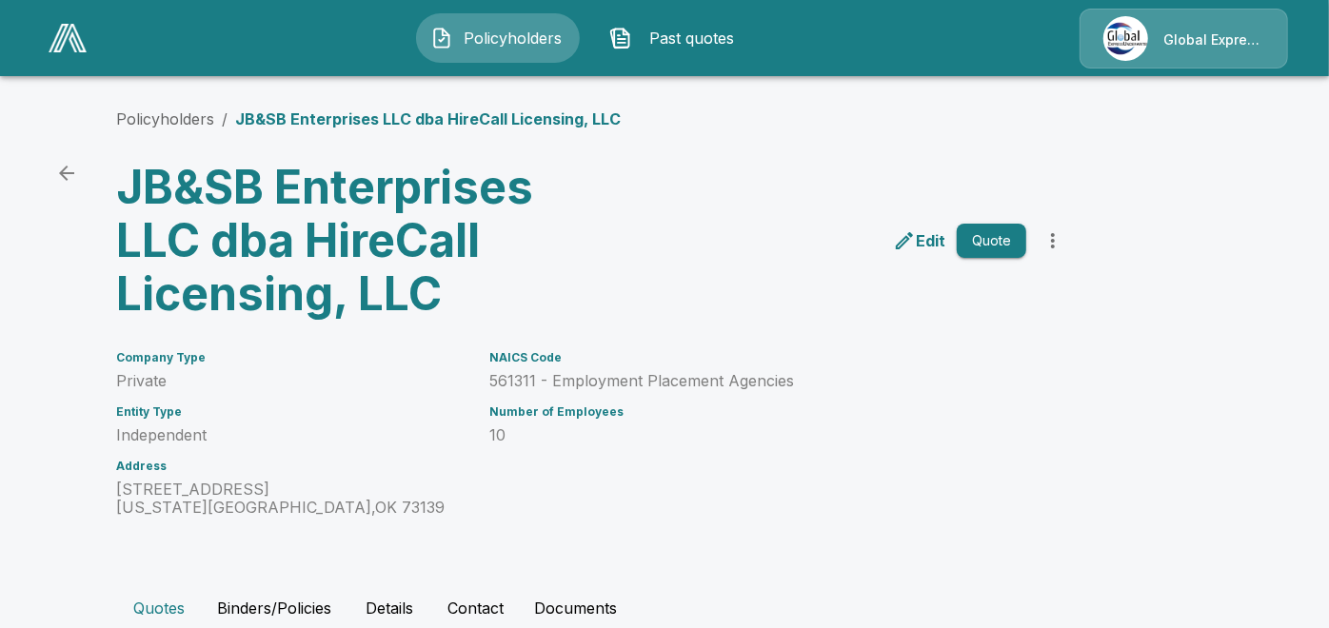
click at [861, 386] on p "561311 - Employment Placement Agencies" at bounding box center [757, 381] width 537 height 18
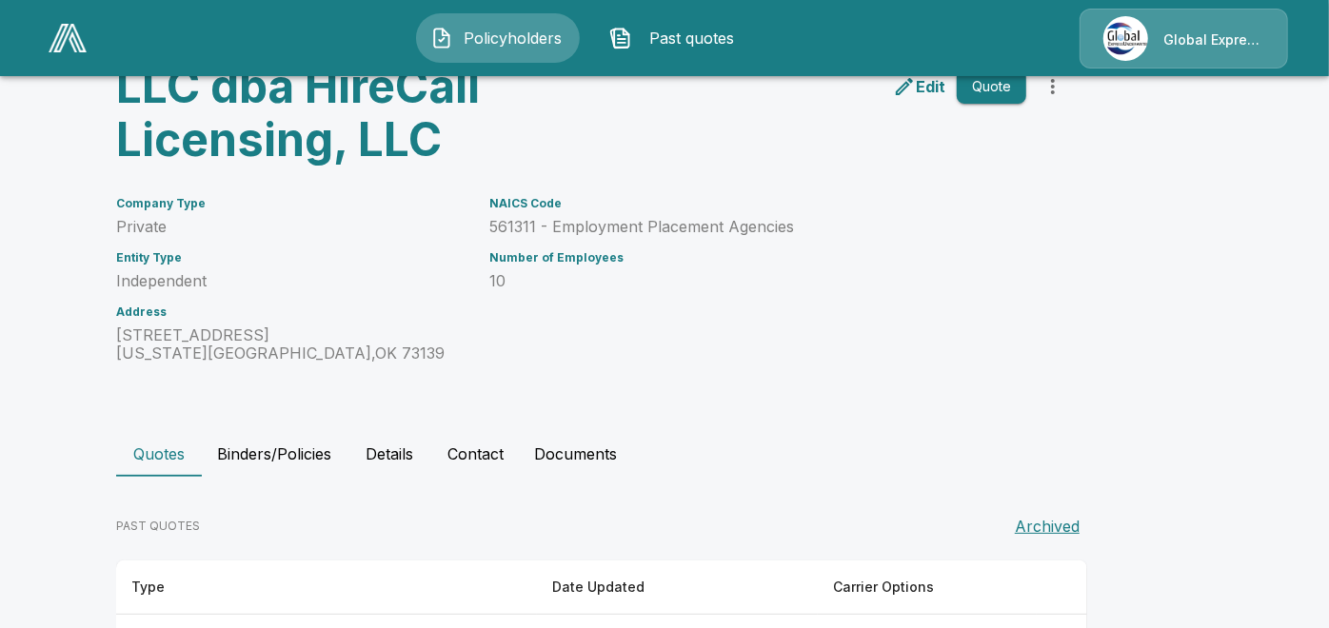
scroll to position [226, 0]
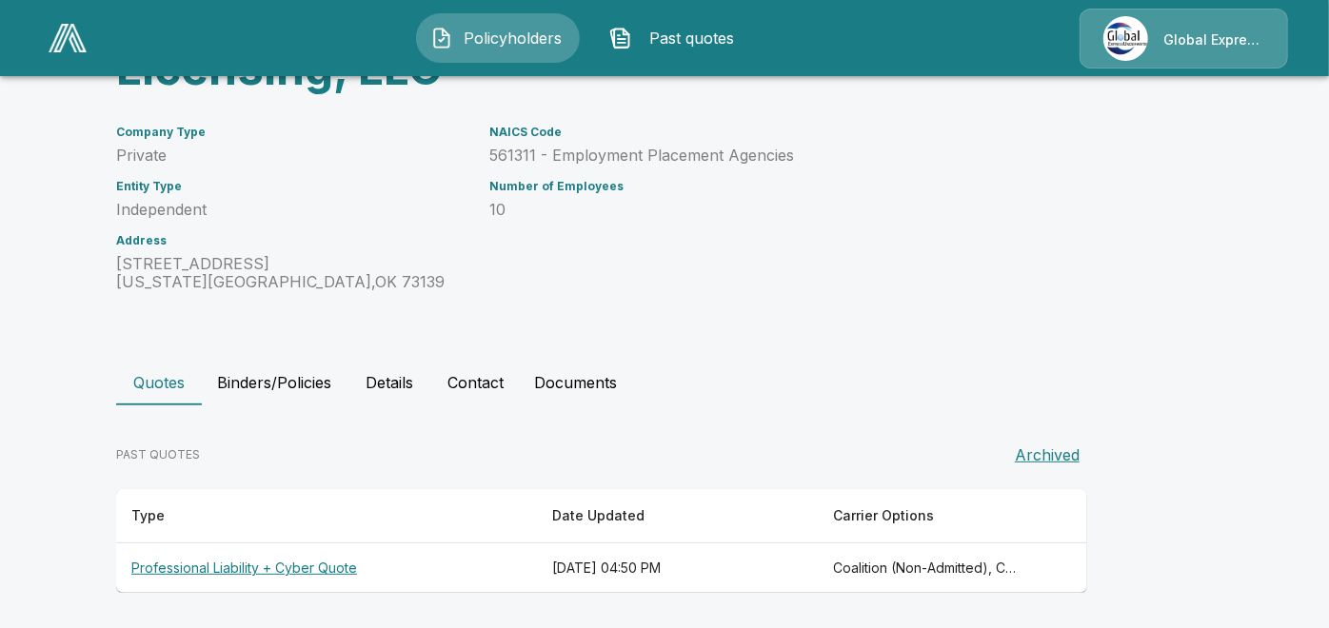
click at [270, 563] on th "Professional Liability + Cyber Quote" at bounding box center [326, 569] width 421 height 50
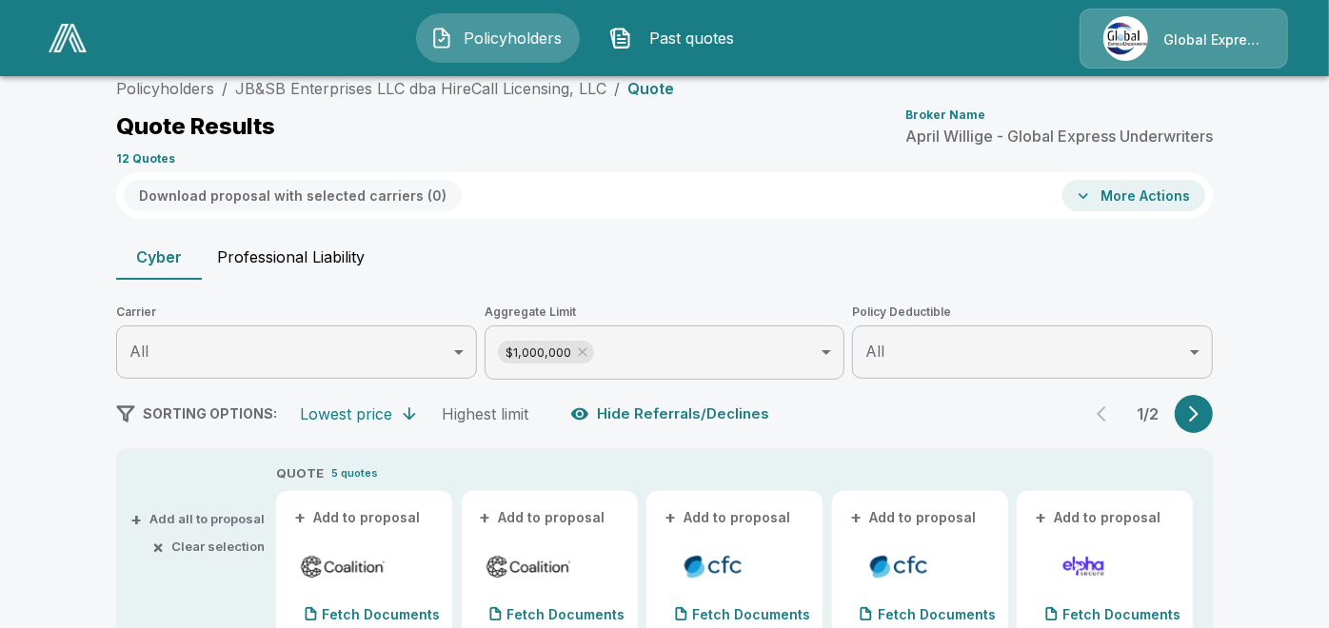
scroll to position [226, 0]
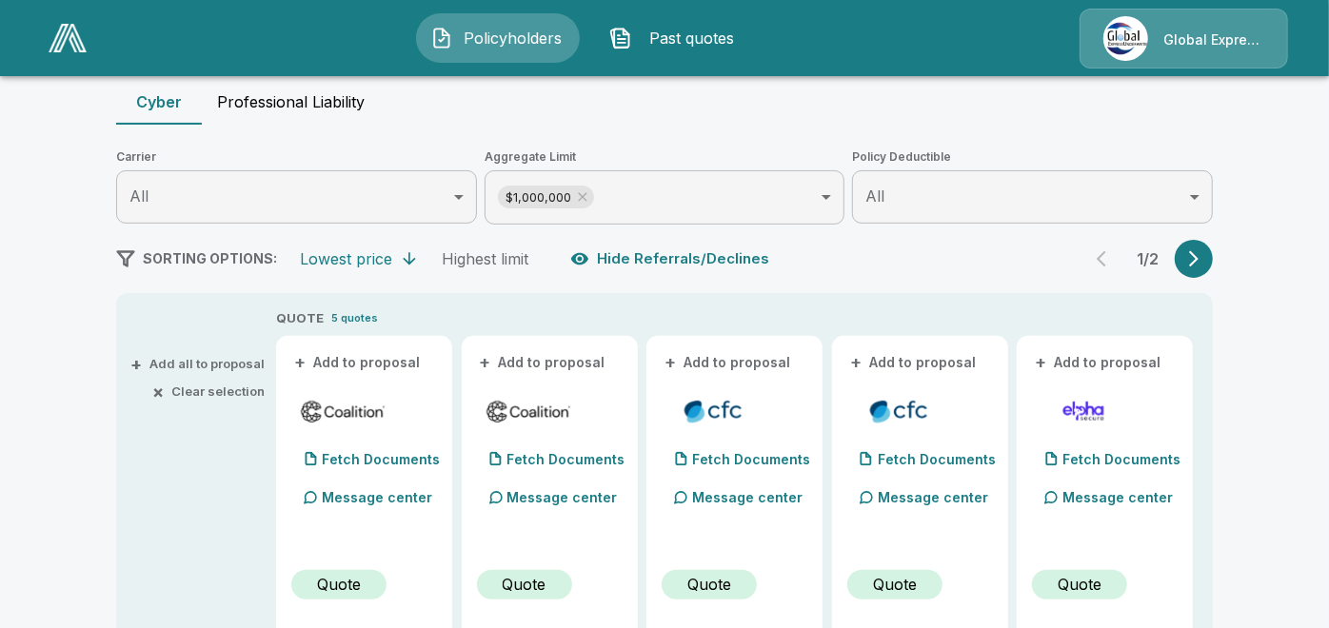
click at [359, 362] on button "+ Add to proposal" at bounding box center [357, 362] width 133 height 21
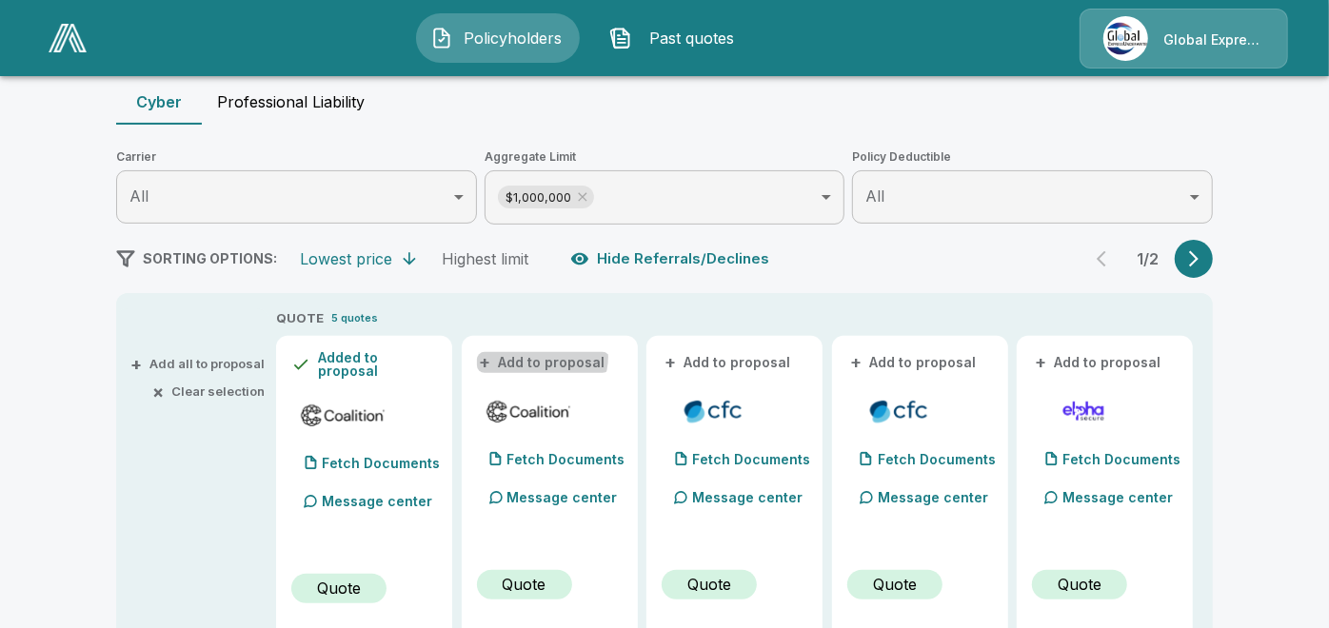
click at [546, 356] on button "+ Add to proposal" at bounding box center [543, 362] width 133 height 21
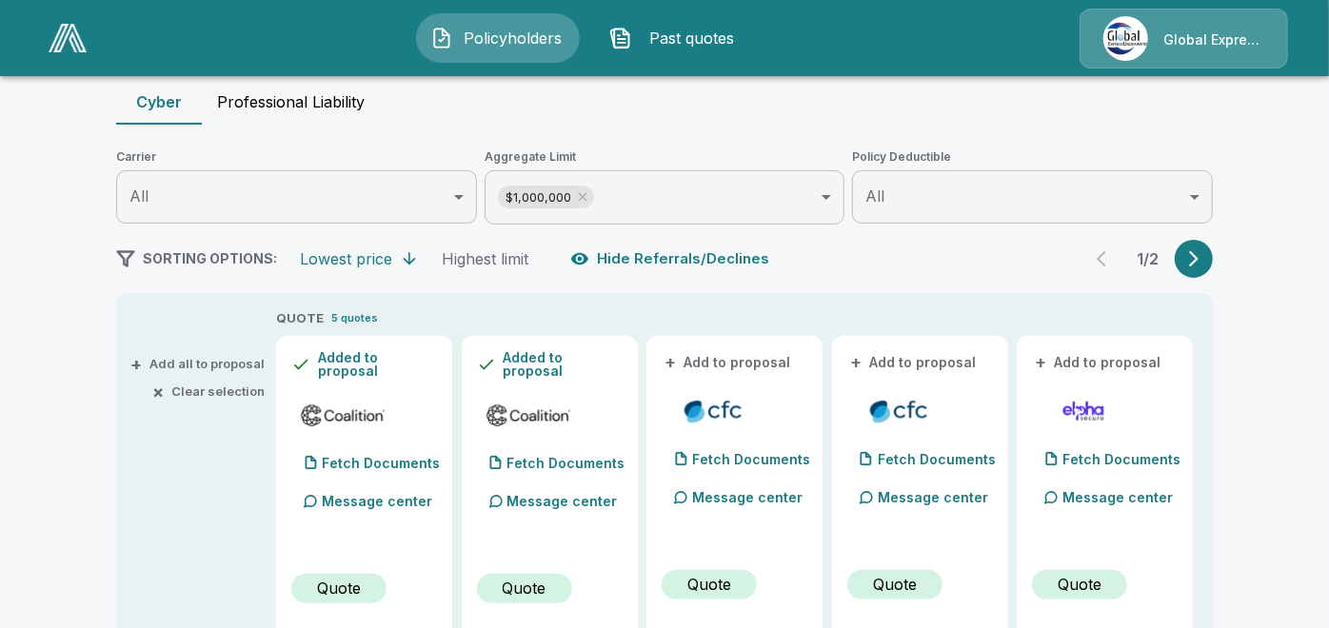
click at [744, 352] on button "+ Add to proposal" at bounding box center [728, 362] width 133 height 21
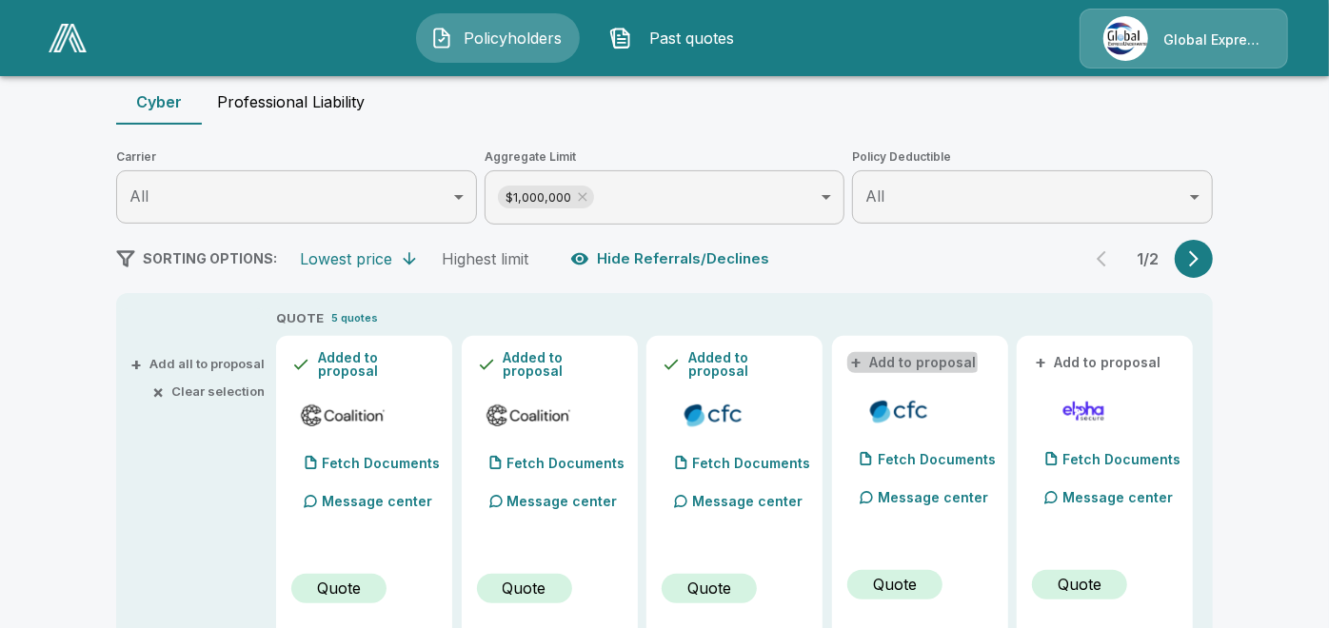
click at [882, 363] on button "+ Add to proposal" at bounding box center [913, 362] width 133 height 21
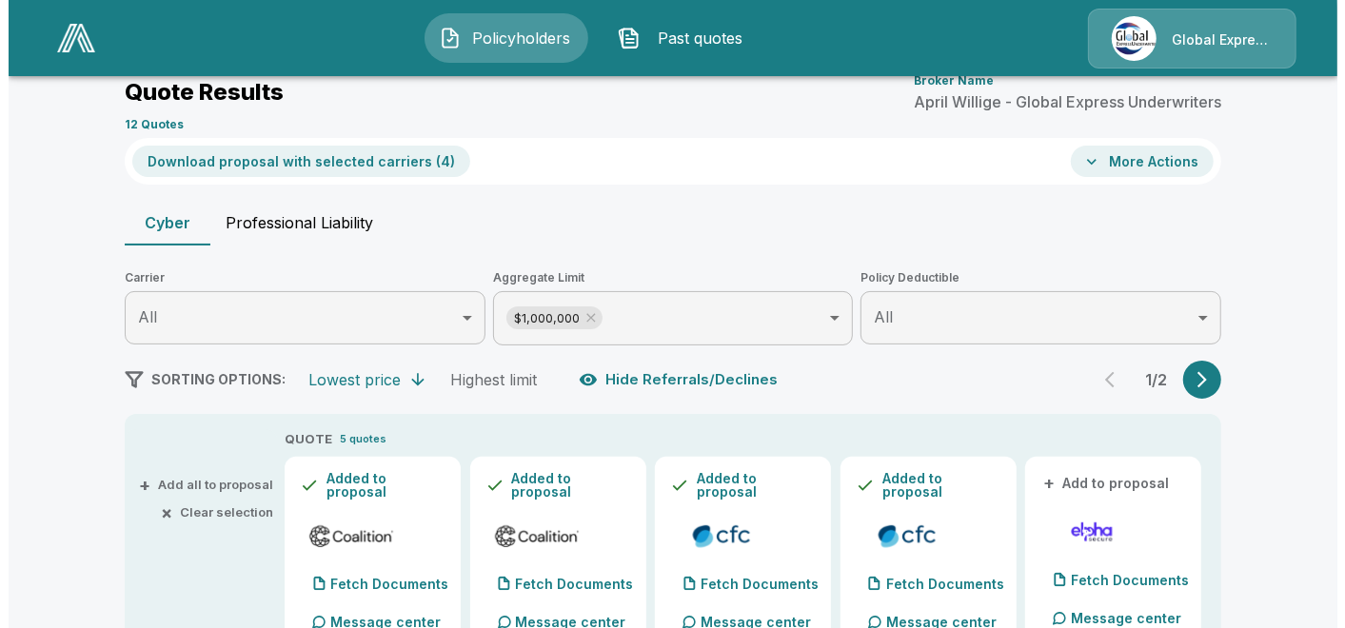
scroll to position [0, 0]
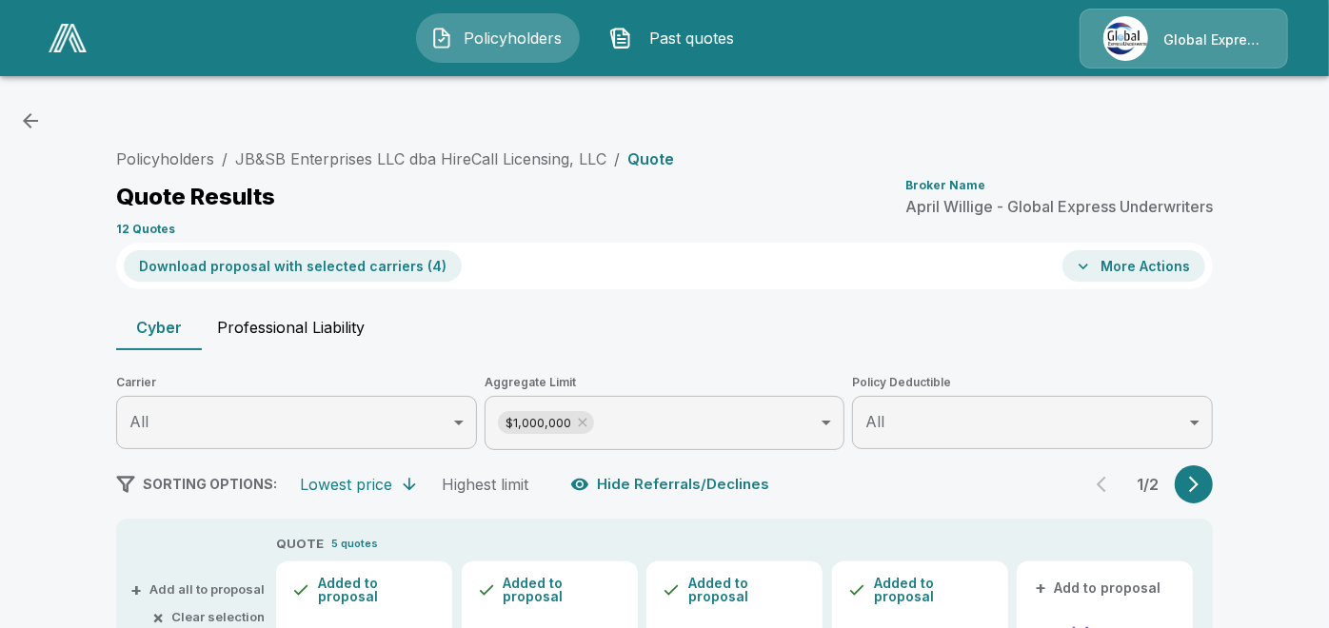
click at [335, 257] on button "Download proposal with selected carriers ( 4 )" at bounding box center [293, 265] width 338 height 31
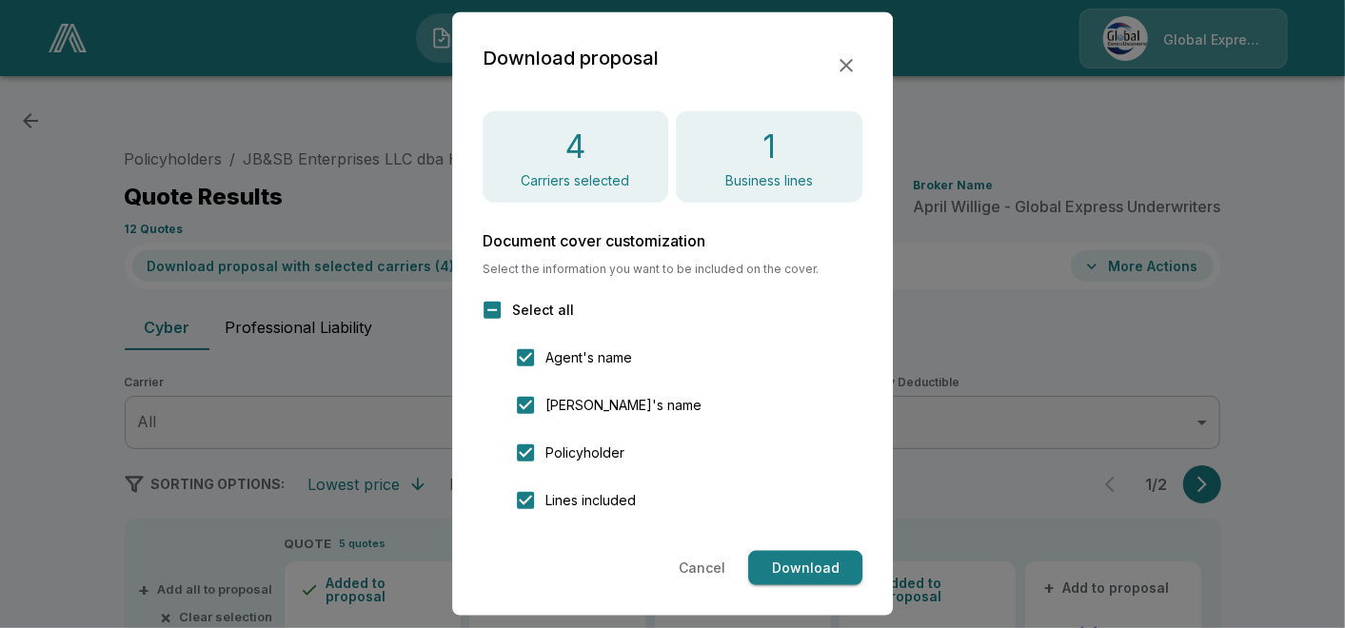
click at [792, 563] on button "Download" at bounding box center [805, 568] width 114 height 35
click at [851, 60] on icon "button" at bounding box center [846, 65] width 13 height 13
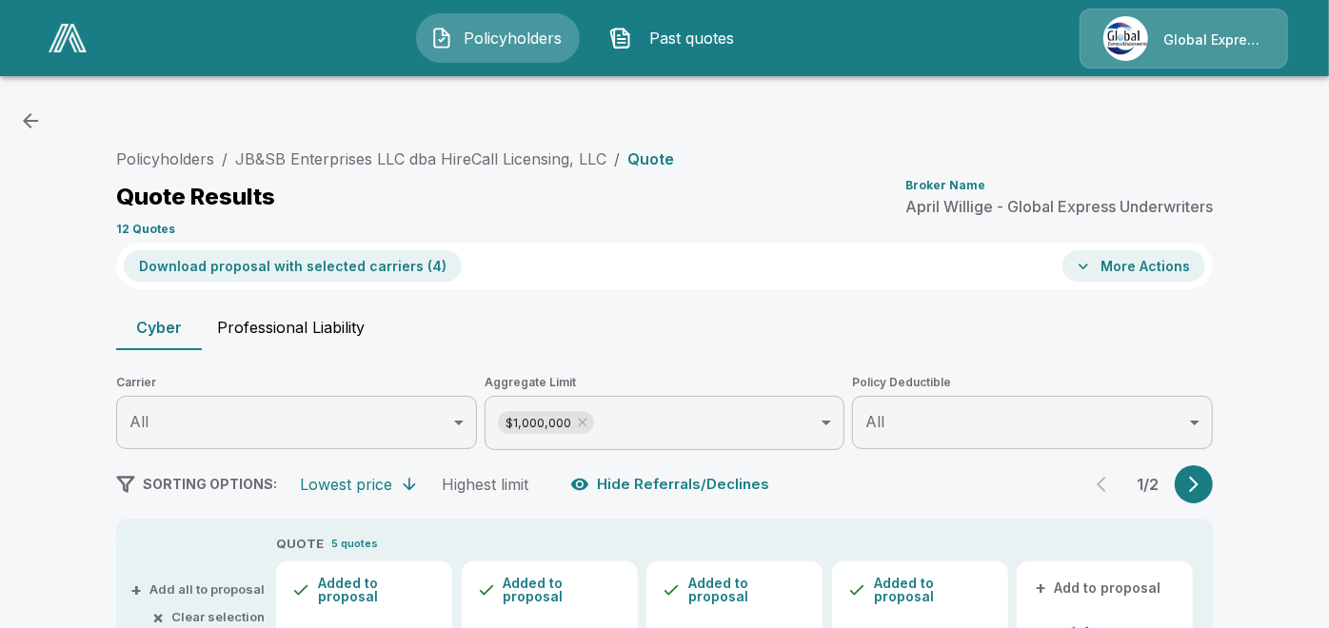
click at [1120, 275] on button "More Actions" at bounding box center [1133, 265] width 143 height 31
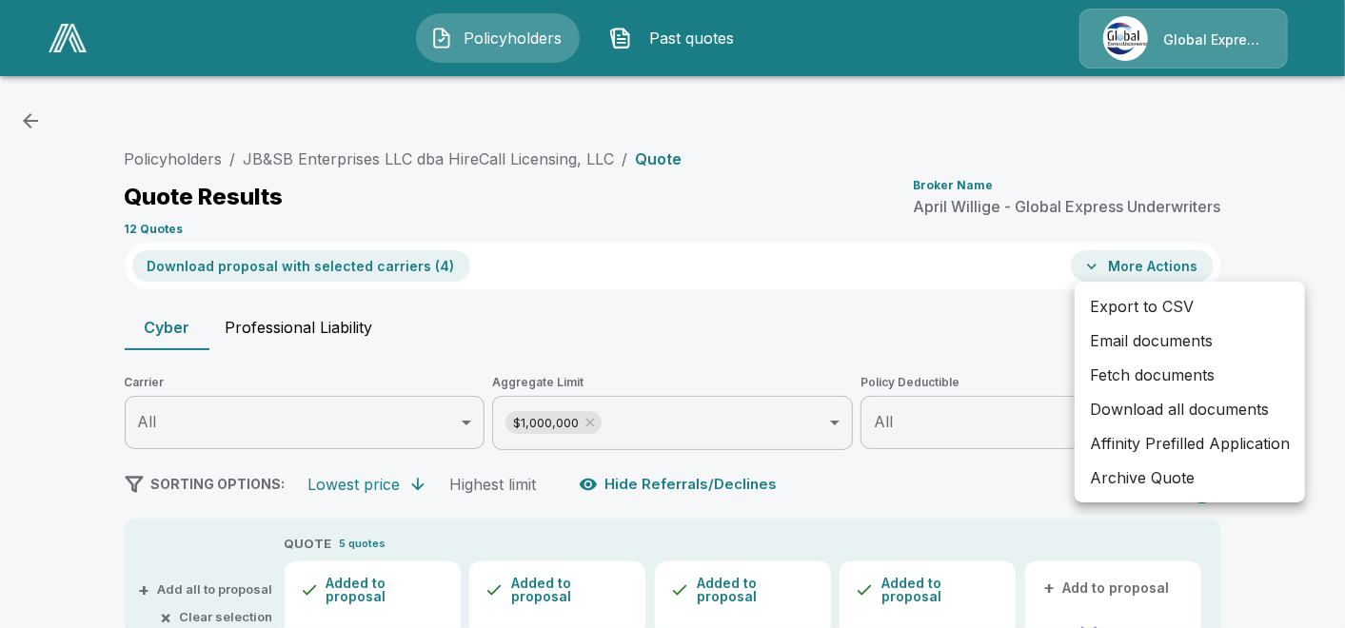
click at [1136, 342] on li "Email documents" at bounding box center [1190, 341] width 230 height 34
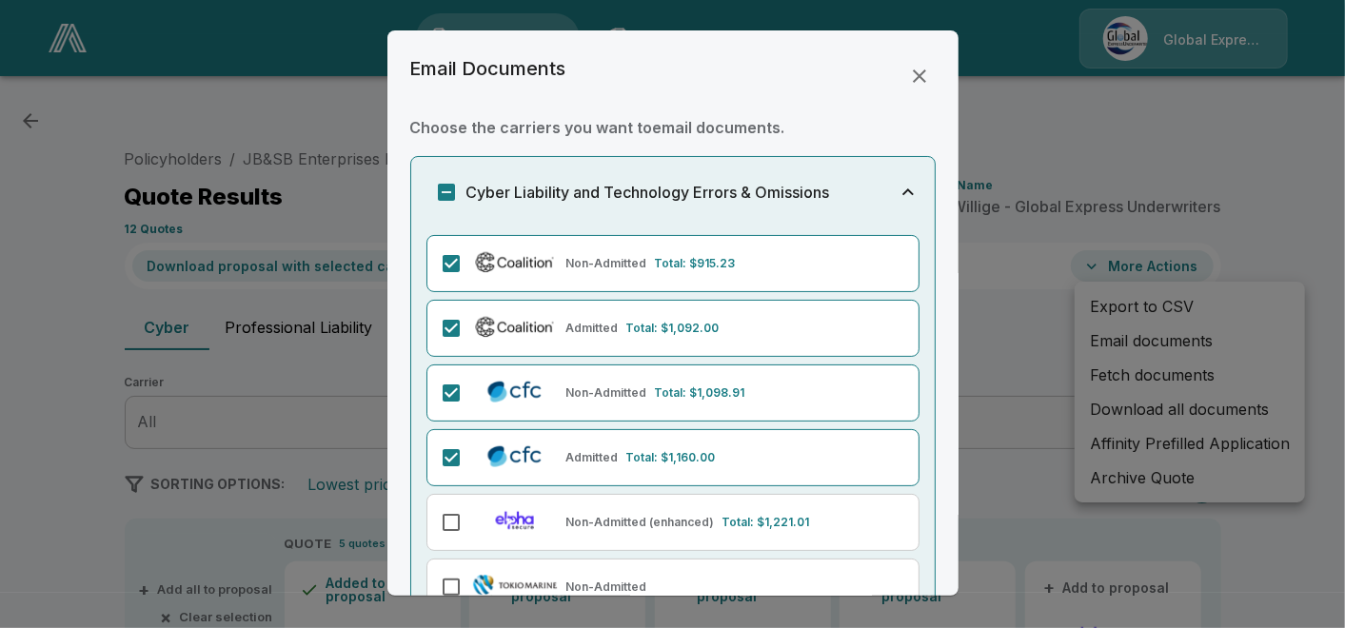
click at [941, 575] on div "Email Documents Choose the carriers you want to email documents . Cyber Liabili…" at bounding box center [672, 312] width 571 height 565
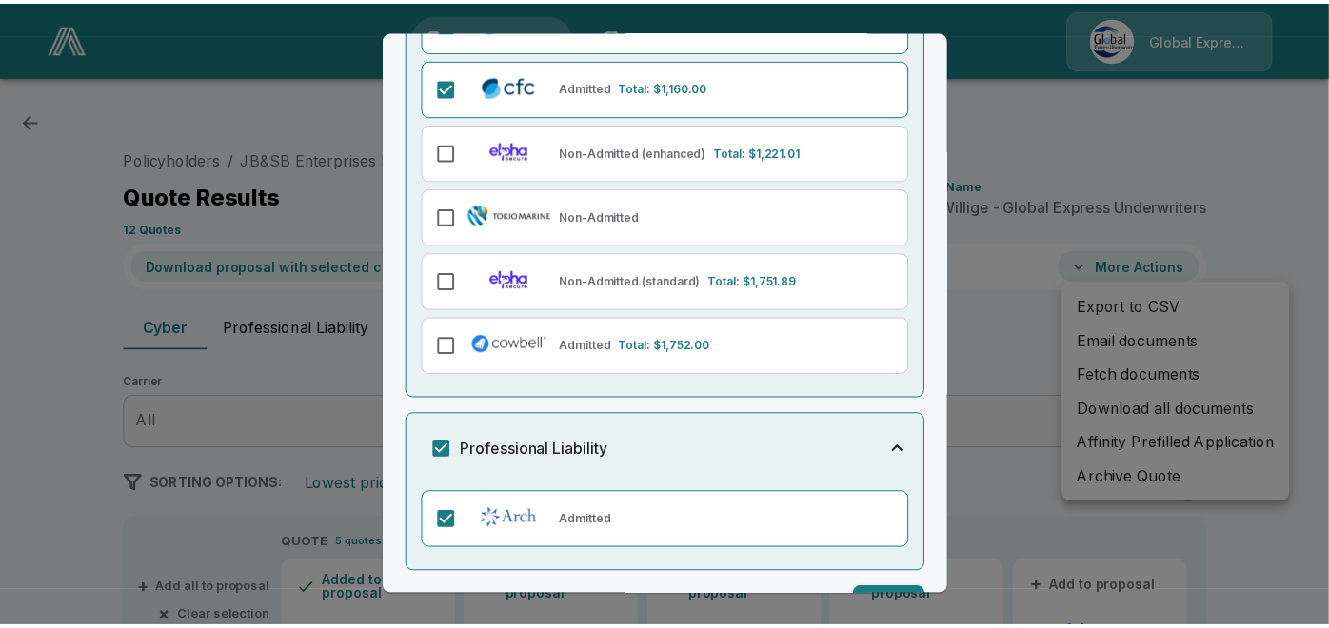
scroll to position [415, 0]
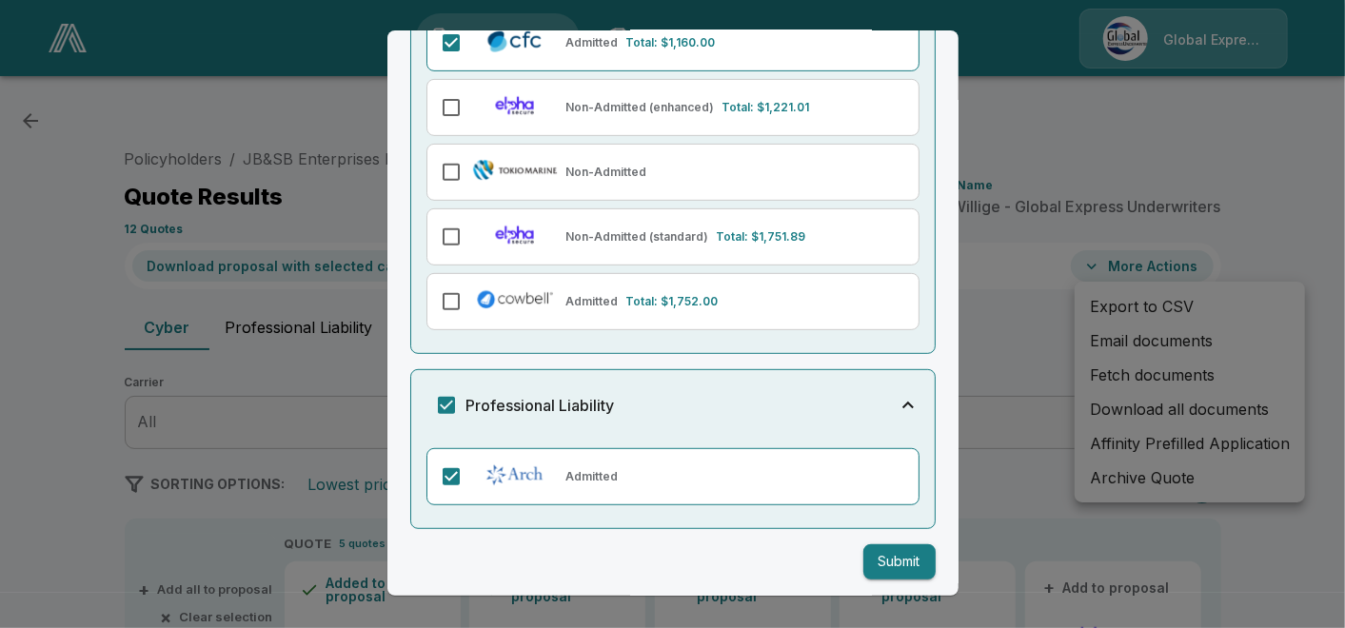
click at [905, 552] on button "Submit" at bounding box center [899, 562] width 72 height 35
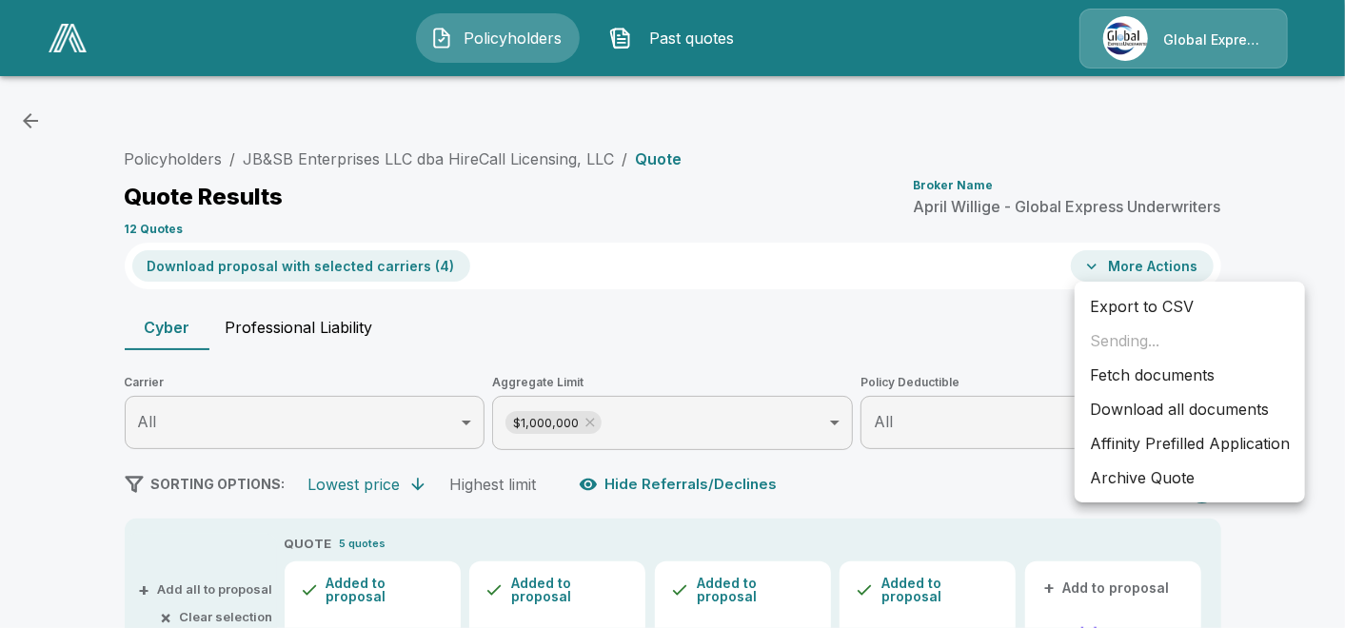
click at [1145, 443] on li "Affinity Prefilled Application" at bounding box center [1190, 443] width 230 height 34
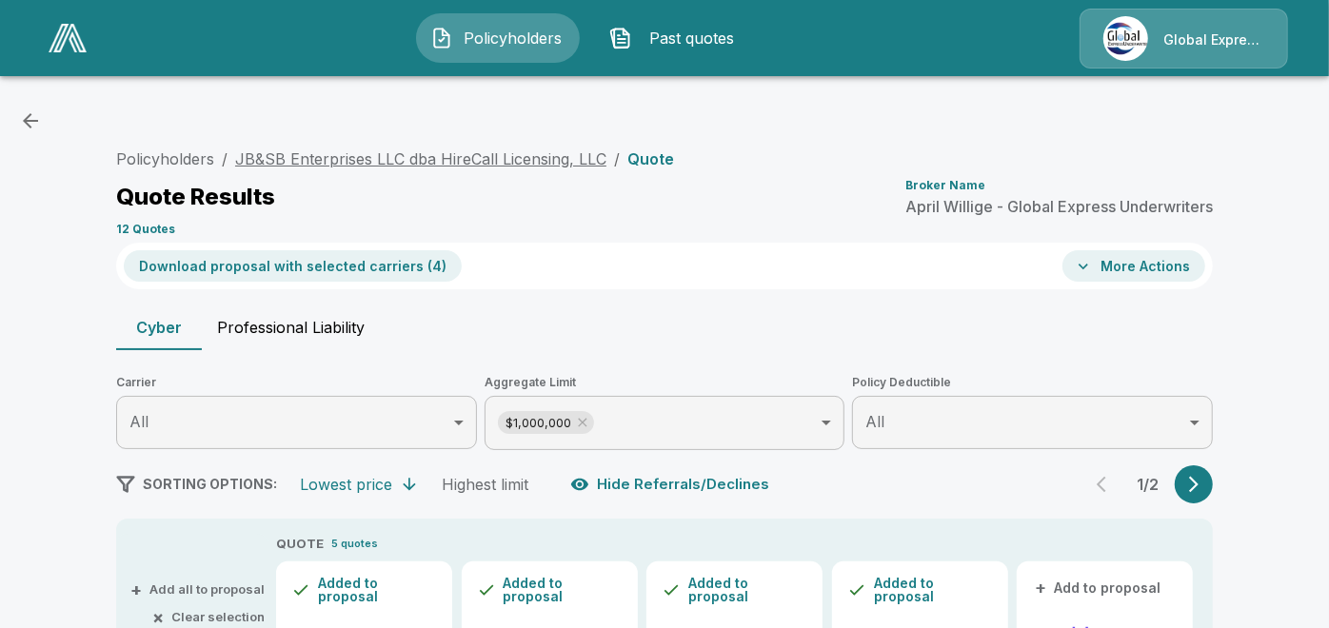
click at [544, 160] on link "JB&SB Enterprises LLC dba HireCall Licensing, LLC" at bounding box center [420, 158] width 371 height 19
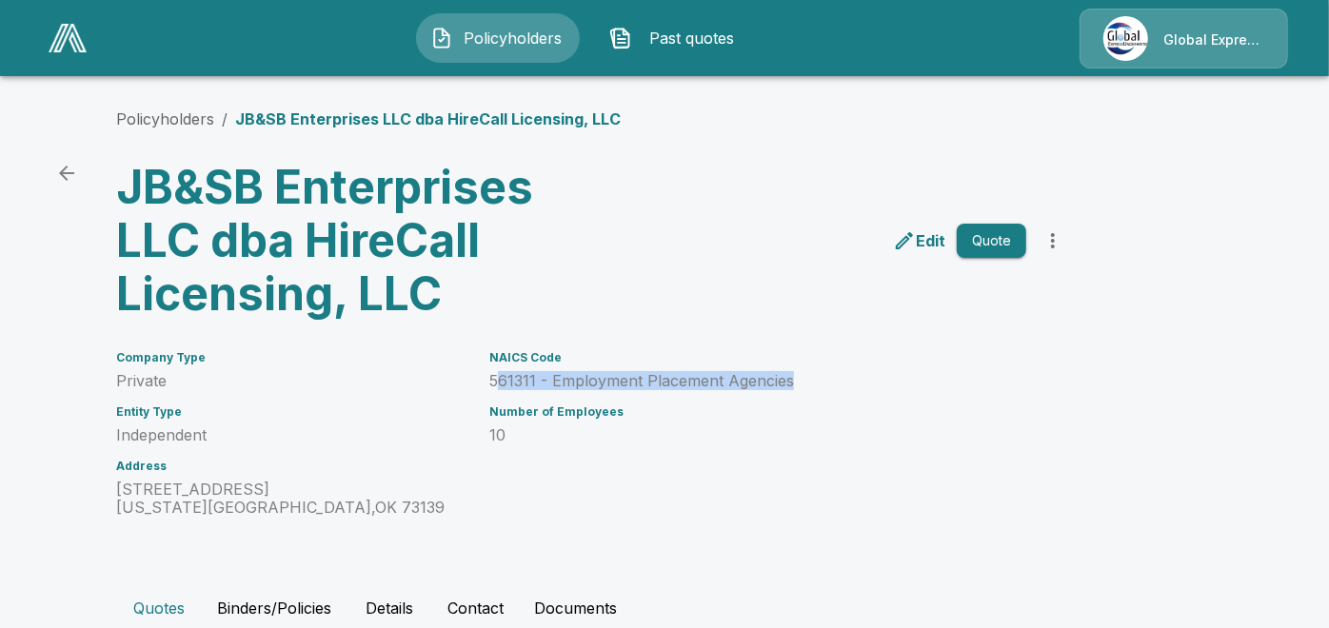
drag, startPoint x: 503, startPoint y: 379, endPoint x: 805, endPoint y: 383, distance: 302.7
click at [805, 383] on p "561311 - Employment Placement Agencies" at bounding box center [757, 381] width 537 height 18
copy p "61311 - Employment Placement Agencies"
drag, startPoint x: 1018, startPoint y: 625, endPoint x: 1020, endPoint y: 588, distance: 37.2
click at [1018, 625] on div "Quotes Binders/Policies Details Contact Documents" at bounding box center [664, 608] width 1097 height 46
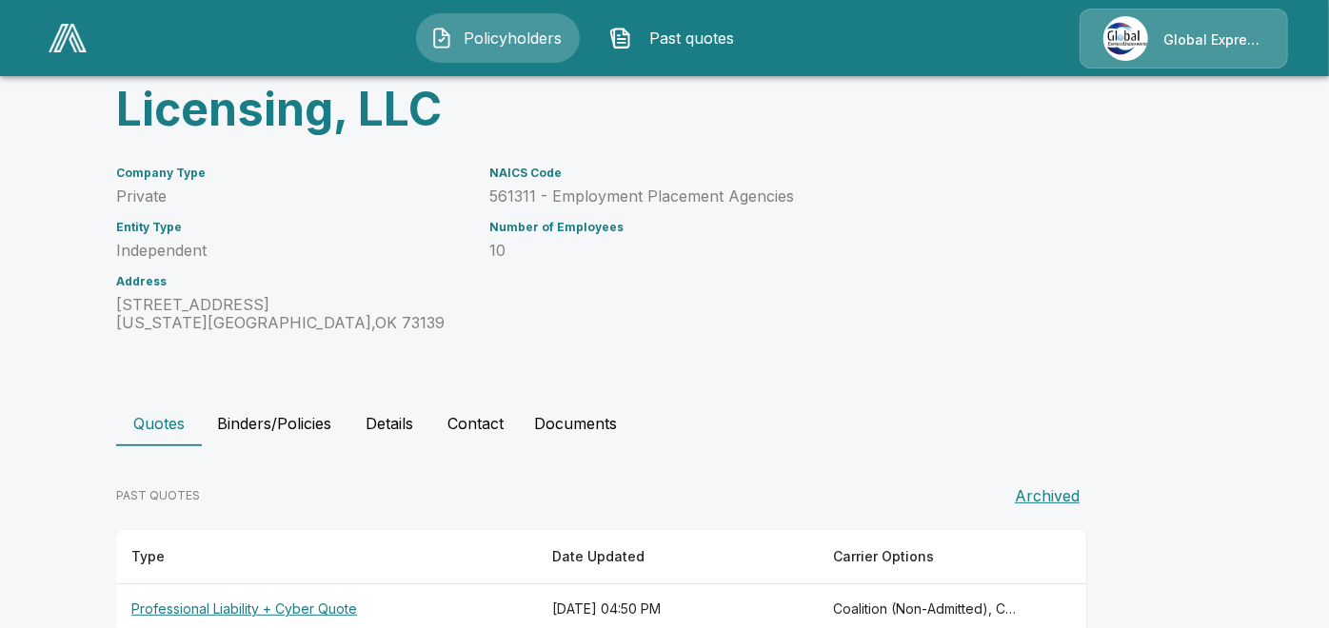
scroll to position [182, 0]
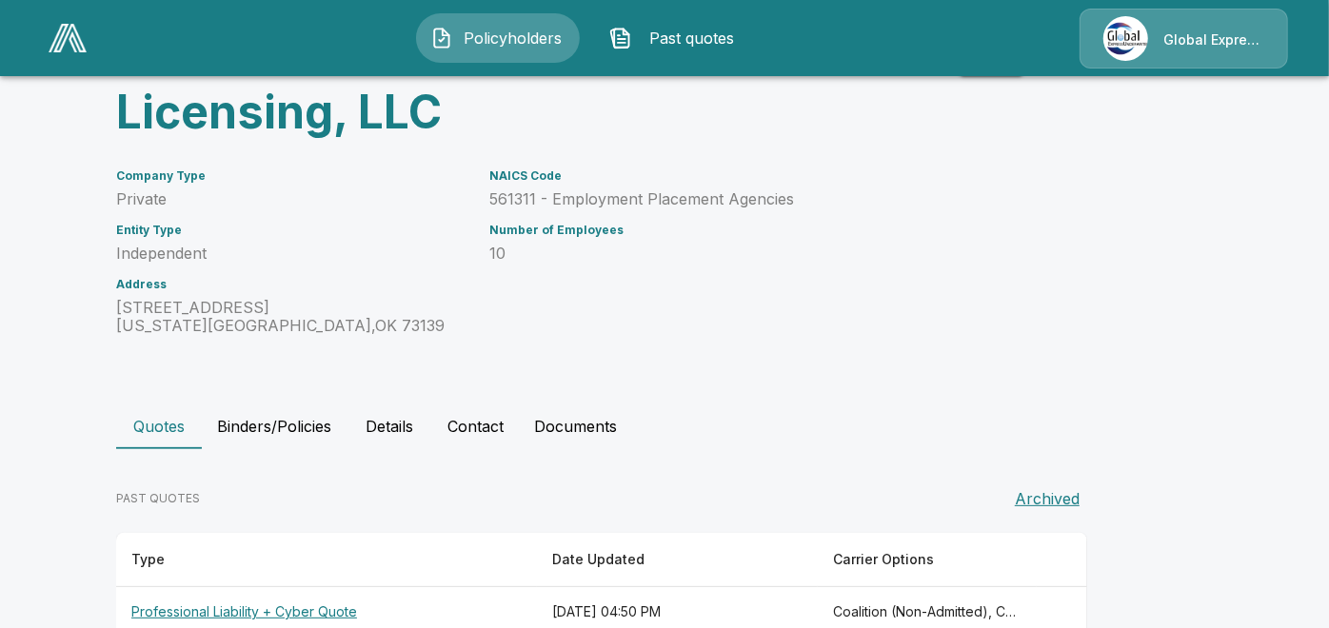
click at [287, 607] on th "Professional Liability + Cyber Quote" at bounding box center [326, 612] width 421 height 50
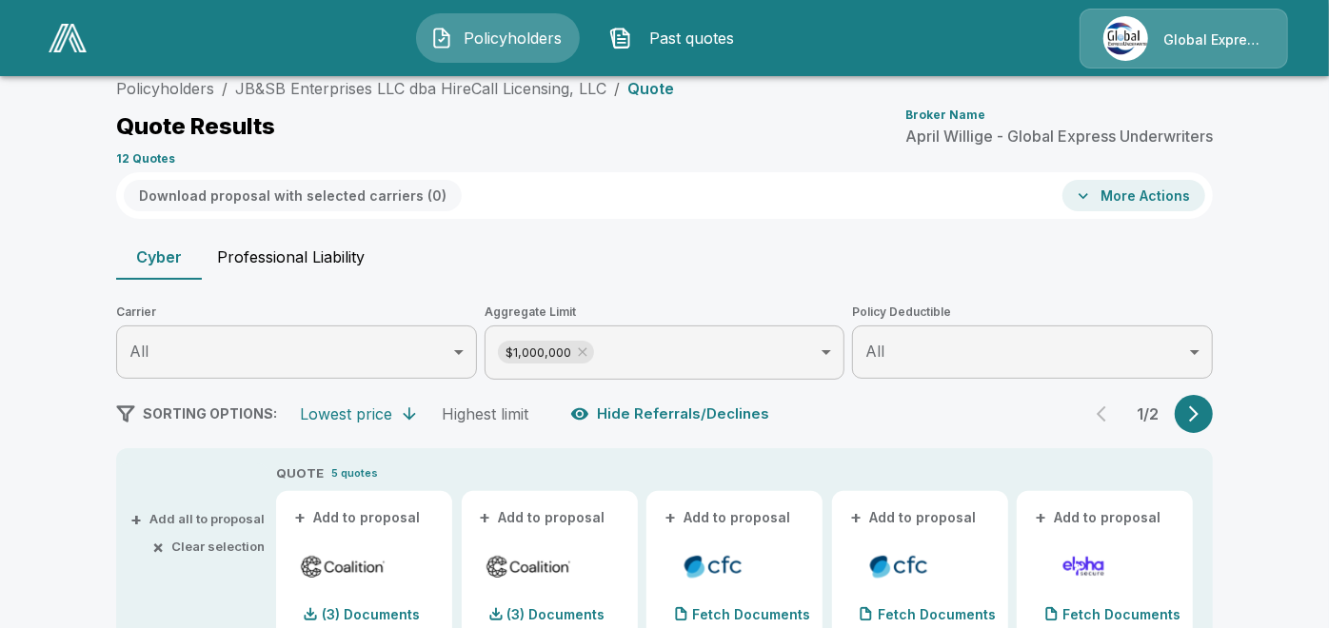
scroll to position [182, 0]
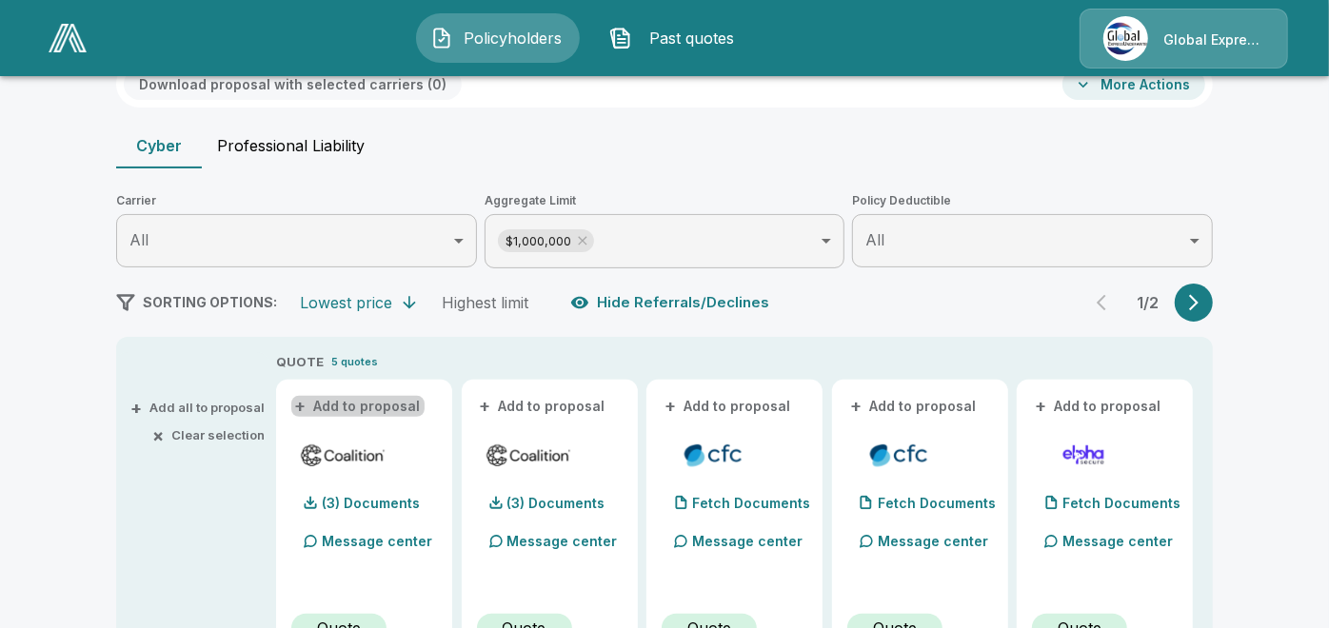
click at [388, 410] on button "+ Add to proposal" at bounding box center [357, 406] width 133 height 21
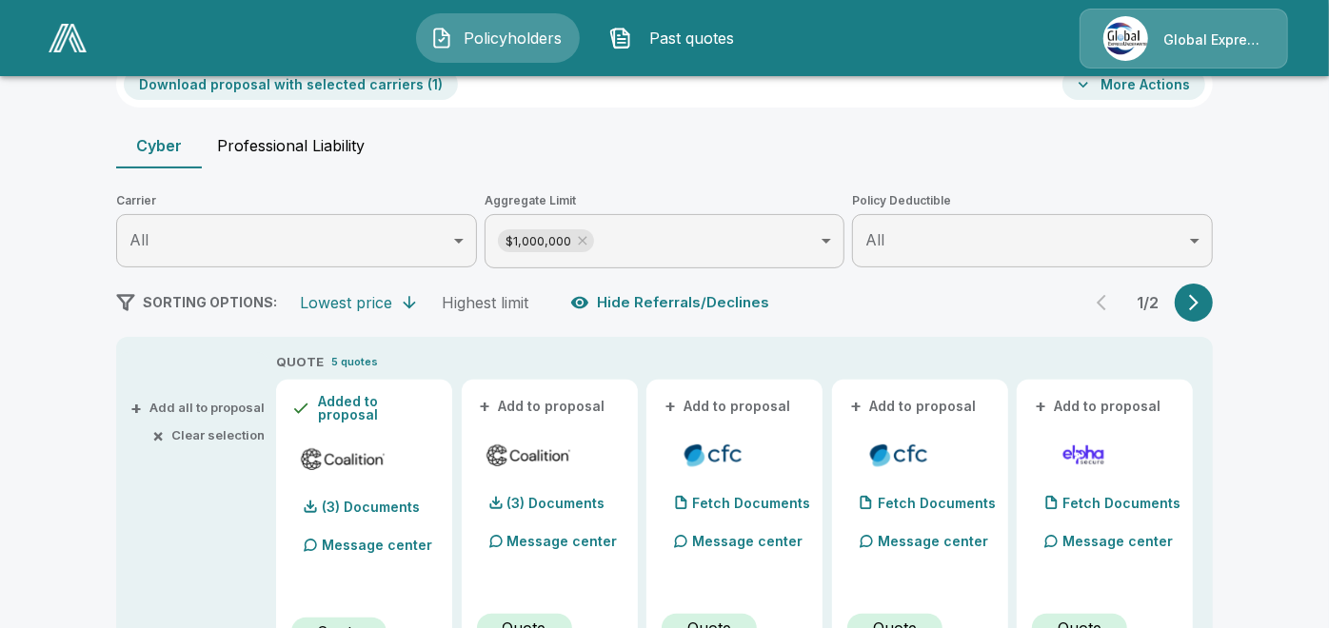
click at [539, 402] on button "+ Add to proposal" at bounding box center [543, 406] width 133 height 21
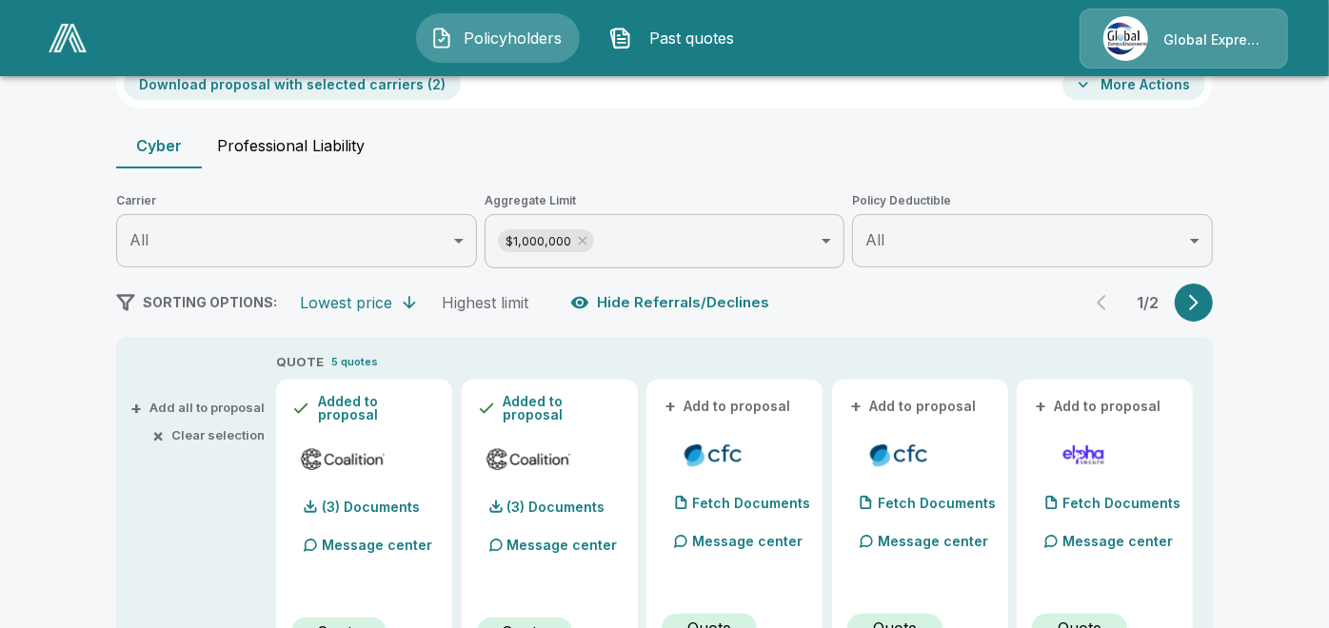
click at [726, 405] on button "+ Add to proposal" at bounding box center [728, 406] width 133 height 21
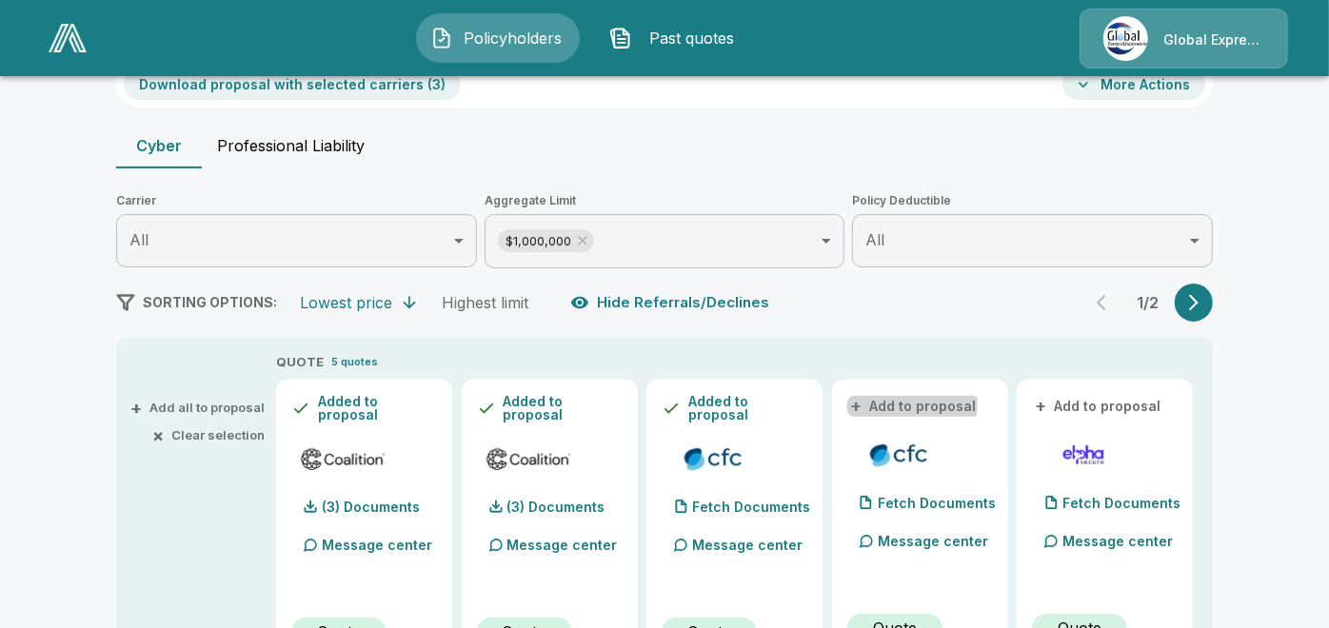
click at [898, 402] on button "+ Add to proposal" at bounding box center [913, 406] width 133 height 21
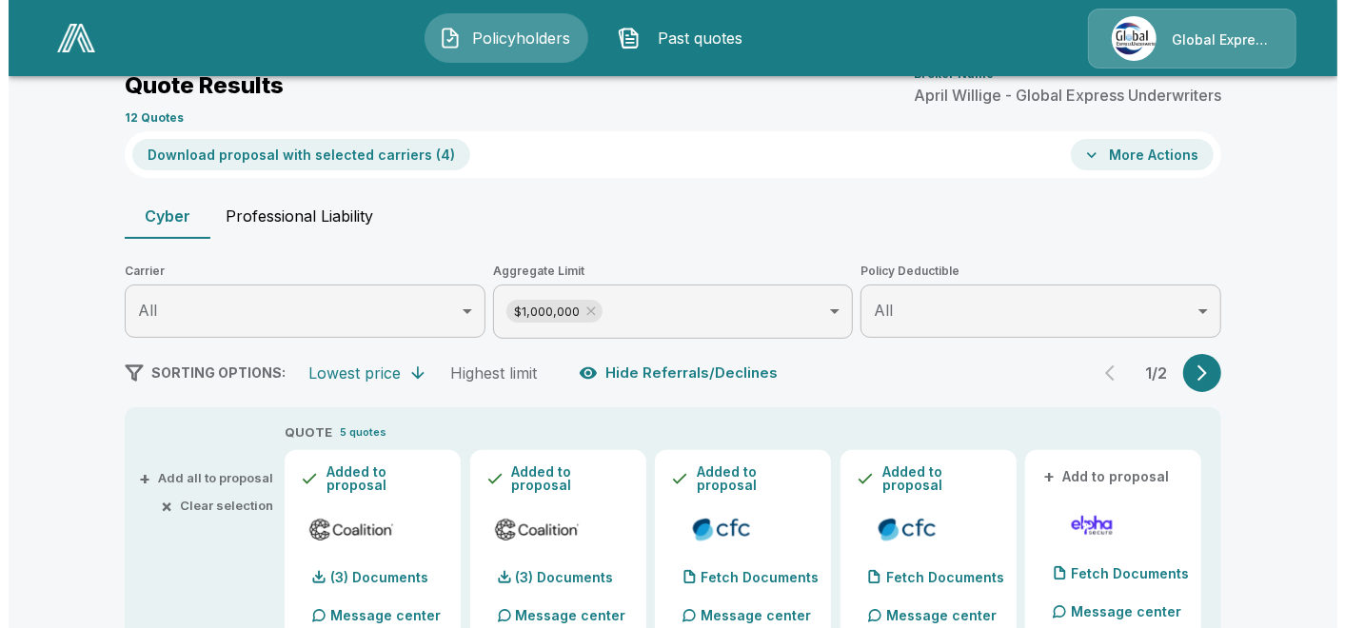
scroll to position [84, 0]
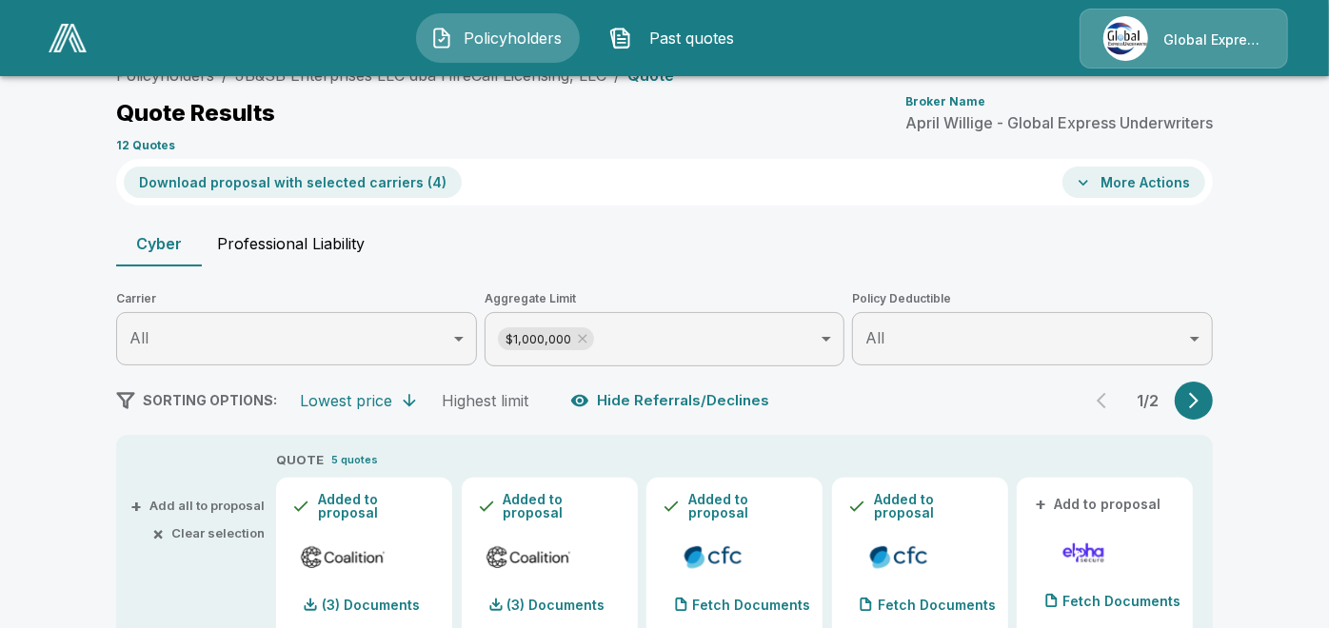
click at [380, 179] on button "Download proposal with selected carriers ( 4 )" at bounding box center [293, 182] width 338 height 31
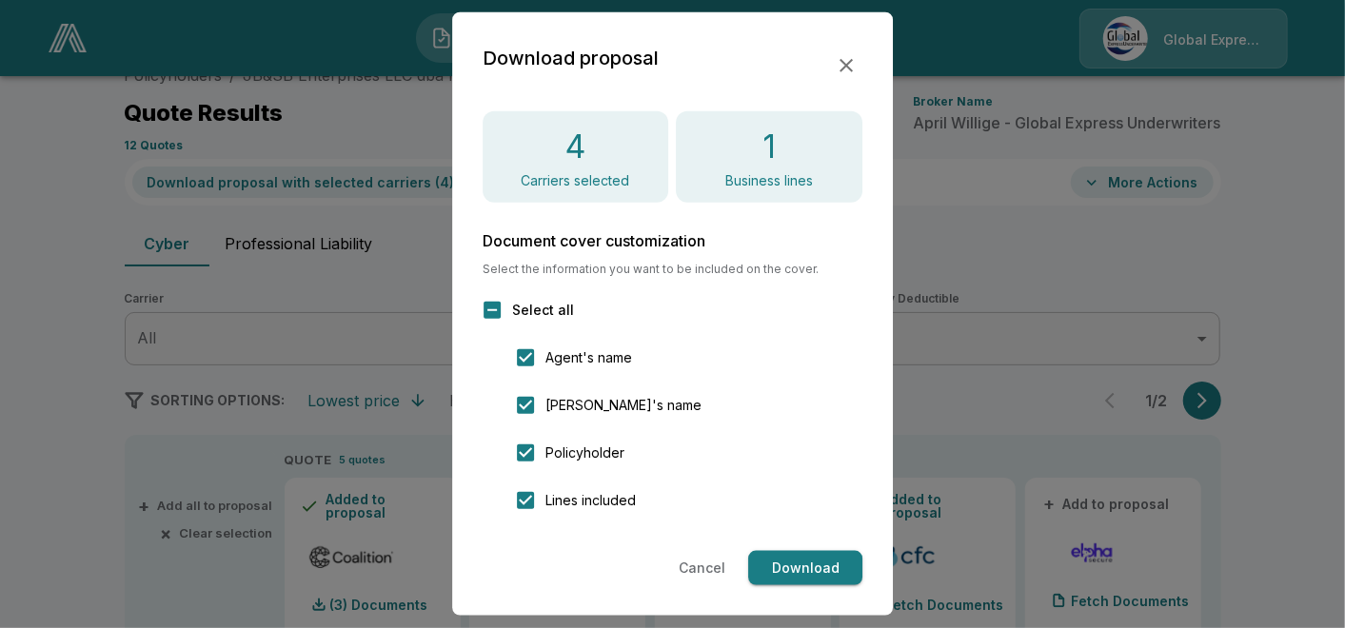
click at [805, 573] on button "Download" at bounding box center [805, 568] width 114 height 35
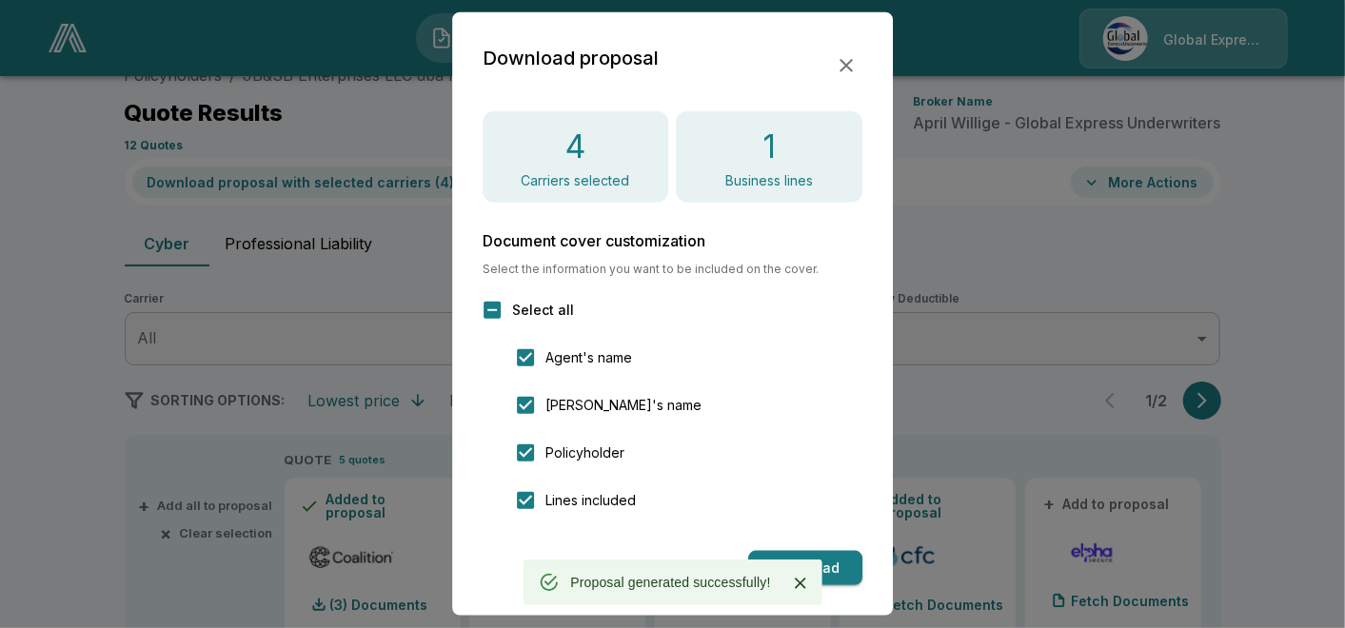
click at [851, 57] on icon "button" at bounding box center [846, 65] width 23 height 23
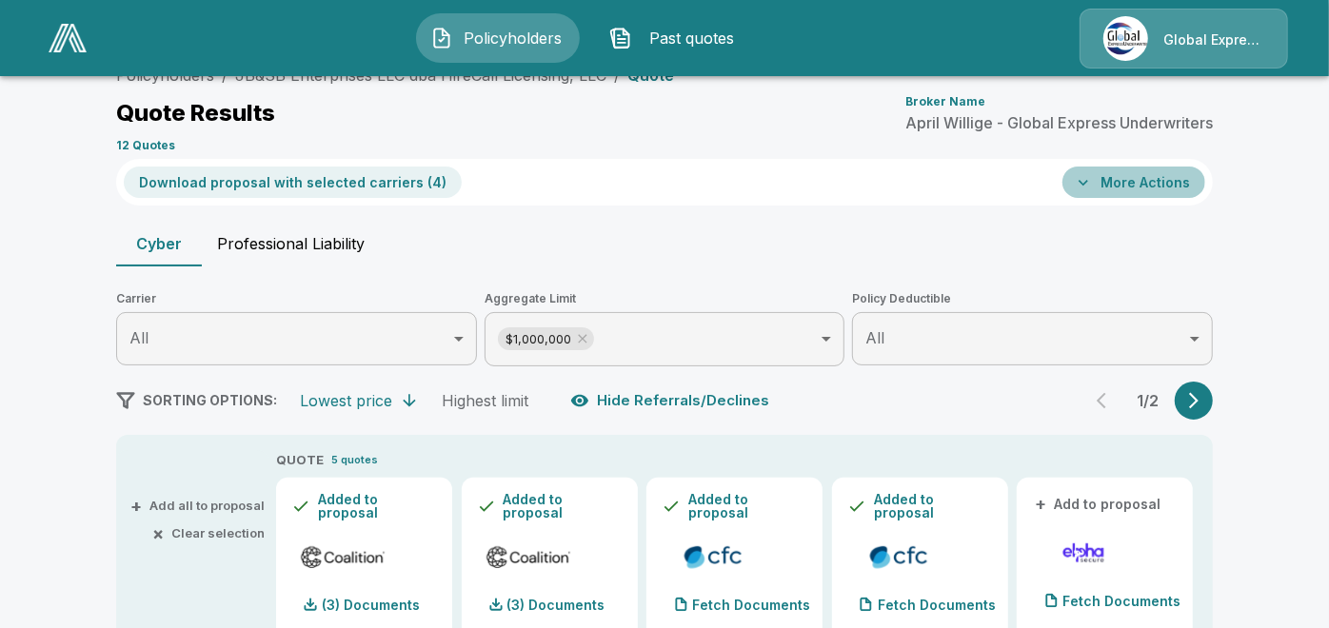
click at [1108, 176] on button "More Actions" at bounding box center [1133, 182] width 143 height 31
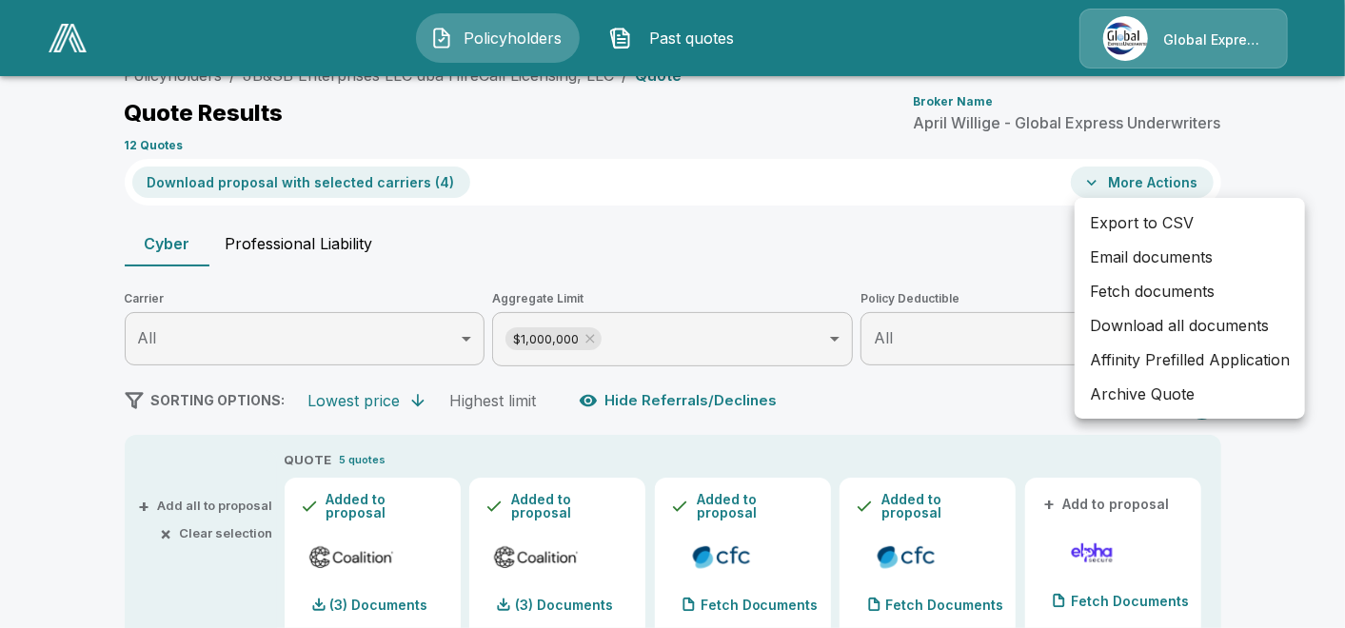
click at [1104, 249] on li "Email documents" at bounding box center [1190, 257] width 230 height 34
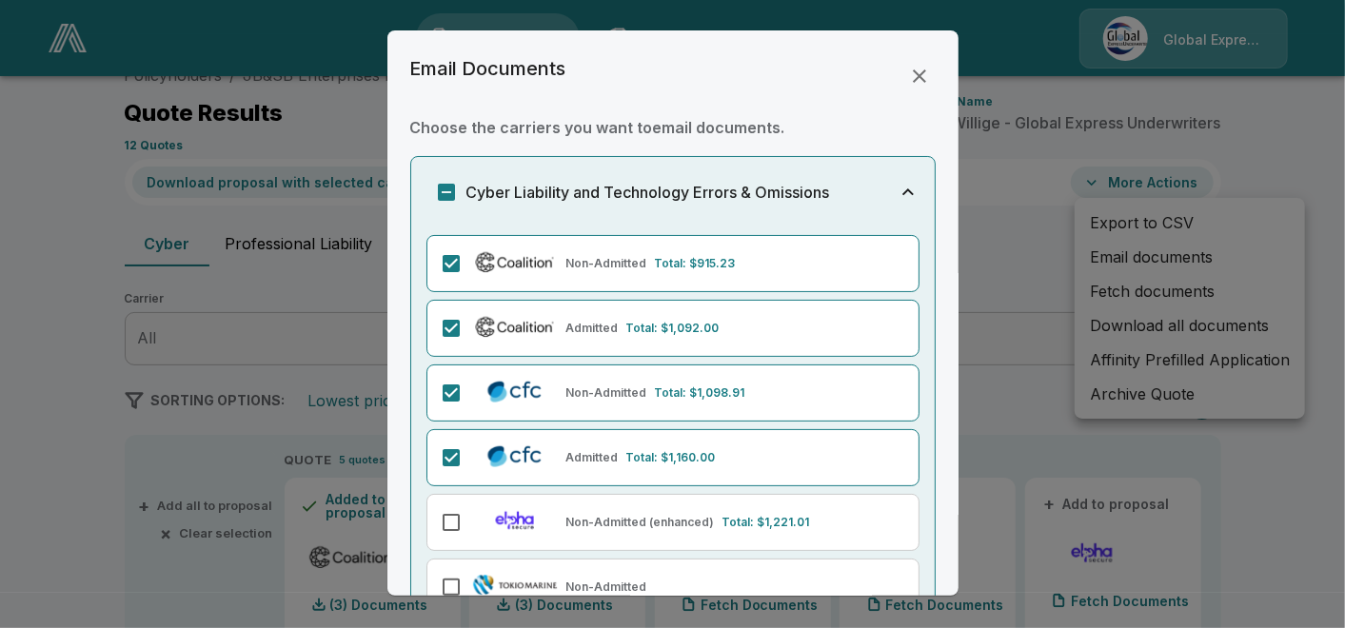
drag, startPoint x: 952, startPoint y: 580, endPoint x: 933, endPoint y: 573, distance: 20.2
click at [933, 573] on div "Email Documents Choose the carriers you want to email documents . Cyber Liabili…" at bounding box center [672, 312] width 571 height 565
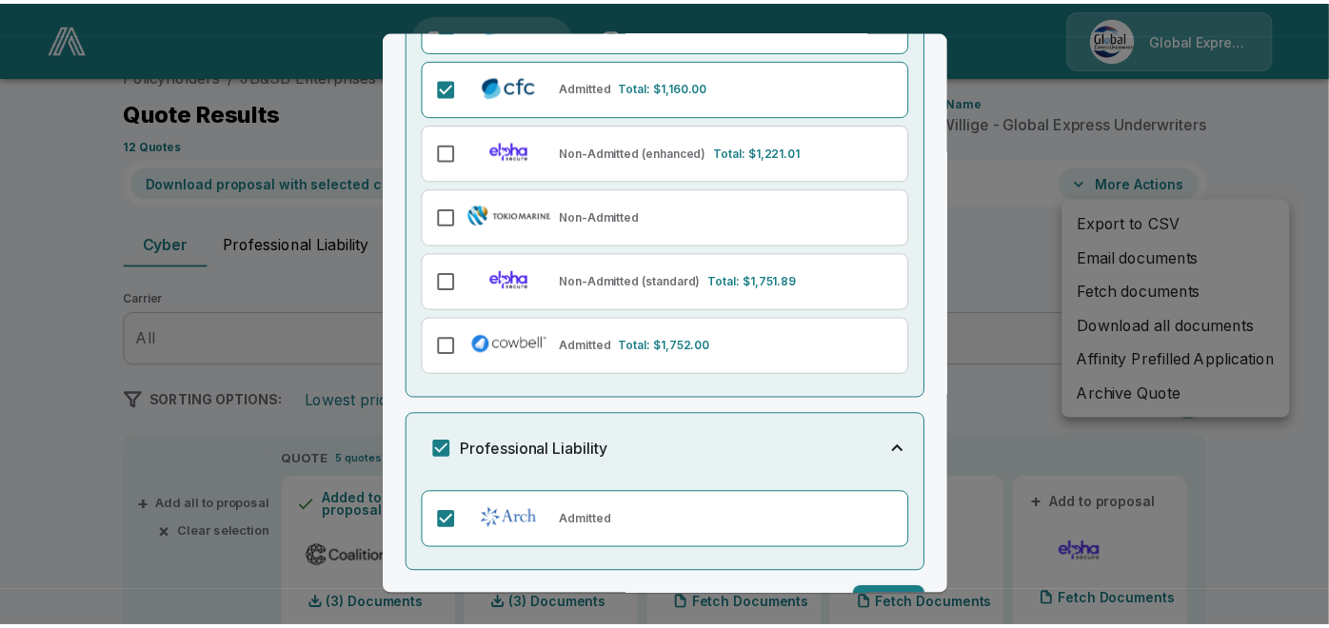
scroll to position [415, 0]
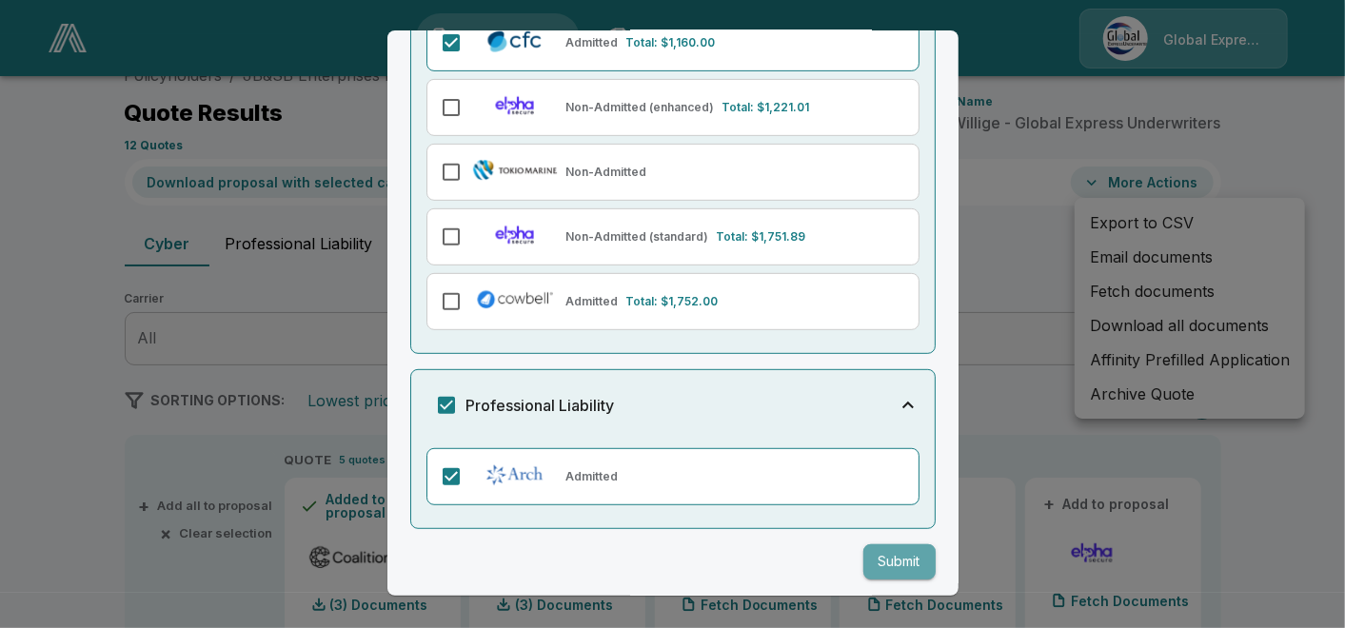
click at [883, 549] on button "Submit" at bounding box center [899, 562] width 72 height 35
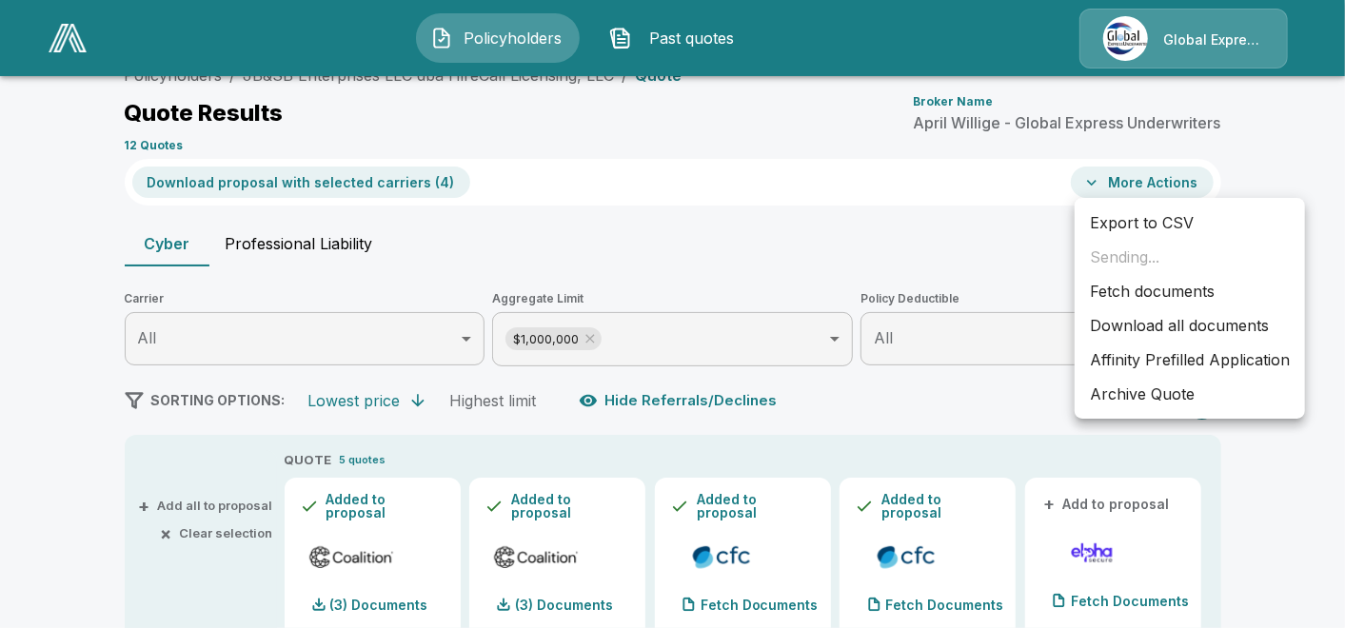
click at [1161, 356] on li "Affinity Prefilled Application" at bounding box center [1190, 360] width 230 height 34
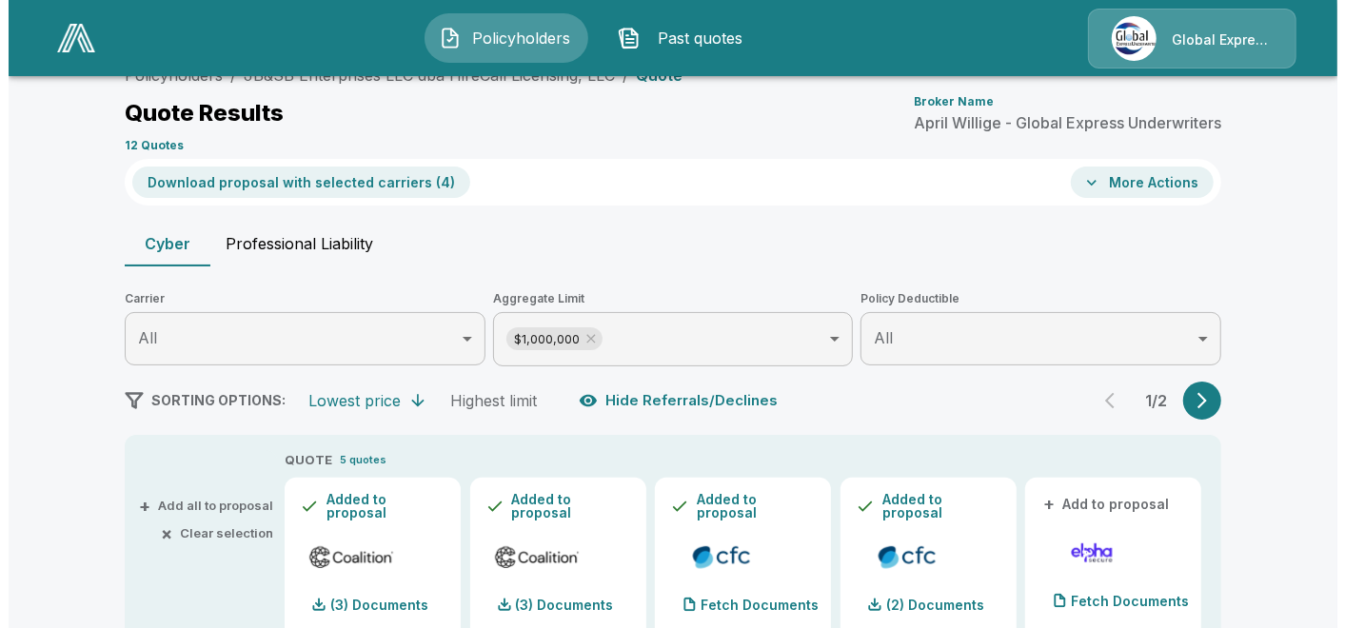
scroll to position [0, 0]
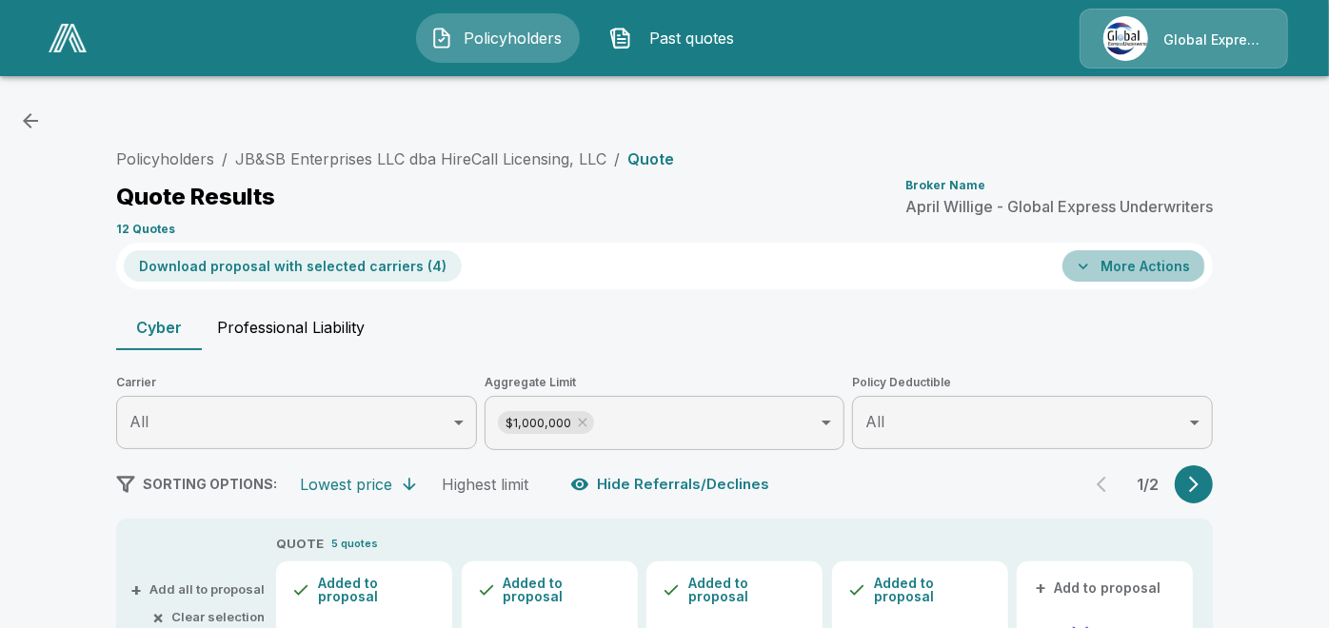
click at [1120, 267] on button "More Actions" at bounding box center [1133, 265] width 143 height 31
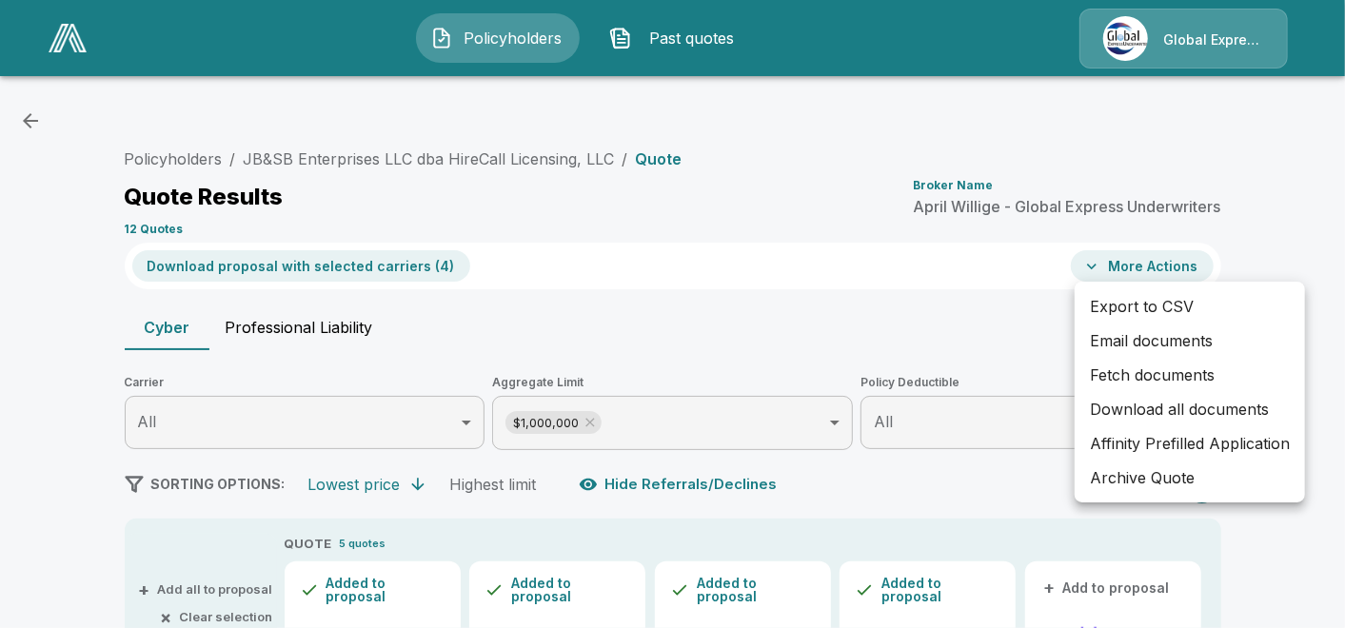
click at [1120, 345] on li "Email documents" at bounding box center [1190, 341] width 230 height 34
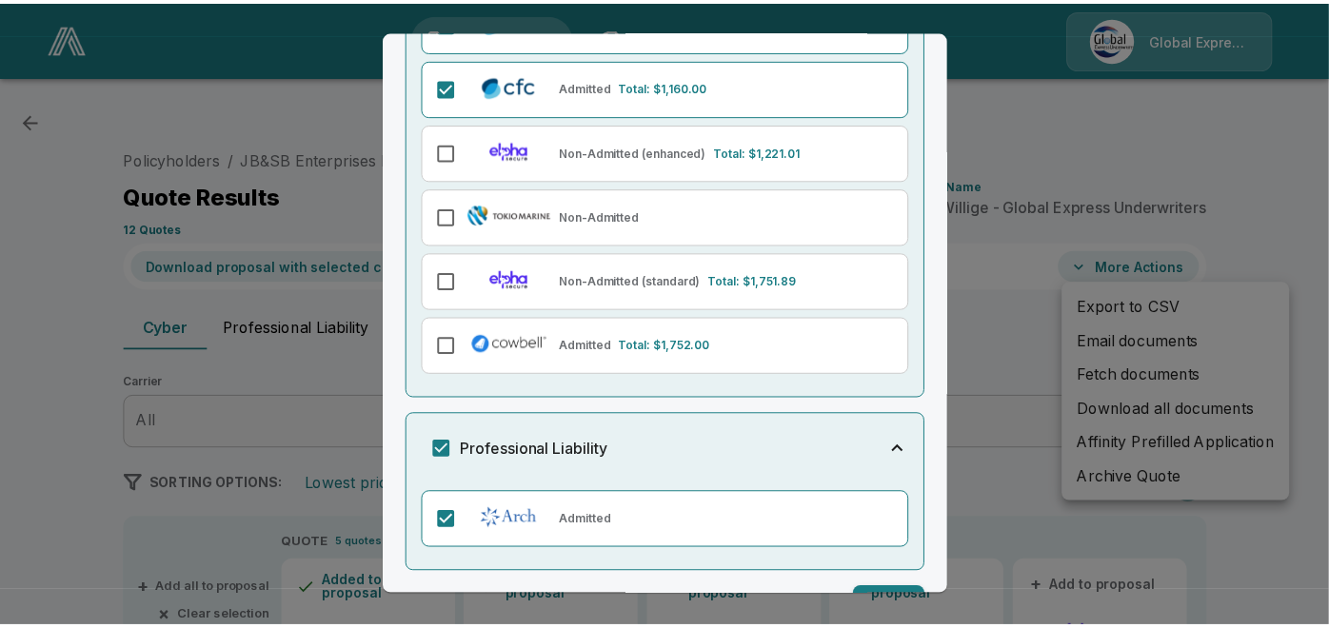
scroll to position [415, 0]
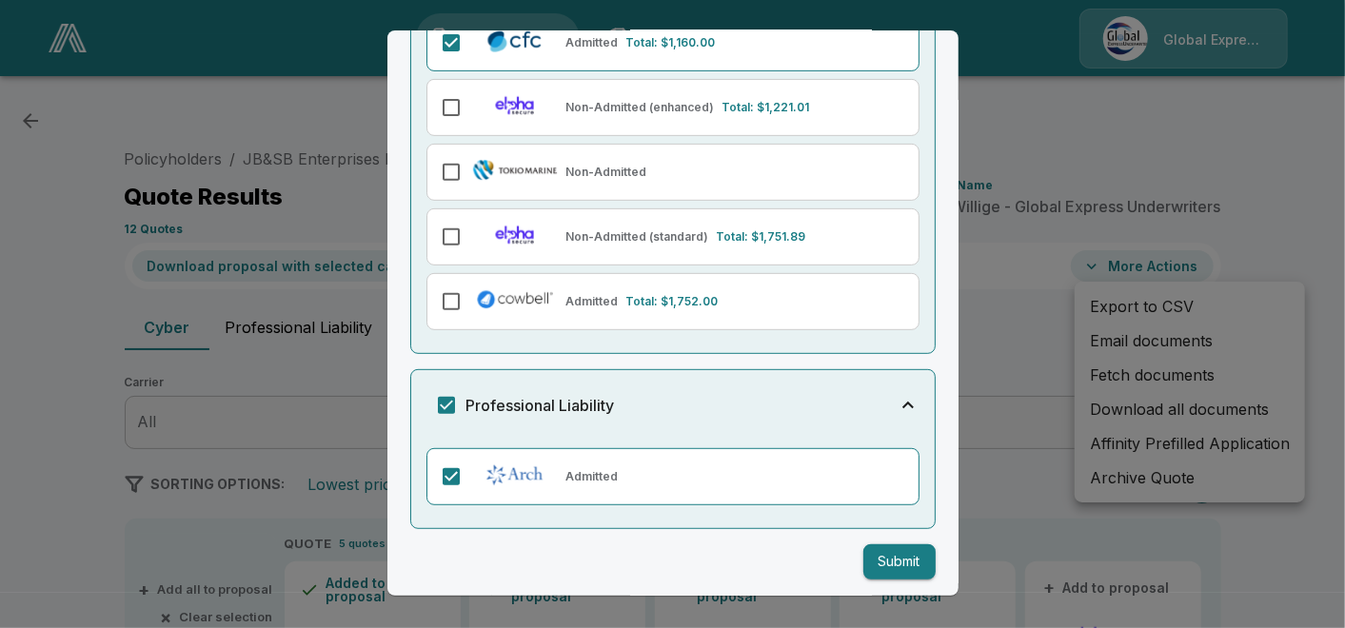
click at [887, 551] on button "Submit" at bounding box center [899, 562] width 72 height 35
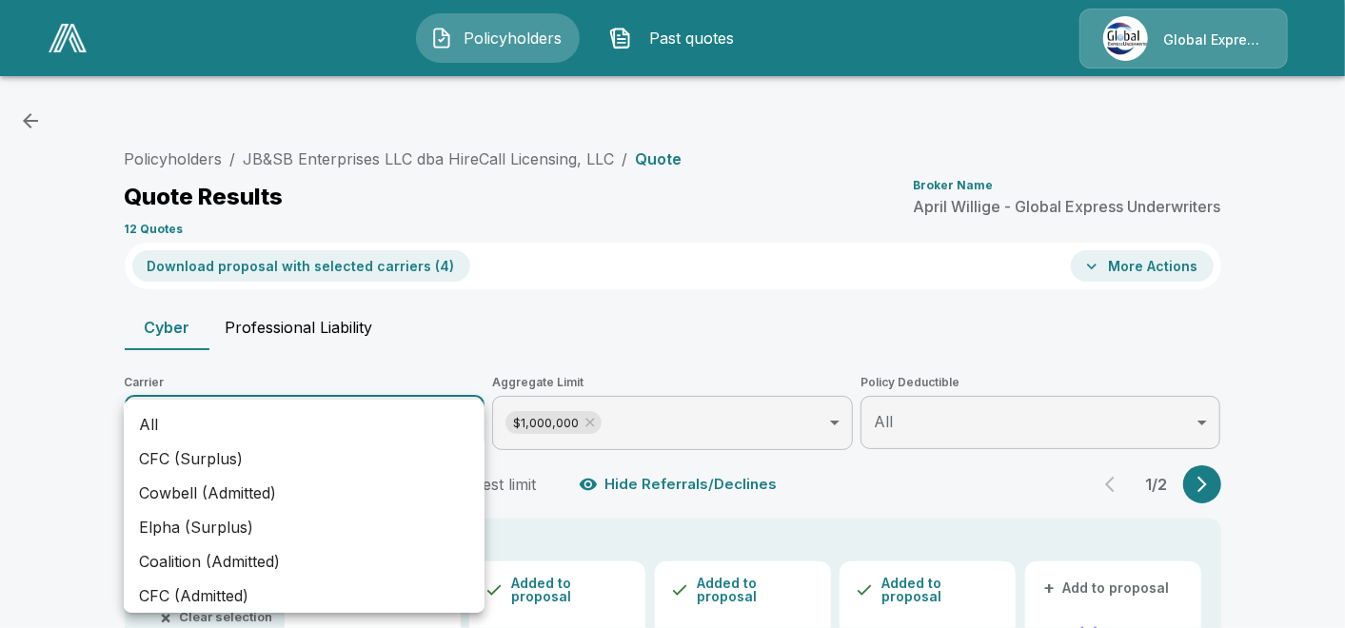
click at [461, 157] on div at bounding box center [672, 314] width 1345 height 628
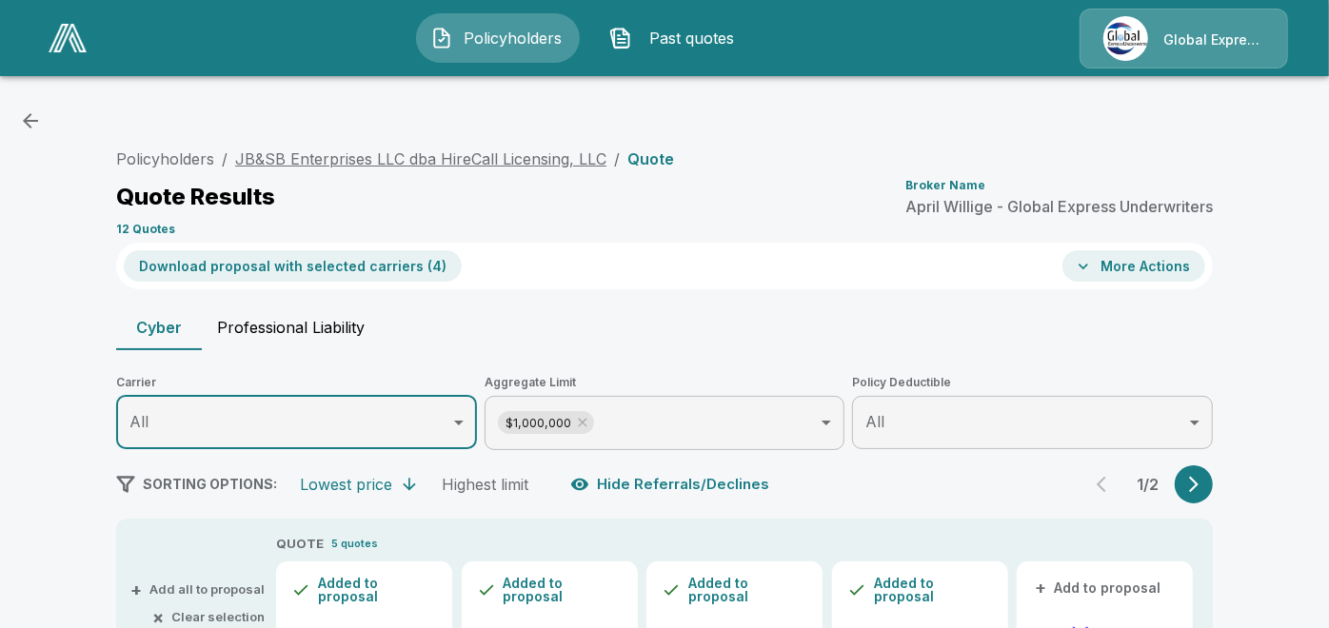
click at [459, 154] on link "JB&SB Enterprises LLC dba HireCall Licensing, LLC" at bounding box center [420, 158] width 371 height 19
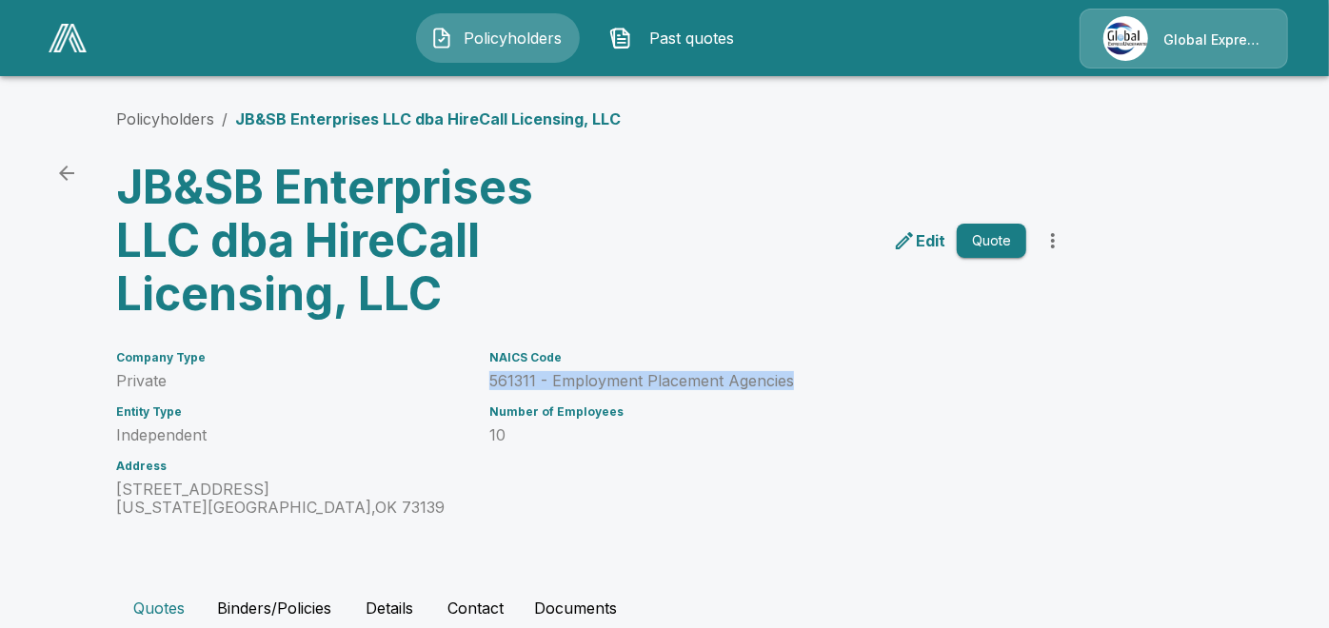
drag, startPoint x: 500, startPoint y: 378, endPoint x: 800, endPoint y: 381, distance: 299.9
click at [800, 381] on p "561311 - Employment Placement Agencies" at bounding box center [757, 381] width 537 height 18
copy p "561311 - Employment Placement Agencies"
click at [203, 117] on link "Policyholders" at bounding box center [165, 118] width 98 height 19
